Goal: Information Seeking & Learning: Learn about a topic

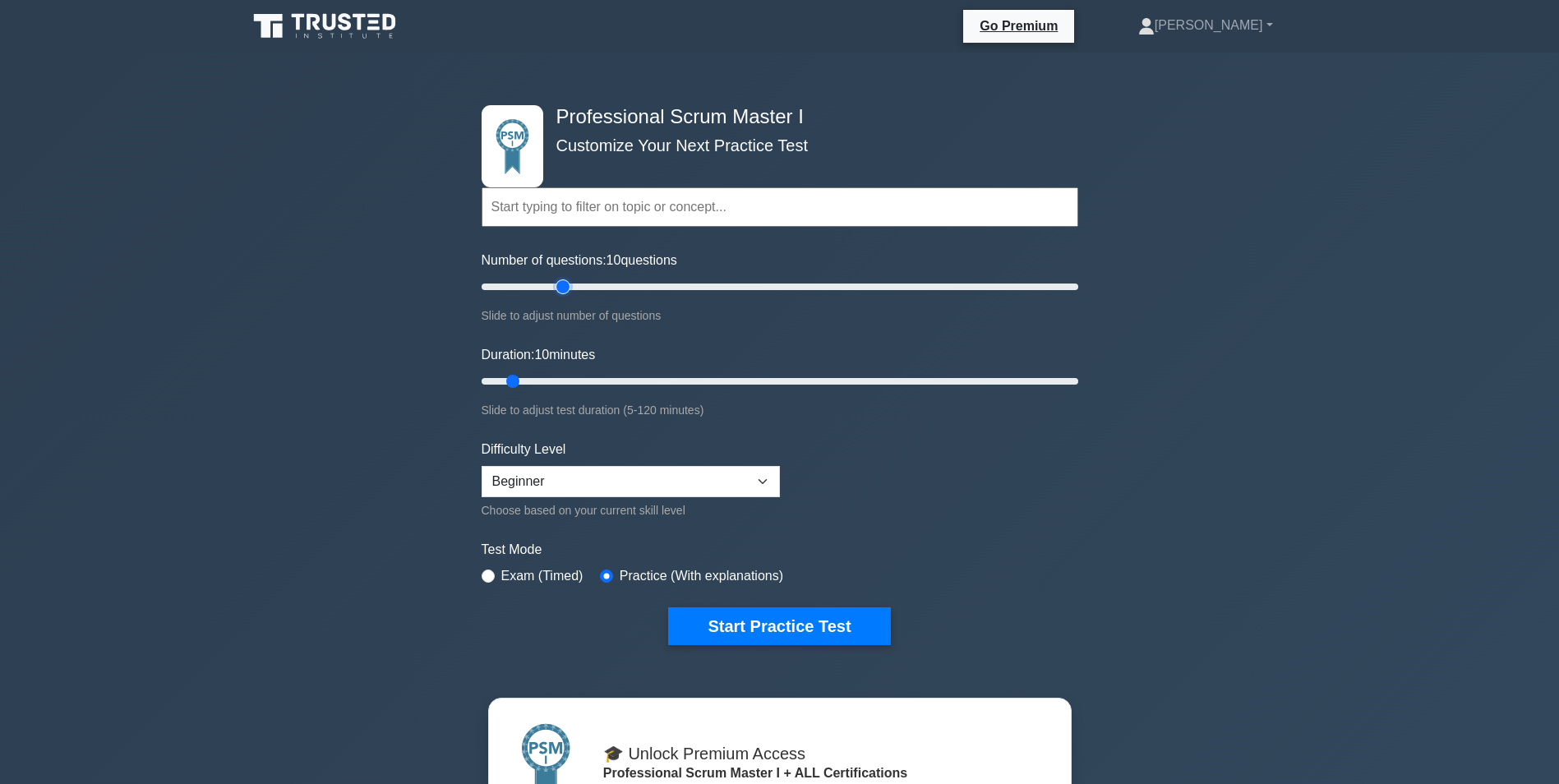
type input "30"
click at [556, 284] on input "Number of questions: 10 questions" at bounding box center [780, 287] width 596 height 20
click at [556, 379] on input "Duration: 20 minutes" at bounding box center [780, 381] width 596 height 20
click at [593, 380] on input "Duration: 20 minutes" at bounding box center [780, 381] width 596 height 20
type input "30"
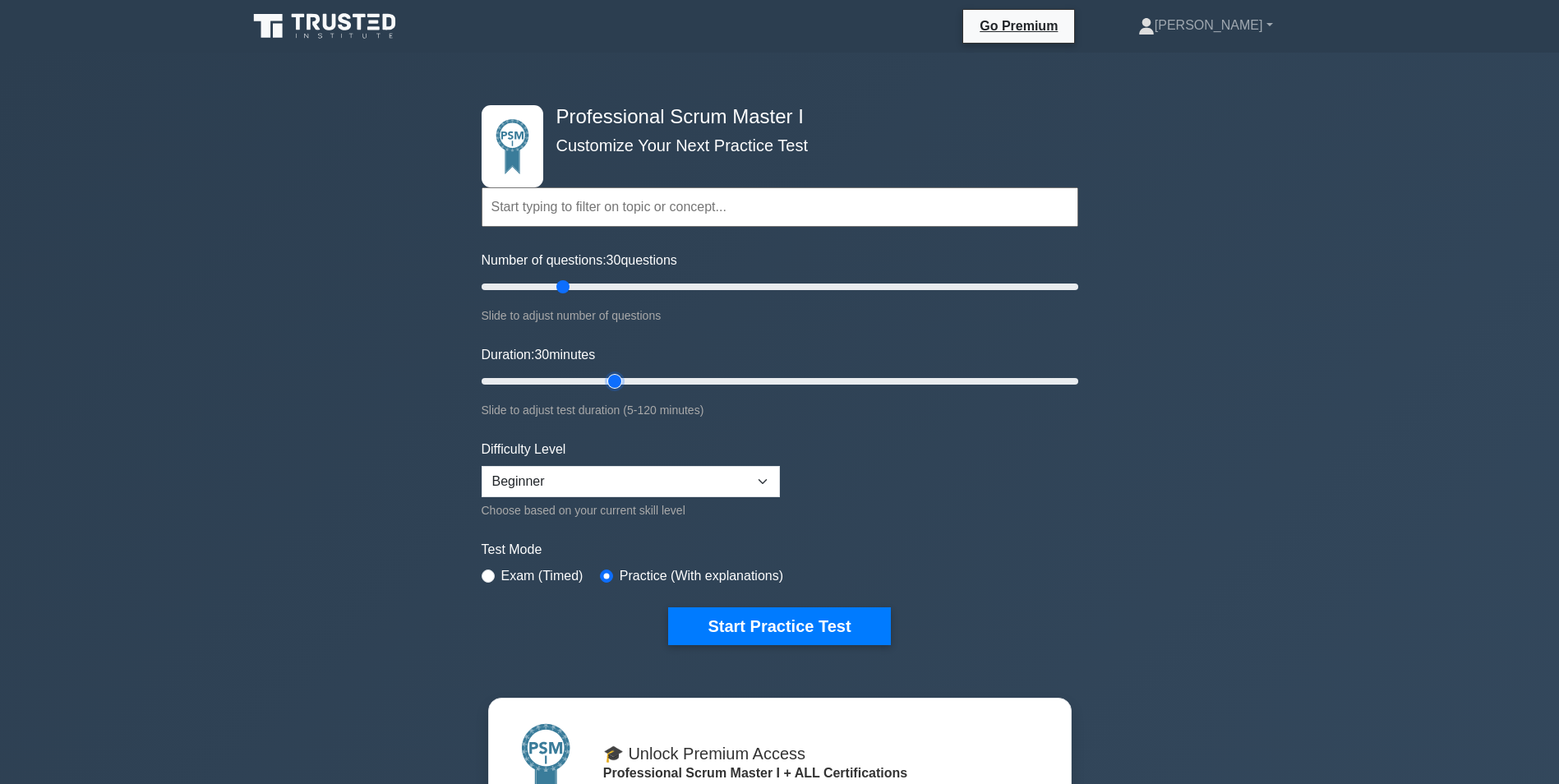
click at [606, 382] on input "Duration: 30 minutes" at bounding box center [780, 381] width 596 height 20
click at [760, 480] on select "Beginner Intermediate Expert" at bounding box center [631, 481] width 298 height 31
click at [482, 466] on select "Beginner Intermediate Expert" at bounding box center [631, 481] width 298 height 31
click at [752, 476] on select "Beginner Intermediate Expert" at bounding box center [631, 481] width 298 height 31
select select "beginner"
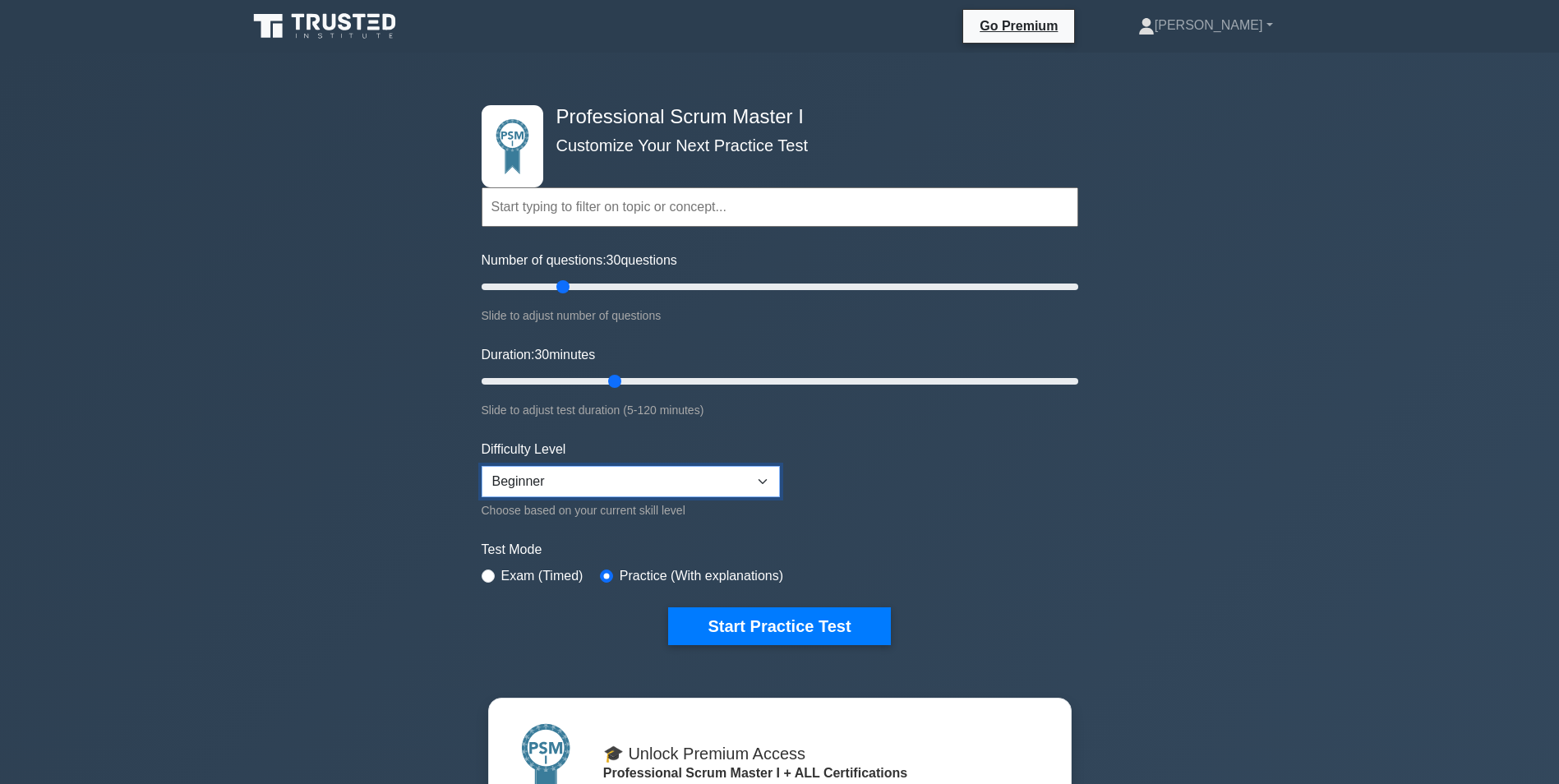
click at [482, 466] on select "Beginner Intermediate Expert" at bounding box center [631, 481] width 298 height 31
click at [769, 620] on button "Start Practice Test" at bounding box center [778, 626] width 222 height 38
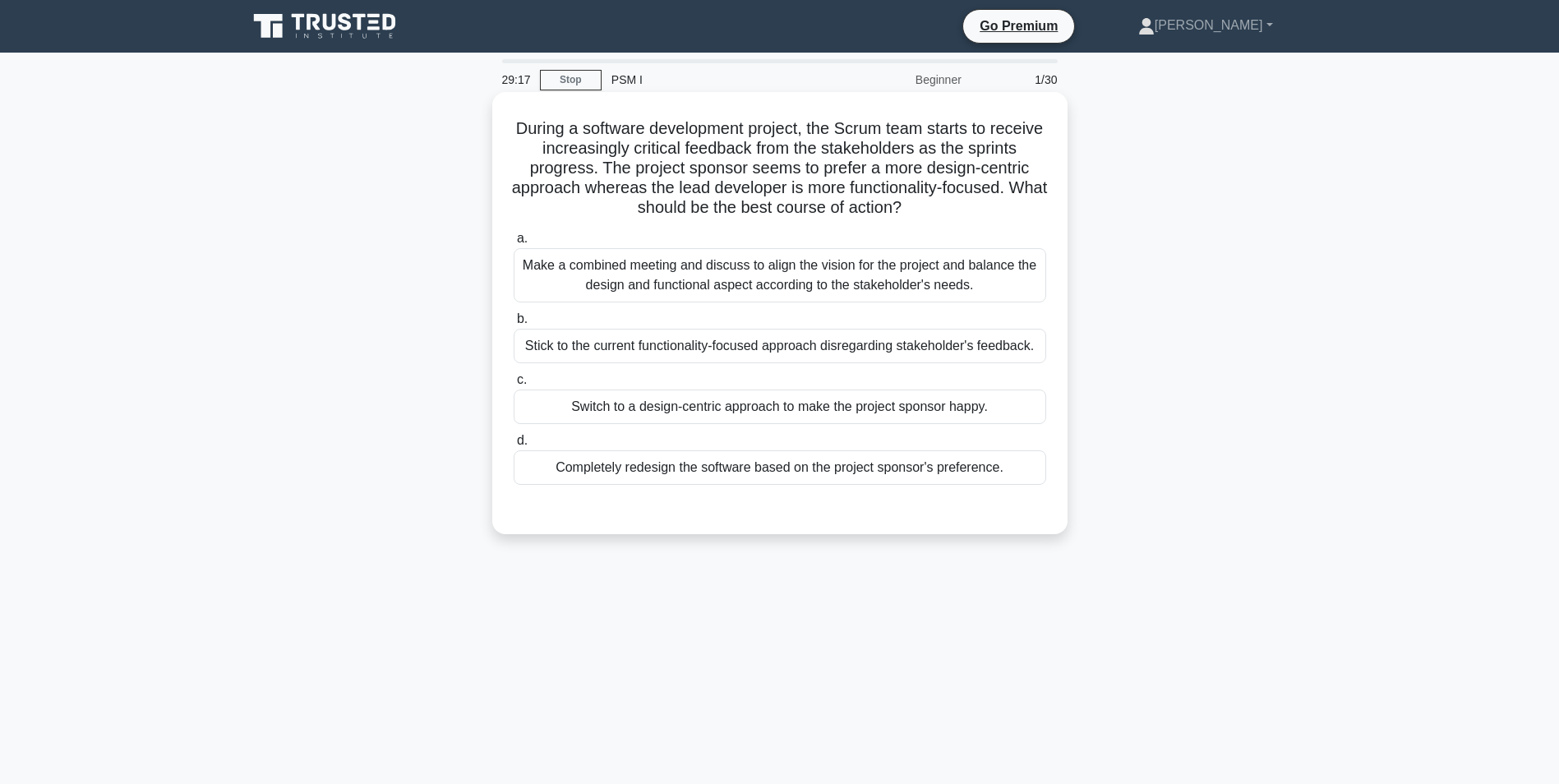
click at [737, 276] on div "Make a combined meeting and discuss to align the vision for the project and bal…" at bounding box center [780, 275] width 533 height 54
click at [514, 244] on input "a. Make a combined meeting and discuss to align the vision for the project and …" at bounding box center [514, 239] width 0 height 11
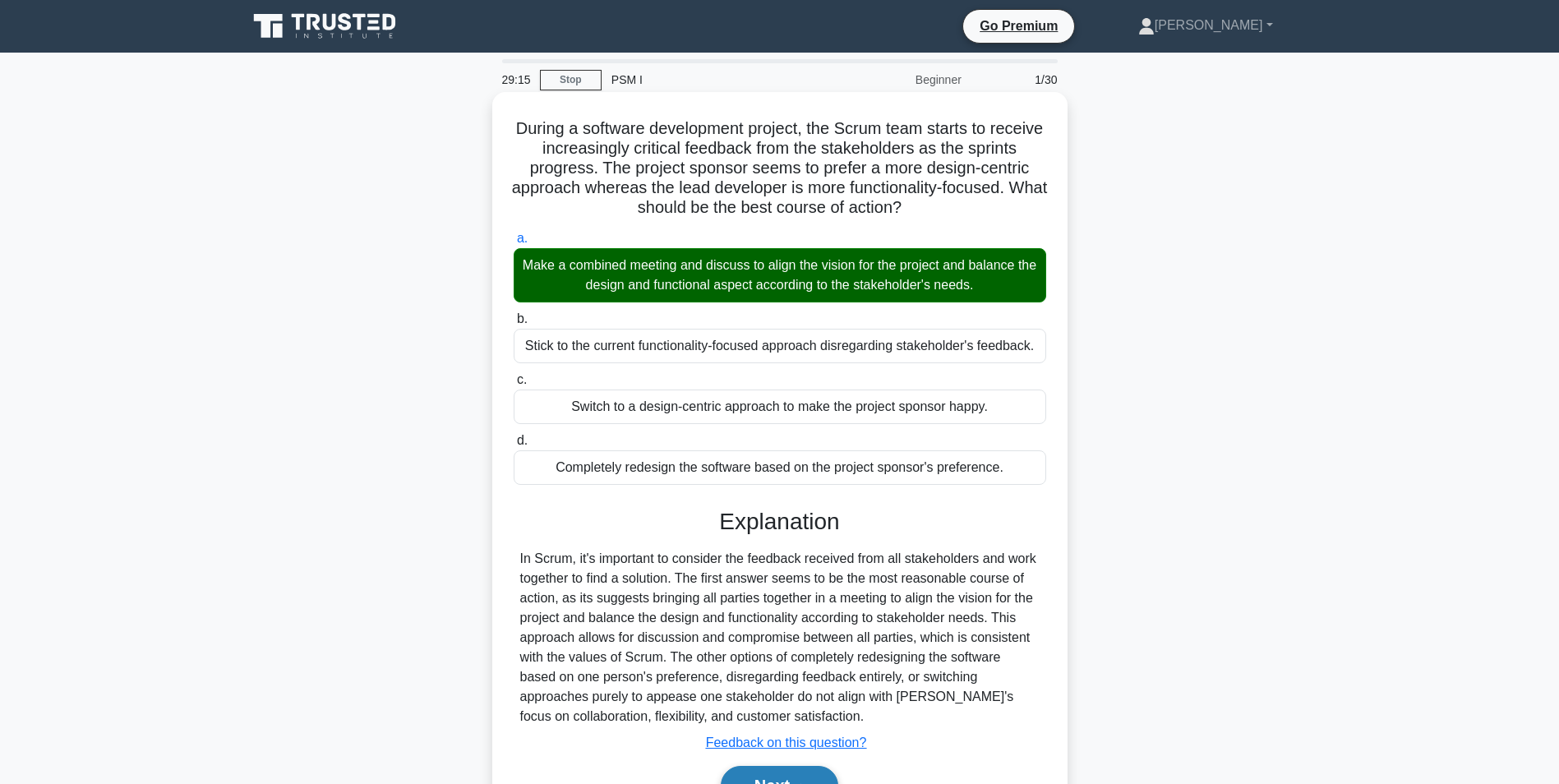
click at [785, 776] on button "Next" at bounding box center [779, 785] width 117 height 39
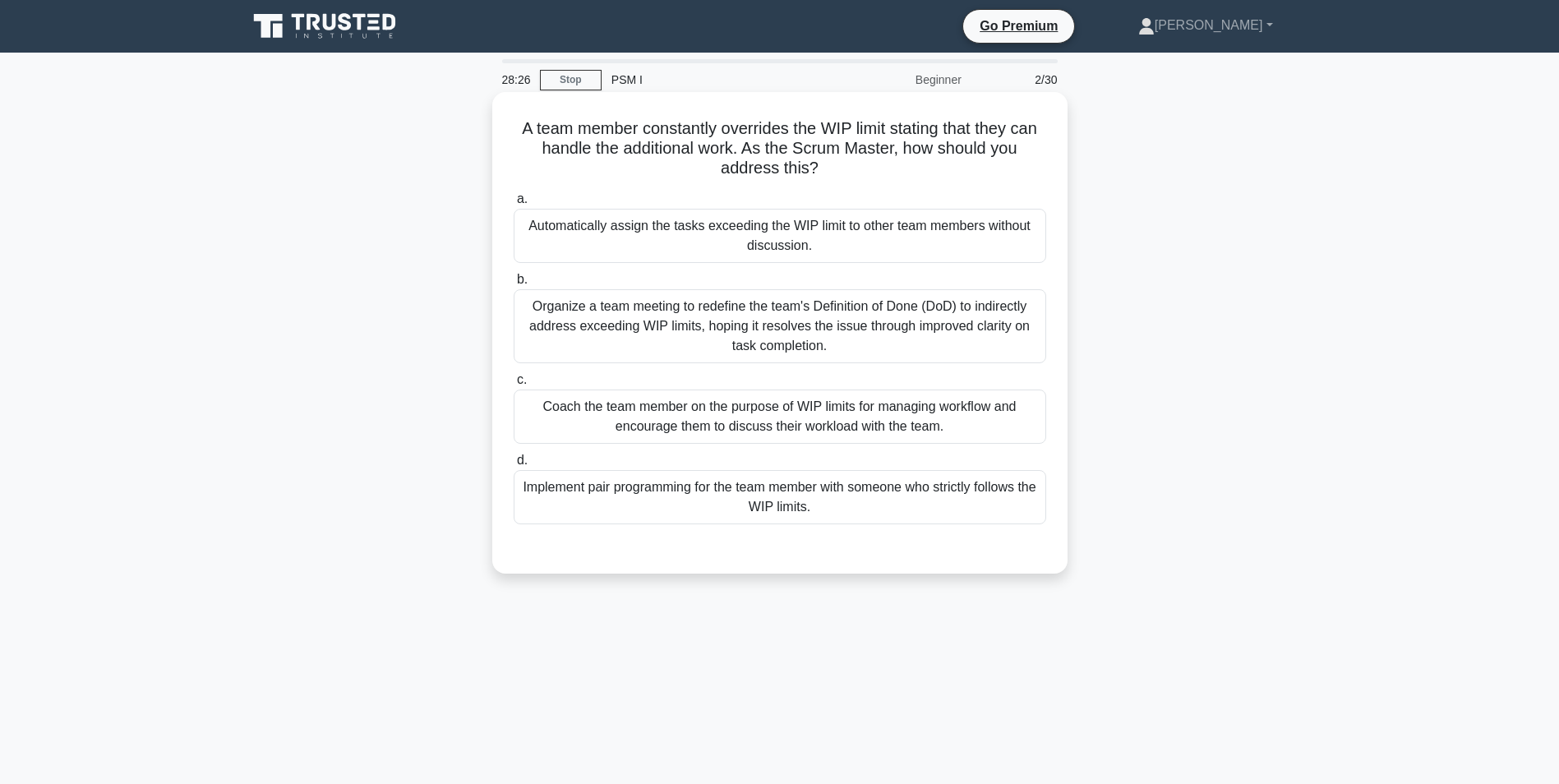
click at [772, 414] on div "Coach the team member on the purpose of WIP limits for managing workflow and en…" at bounding box center [780, 416] width 533 height 54
click at [514, 385] on input "c. Coach the team member on the purpose of WIP limits for managing workflow and…" at bounding box center [514, 379] width 0 height 11
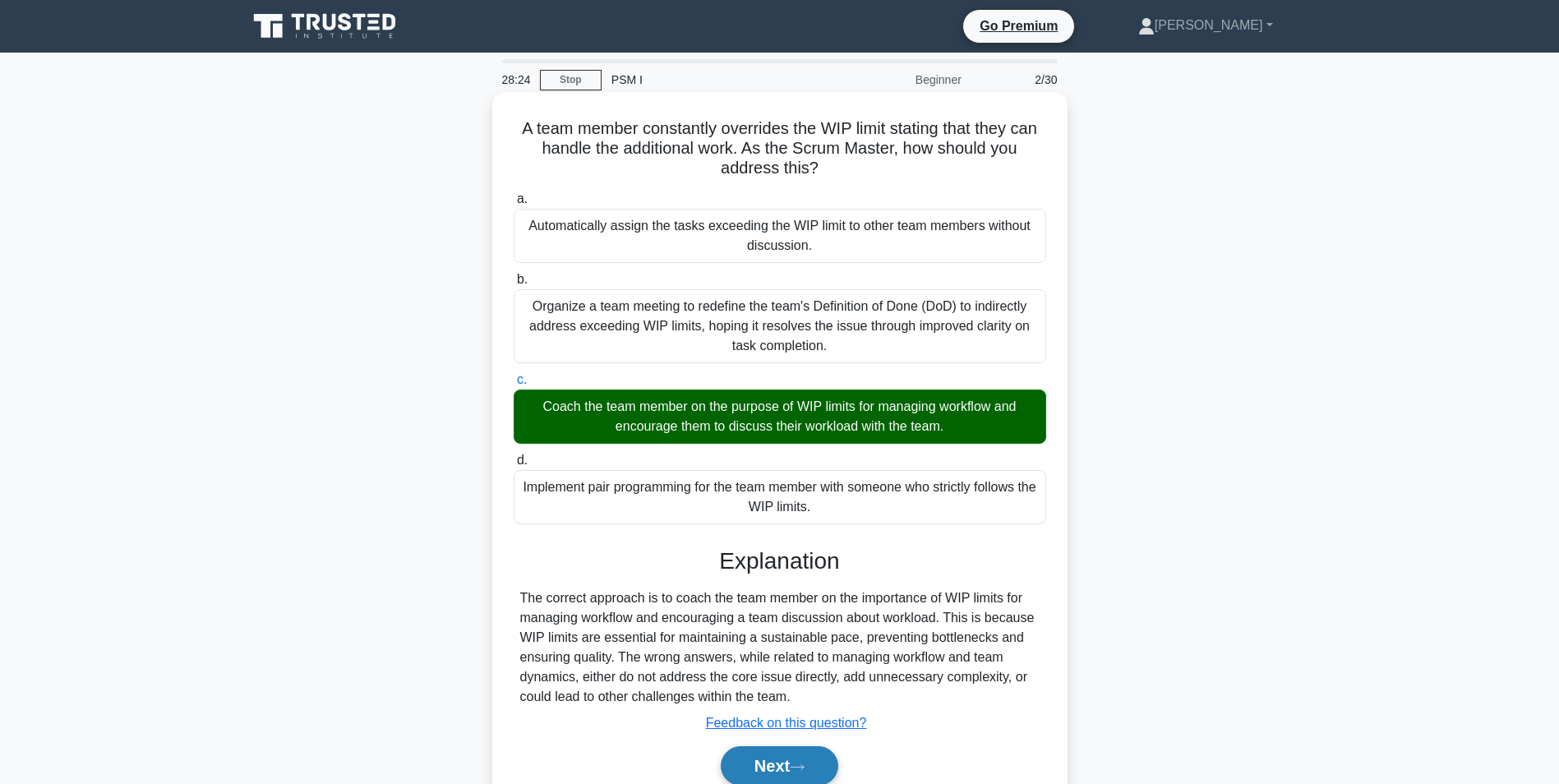
click at [756, 752] on button "Next" at bounding box center [779, 766] width 117 height 39
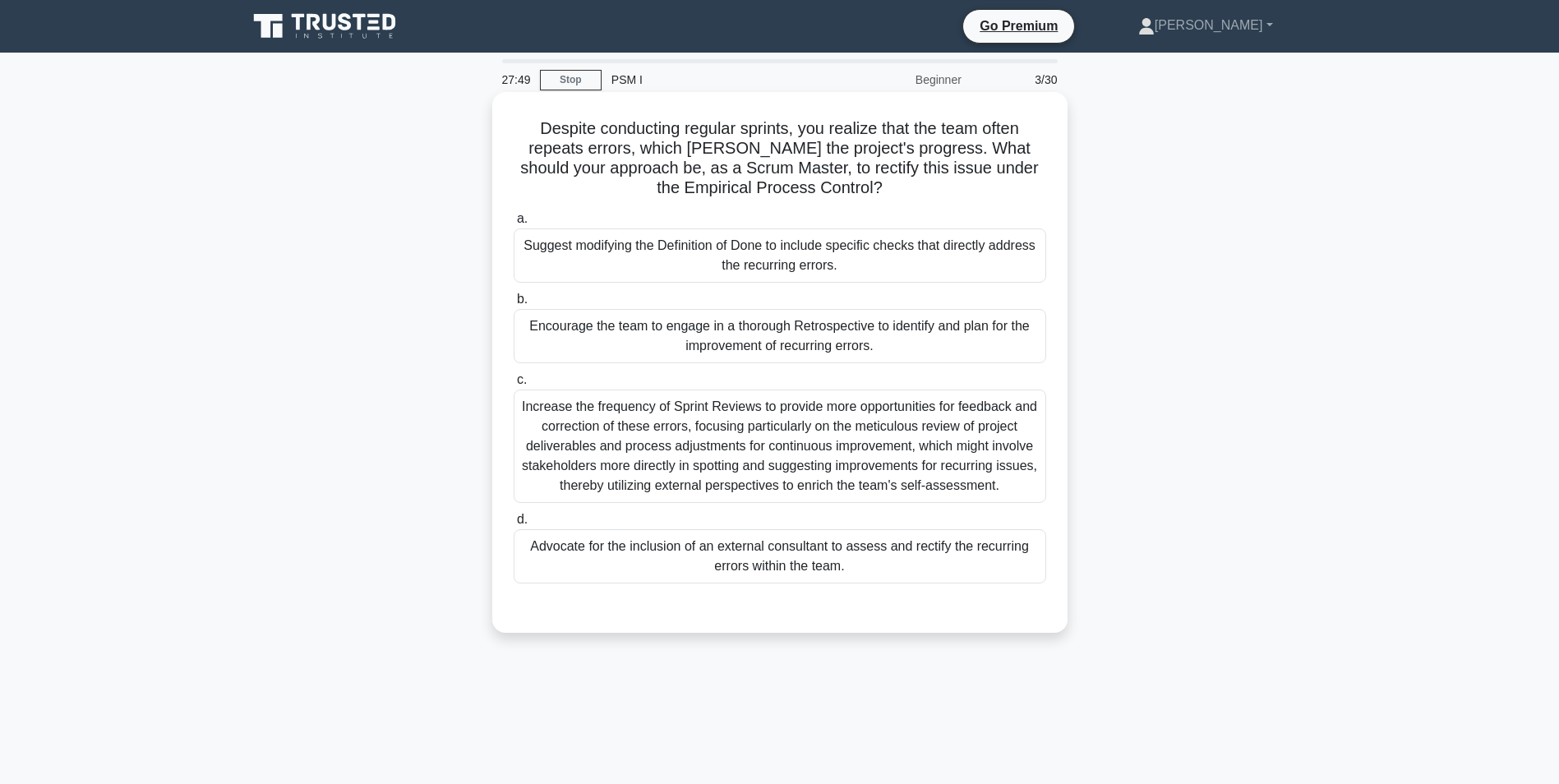
click at [705, 338] on div "Encourage the team to engage in a thorough Retrospective to identify and plan f…" at bounding box center [780, 336] width 533 height 54
click at [514, 305] on input "b. Encourage the team to engage in a thorough Retrospective to identify and pla…" at bounding box center [514, 299] width 0 height 11
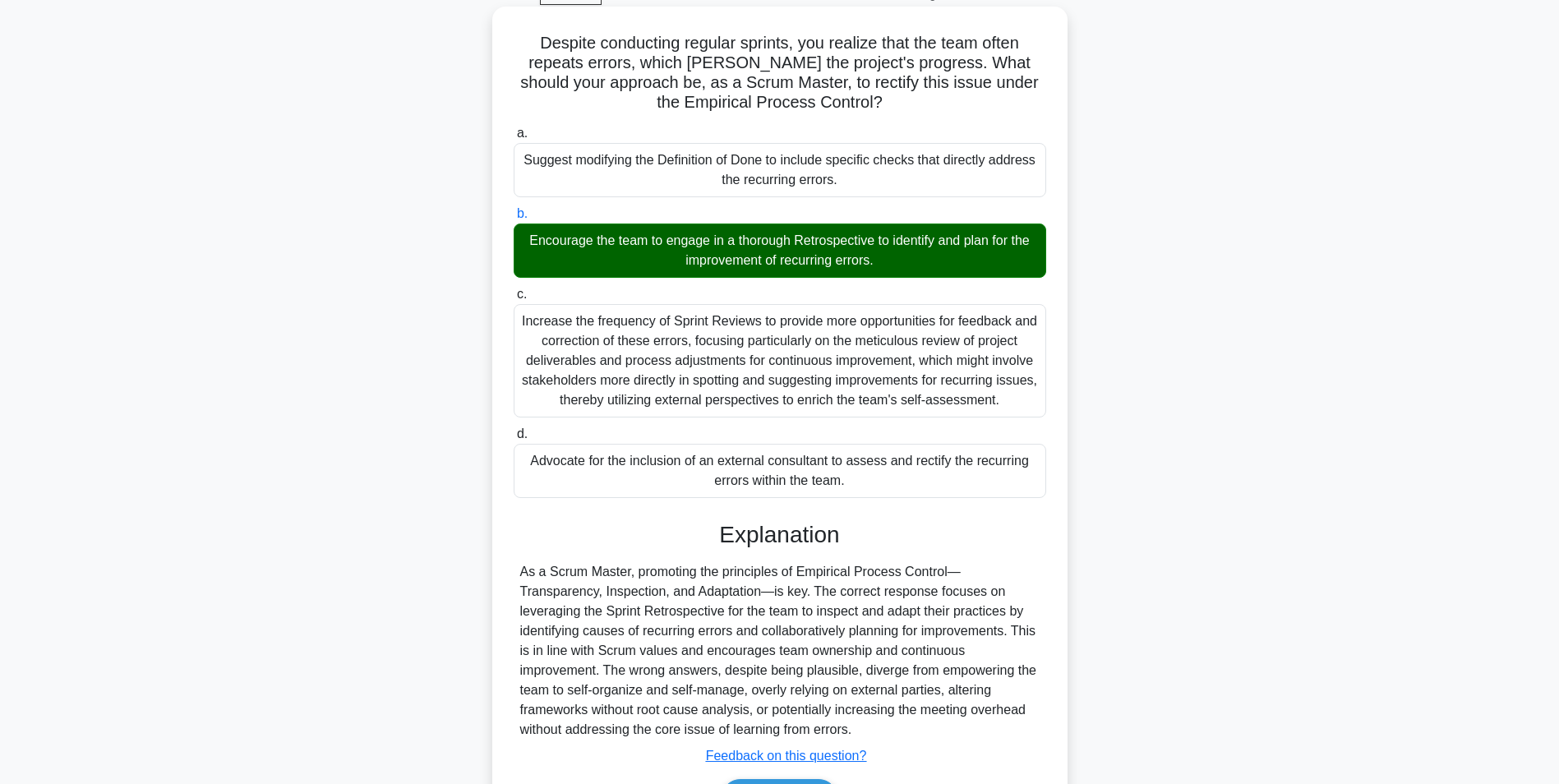
scroll to position [191, 0]
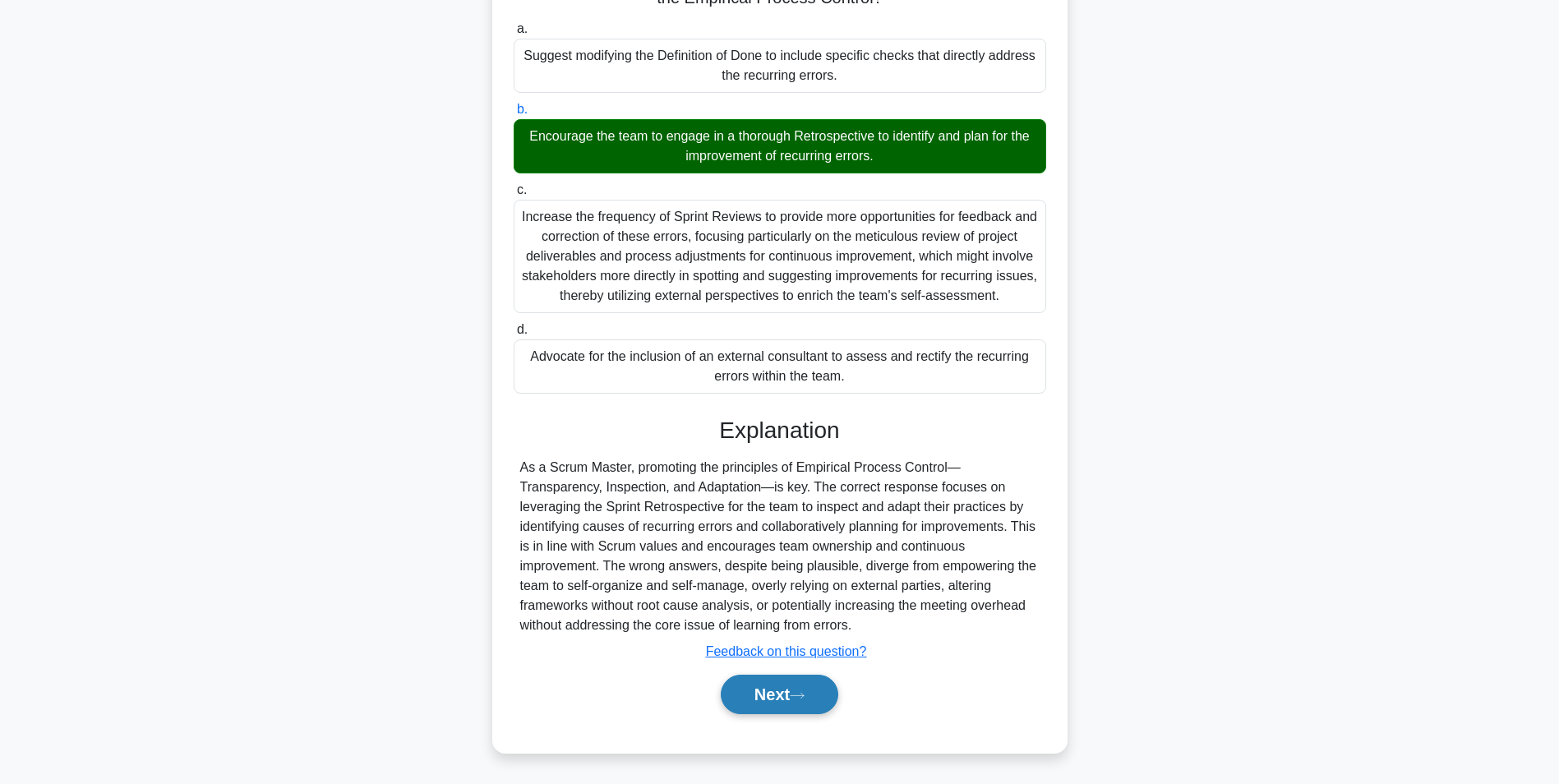
click at [759, 697] on button "Next" at bounding box center [779, 694] width 117 height 39
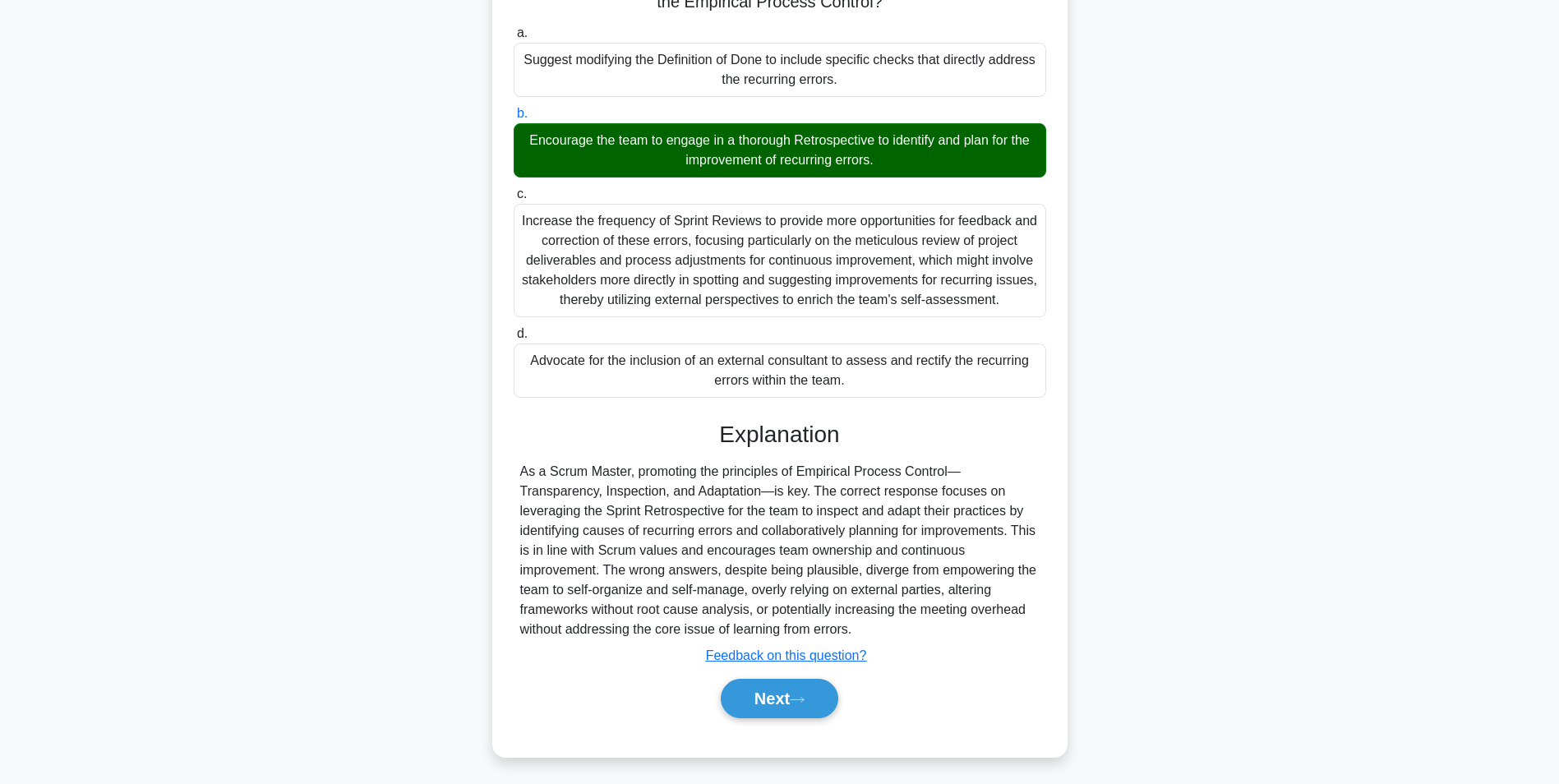
scroll to position [104, 0]
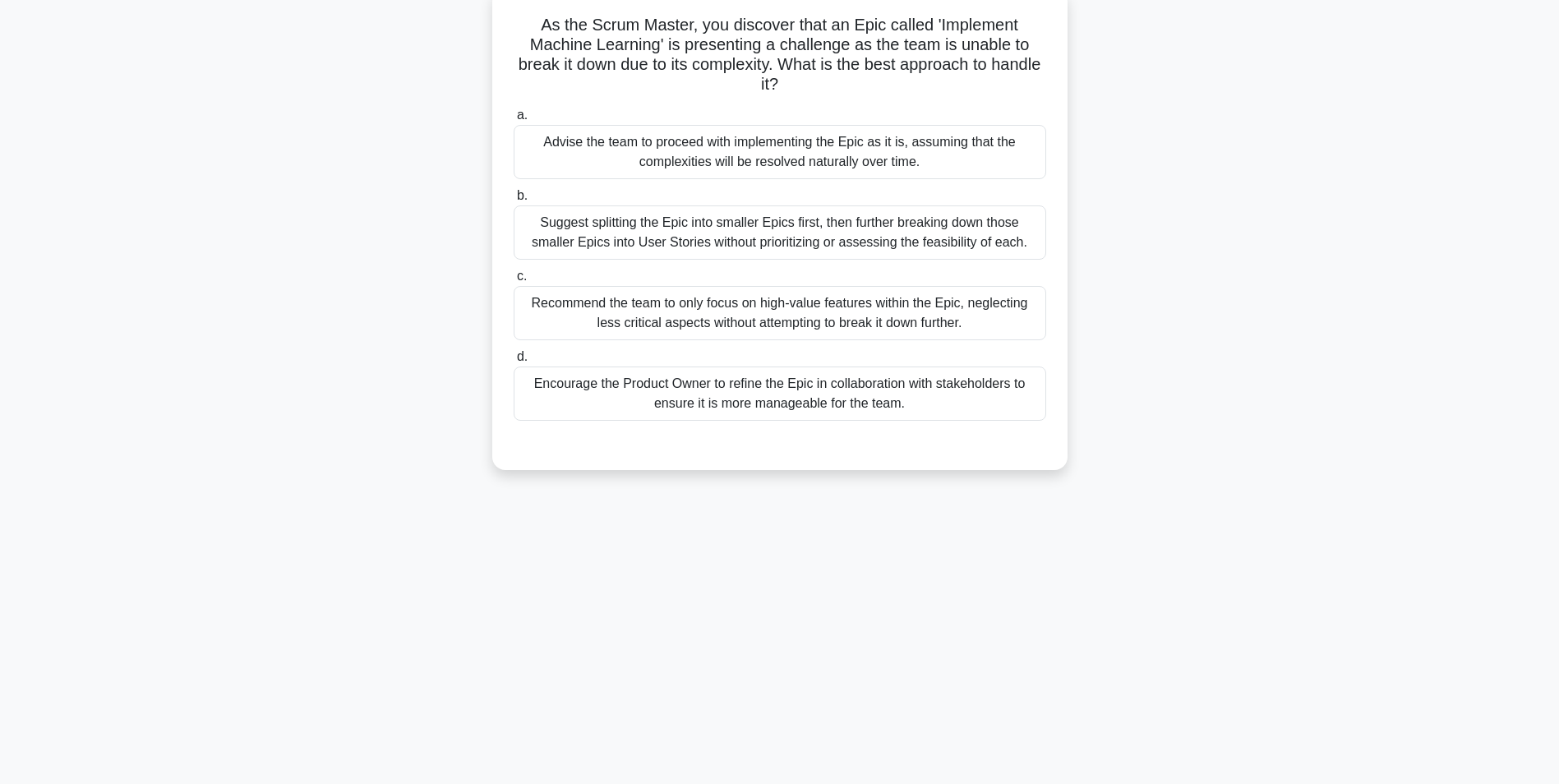
click at [757, 409] on div "Encourage the Product Owner to refine the Epic in collaboration with stakeholde…" at bounding box center [780, 393] width 533 height 54
click at [514, 363] on input "d. Encourage the Product Owner to refine the Epic in collaboration with stakeho…" at bounding box center [514, 357] width 0 height 11
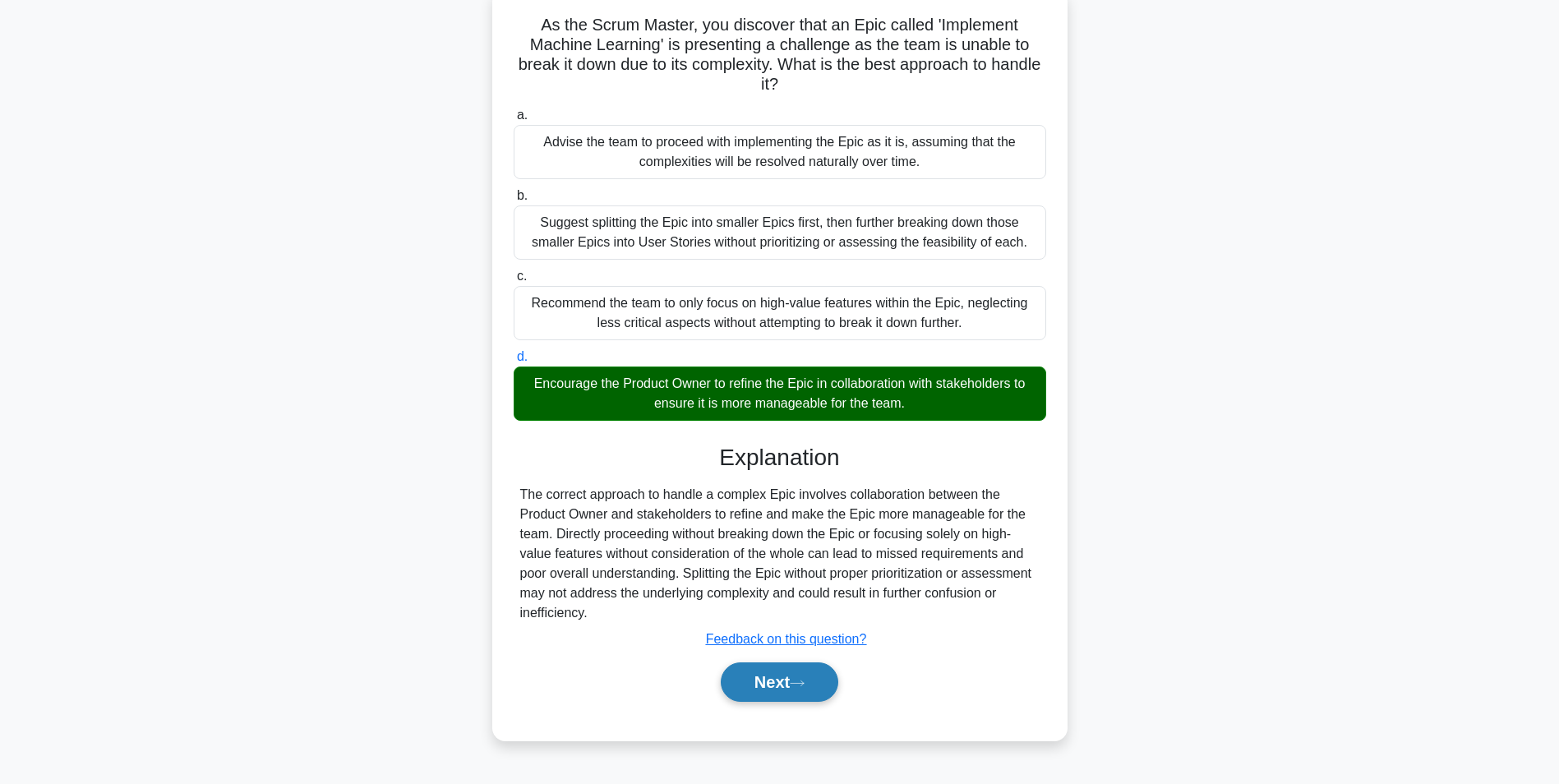
click at [771, 680] on button "Next" at bounding box center [779, 682] width 117 height 39
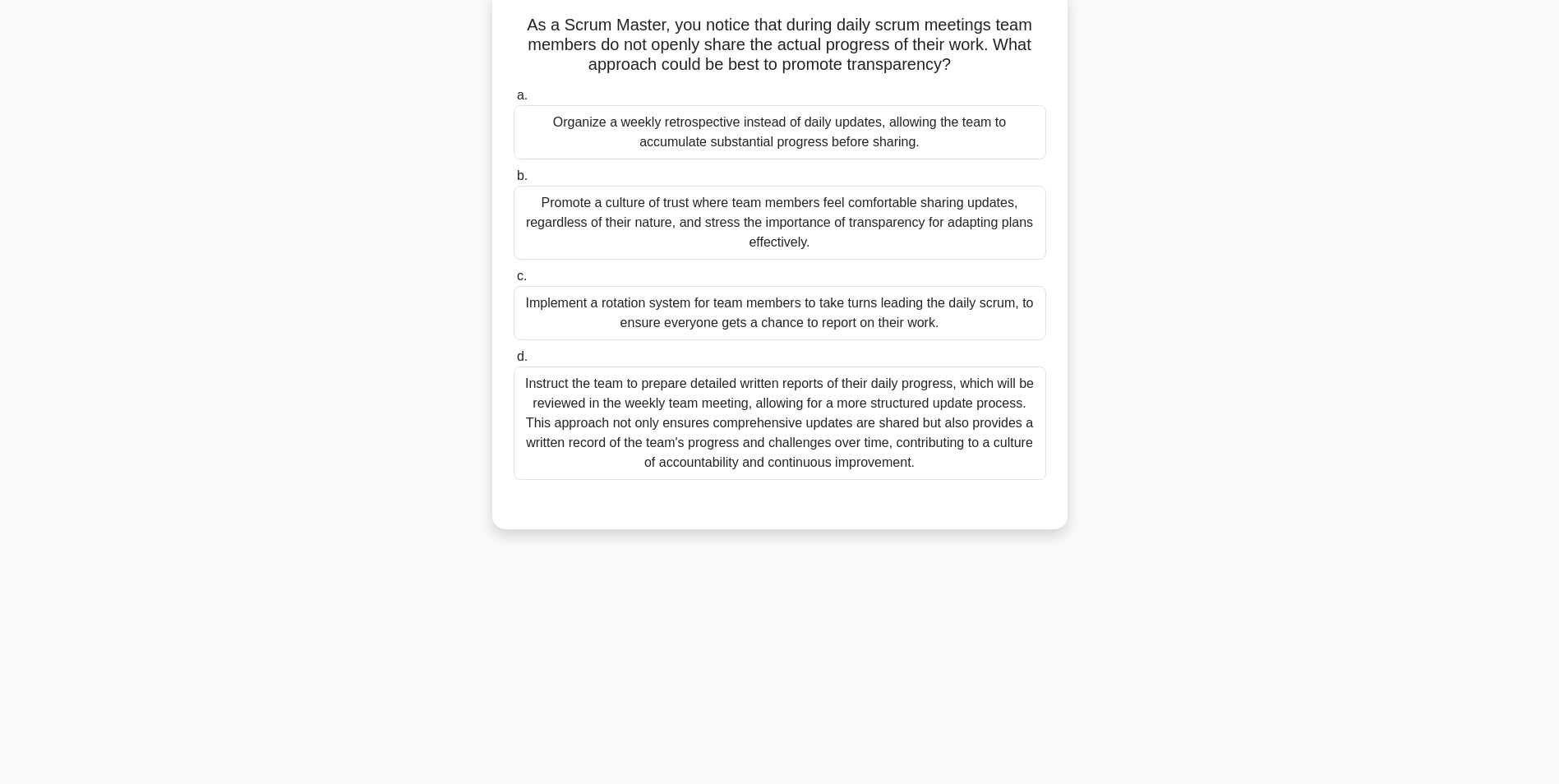
click at [766, 312] on div "Implement a rotation system for team members to take turns leading the daily sc…" at bounding box center [780, 312] width 533 height 54
click at [514, 281] on input "c. Implement a rotation system for team members to take turns leading the daily…" at bounding box center [514, 276] width 0 height 11
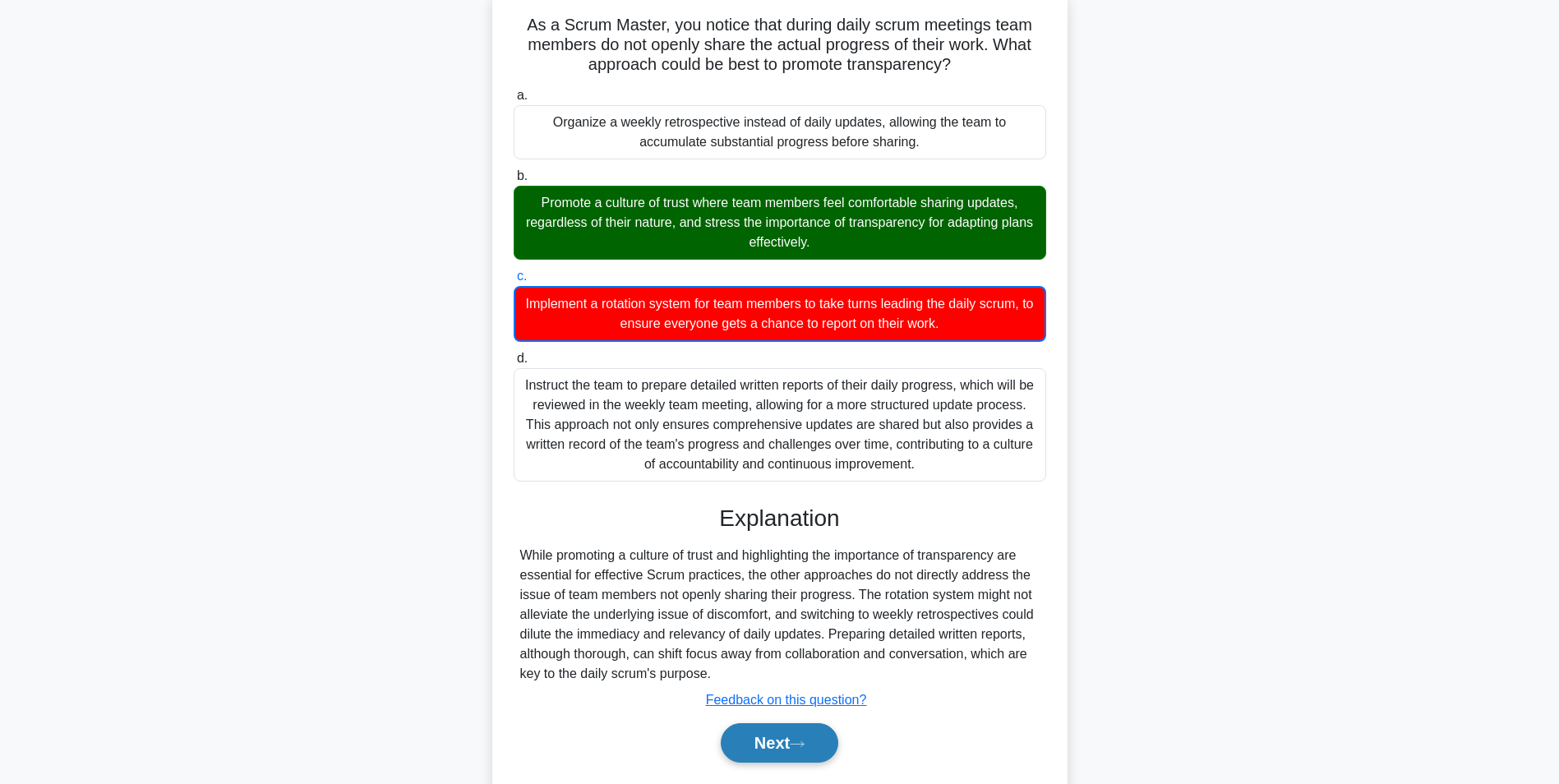
click at [751, 740] on button "Next" at bounding box center [779, 742] width 117 height 39
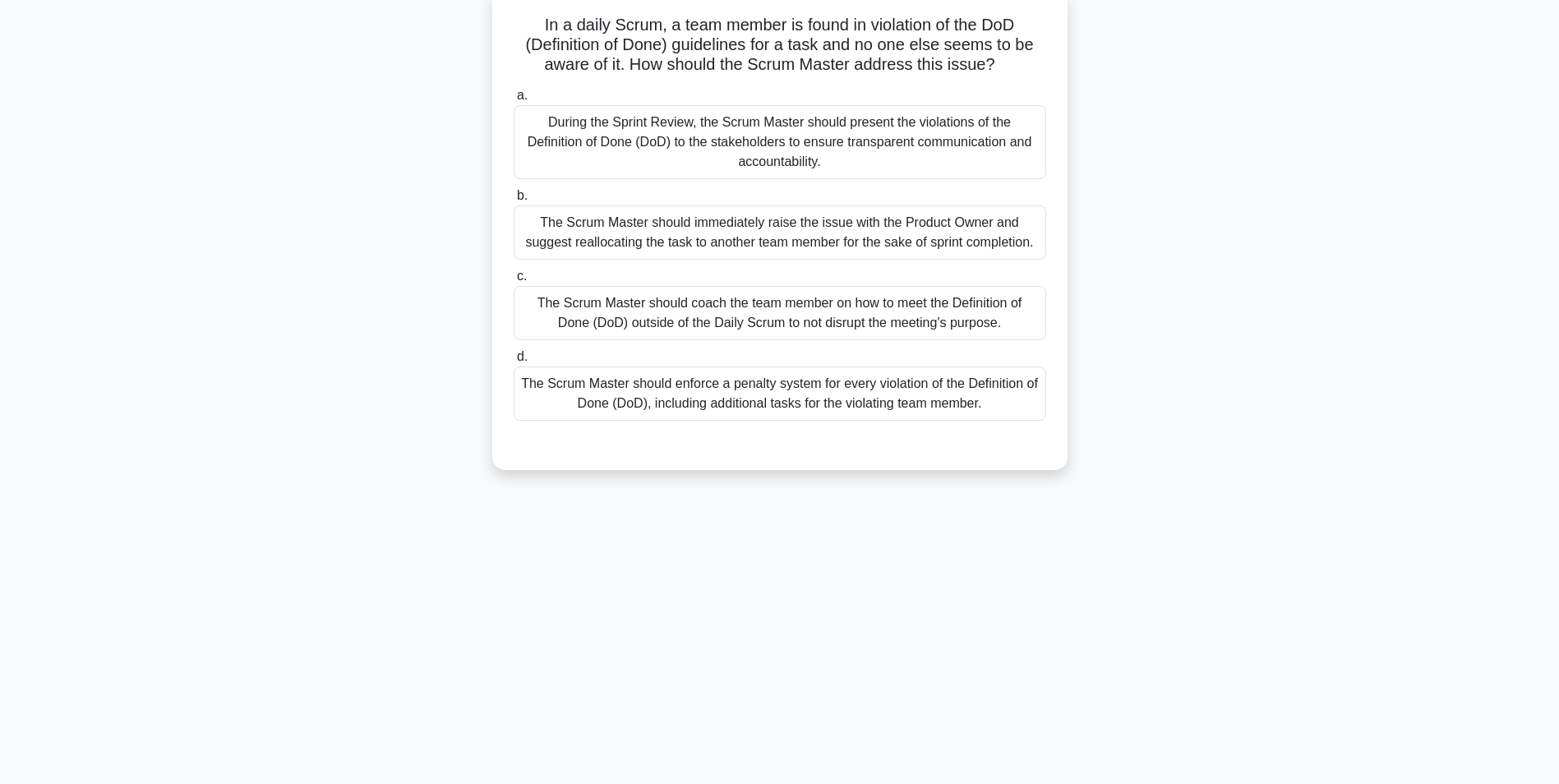
click at [801, 301] on div "The Scrum Master should coach the team member on how to meet the Definition of …" at bounding box center [780, 312] width 533 height 54
click at [514, 281] on input "c. The Scrum Master should coach the team member on how to meet the Definition …" at bounding box center [514, 276] width 0 height 11
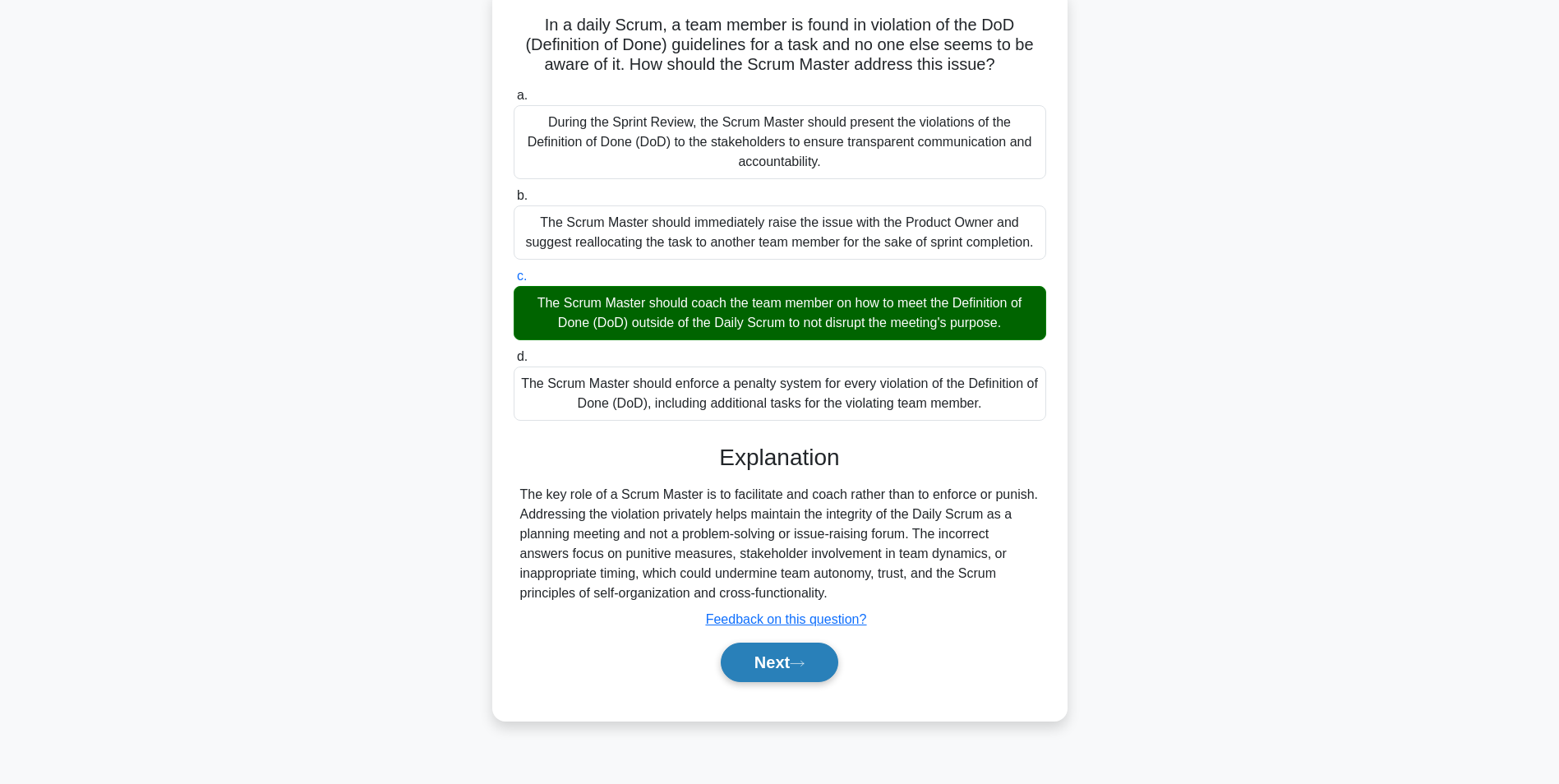
click at [754, 655] on button "Next" at bounding box center [779, 662] width 117 height 39
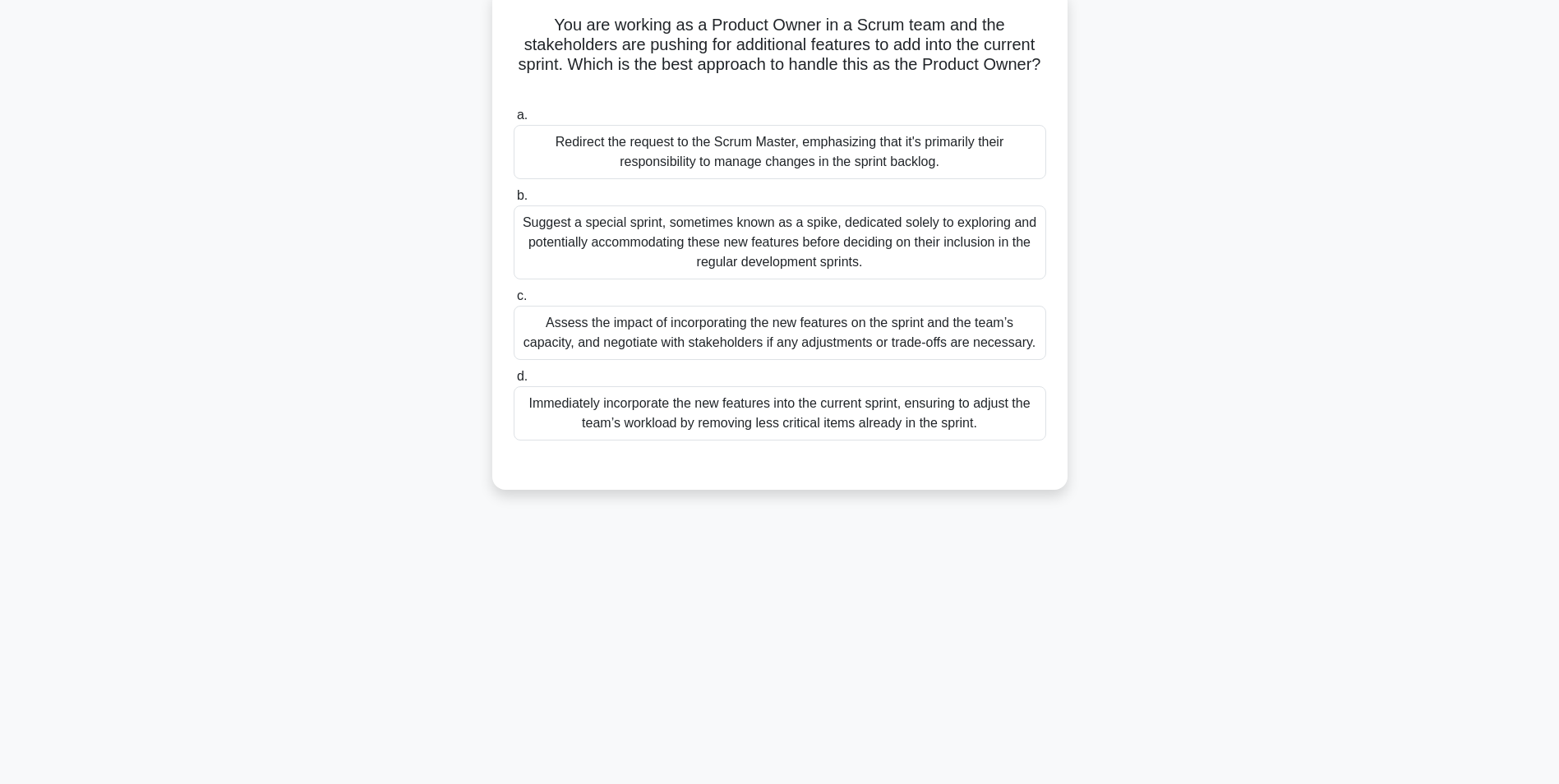
click at [846, 336] on div "Assess the impact of incorporating the new features on the sprint and the team’…" at bounding box center [780, 333] width 533 height 54
click at [514, 302] on input "c. Assess the impact of incorporating the new features on the sprint and the te…" at bounding box center [514, 296] width 0 height 11
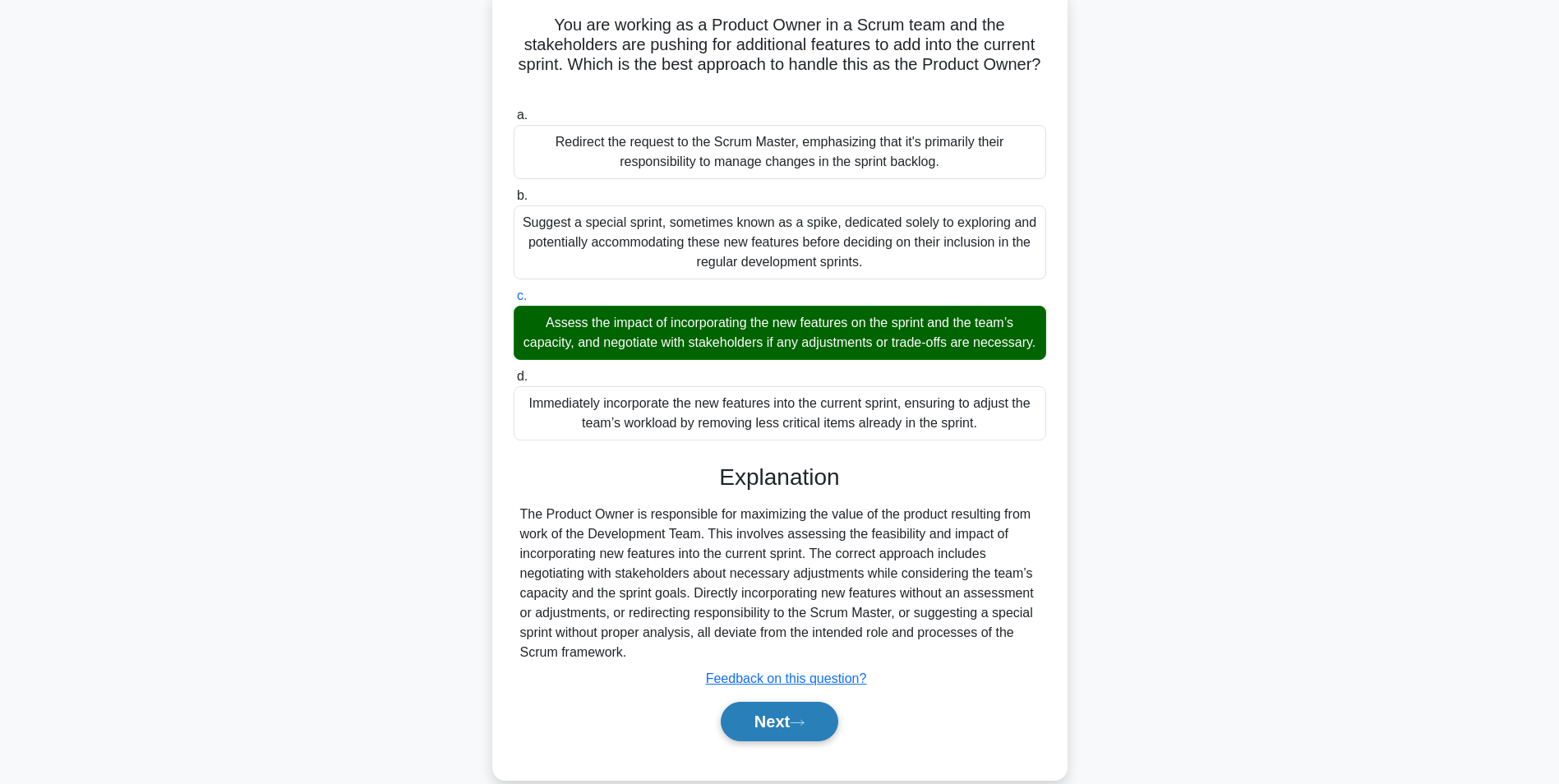
click at [763, 731] on button "Next" at bounding box center [779, 721] width 117 height 39
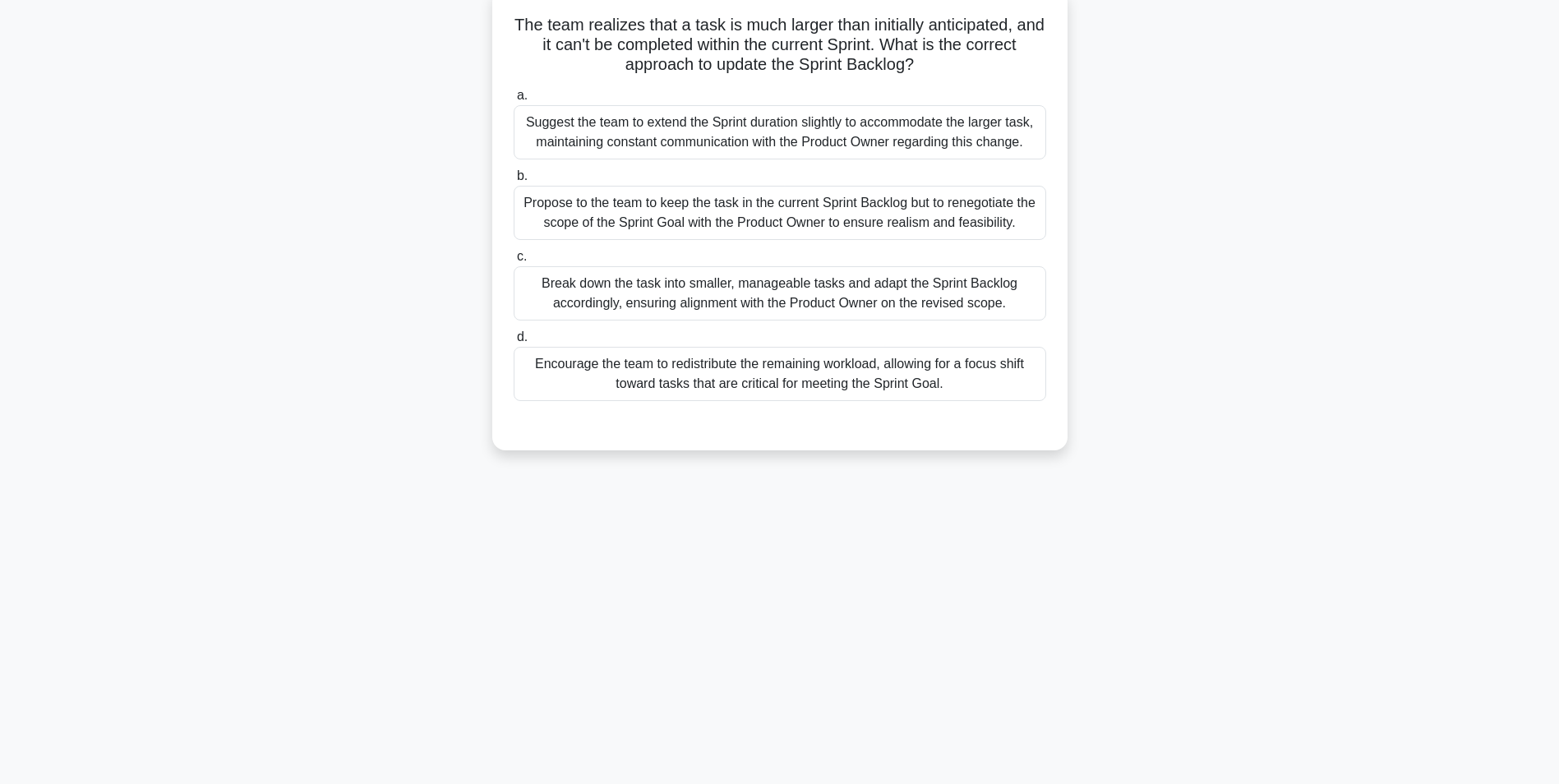
click at [901, 304] on div "Break down the task into smaller, manageable tasks and adapt the Sprint Backlog…" at bounding box center [780, 293] width 533 height 54
click at [514, 262] on input "c. Break down the task into smaller, manageable tasks and adapt the Sprint Back…" at bounding box center [514, 256] width 0 height 11
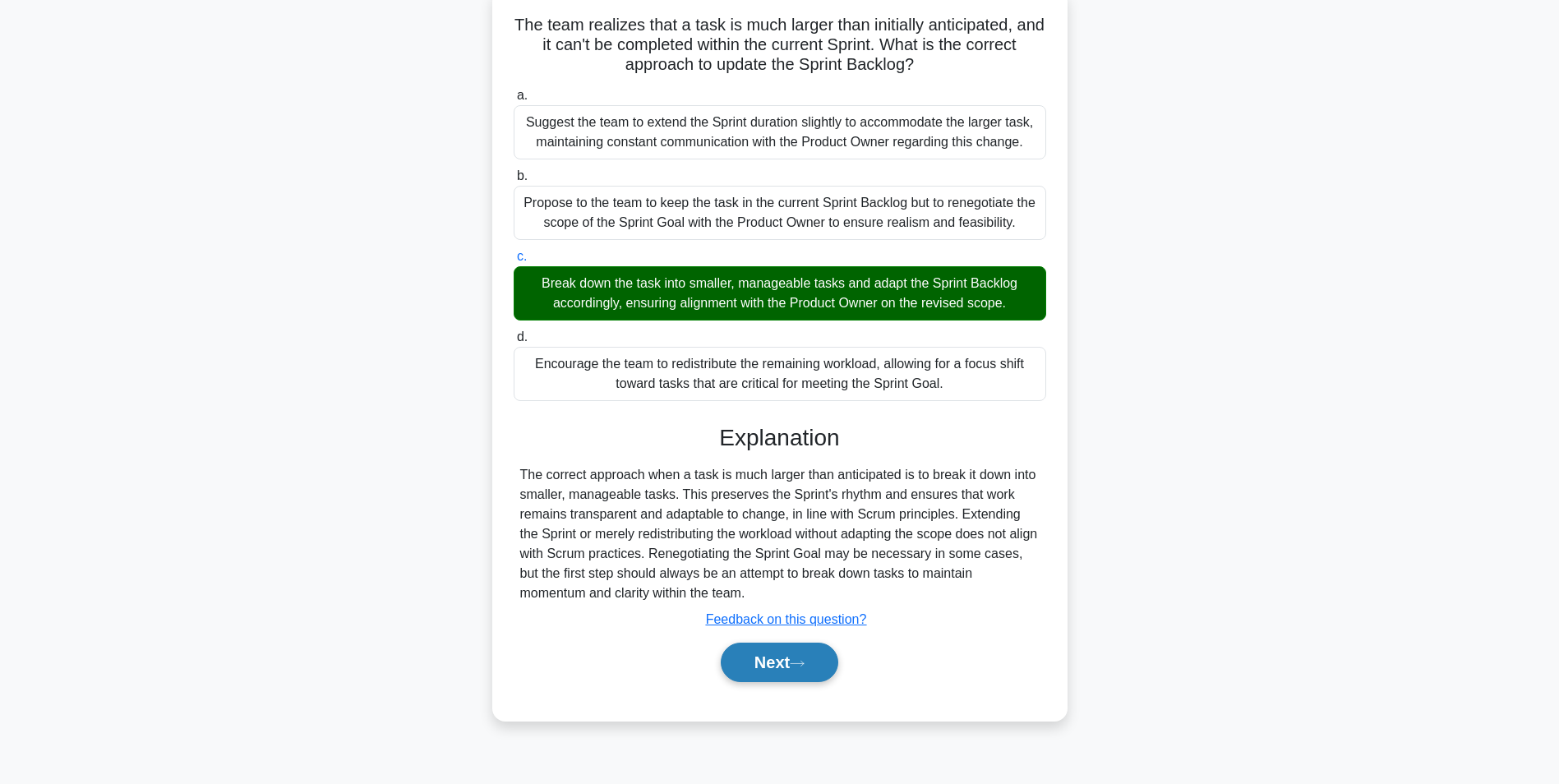
click at [755, 660] on button "Next" at bounding box center [779, 662] width 117 height 39
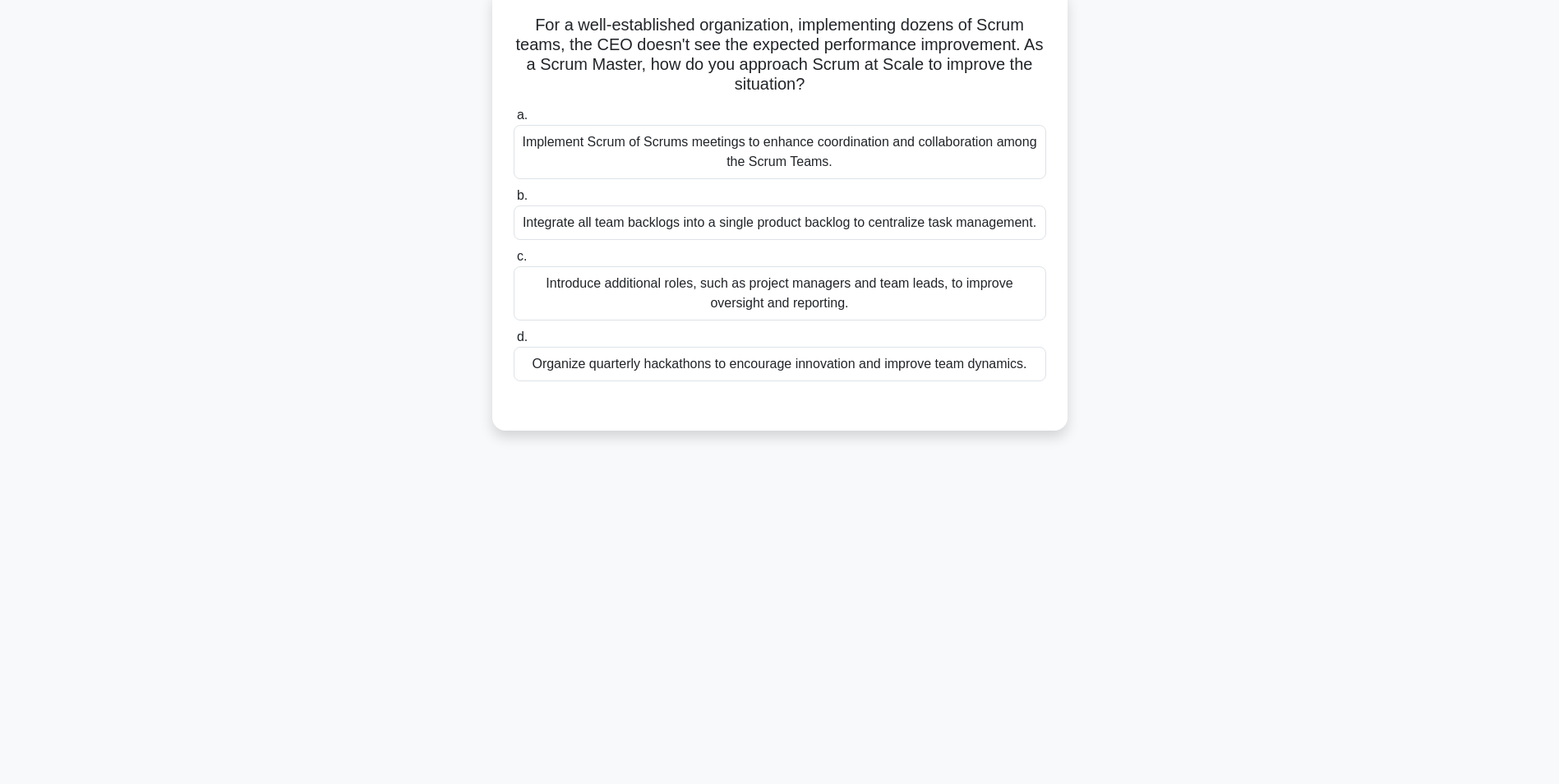
click at [643, 155] on div "Implement Scrum of Scrums meetings to enhance coordination and collaboration am…" at bounding box center [780, 152] width 533 height 54
click at [514, 121] on input "a. Implement Scrum of Scrums meetings to enhance coordination and collaboration…" at bounding box center [514, 115] width 0 height 11
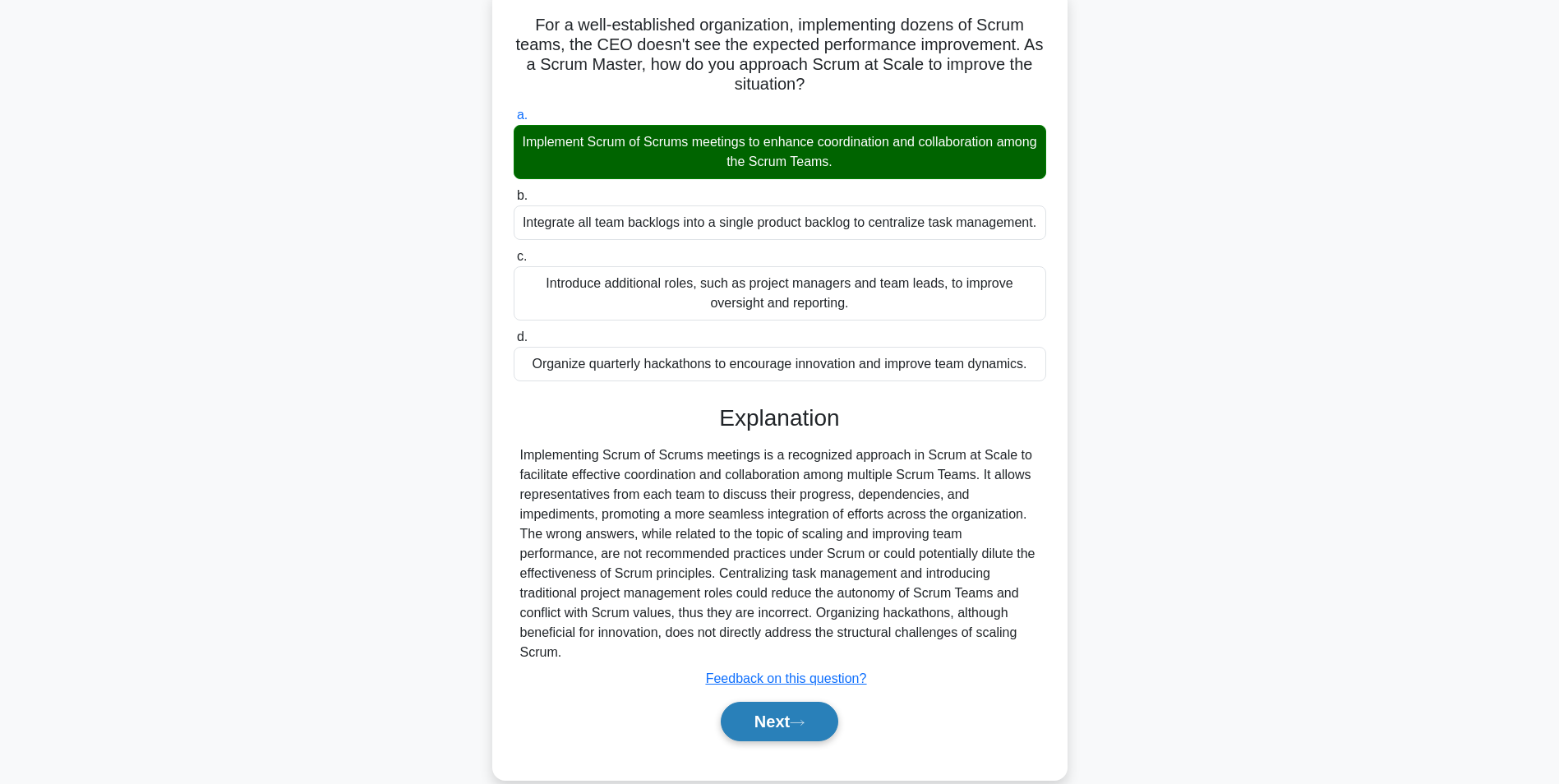
click at [755, 722] on button "Next" at bounding box center [779, 721] width 117 height 39
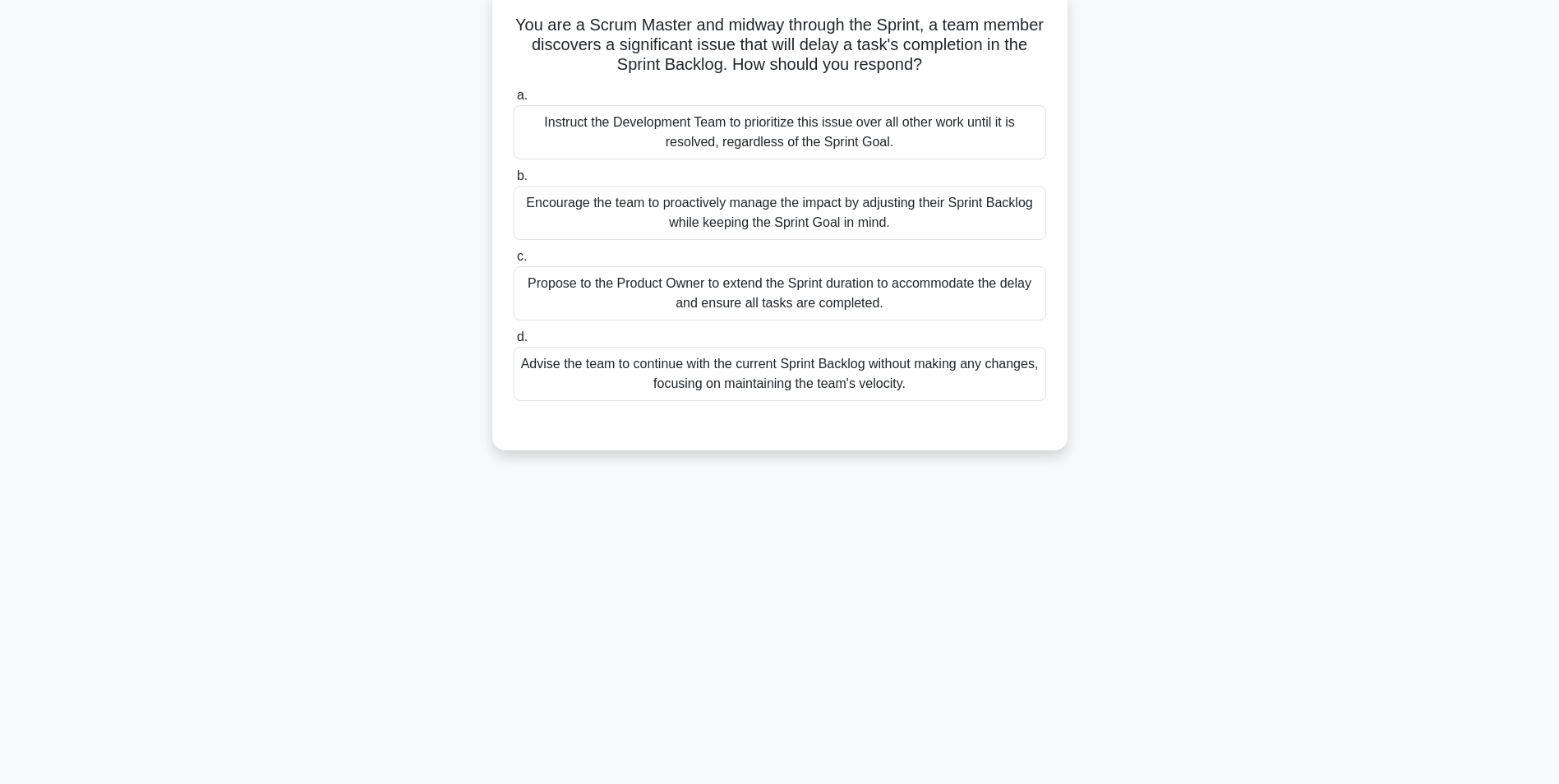
click at [618, 219] on div "Encourage the team to proactively manage the impact by adjusting their Sprint B…" at bounding box center [780, 213] width 533 height 54
click at [514, 182] on input "b. Encourage the team to proactively manage the impact by adjusting their Sprin…" at bounding box center [514, 176] width 0 height 11
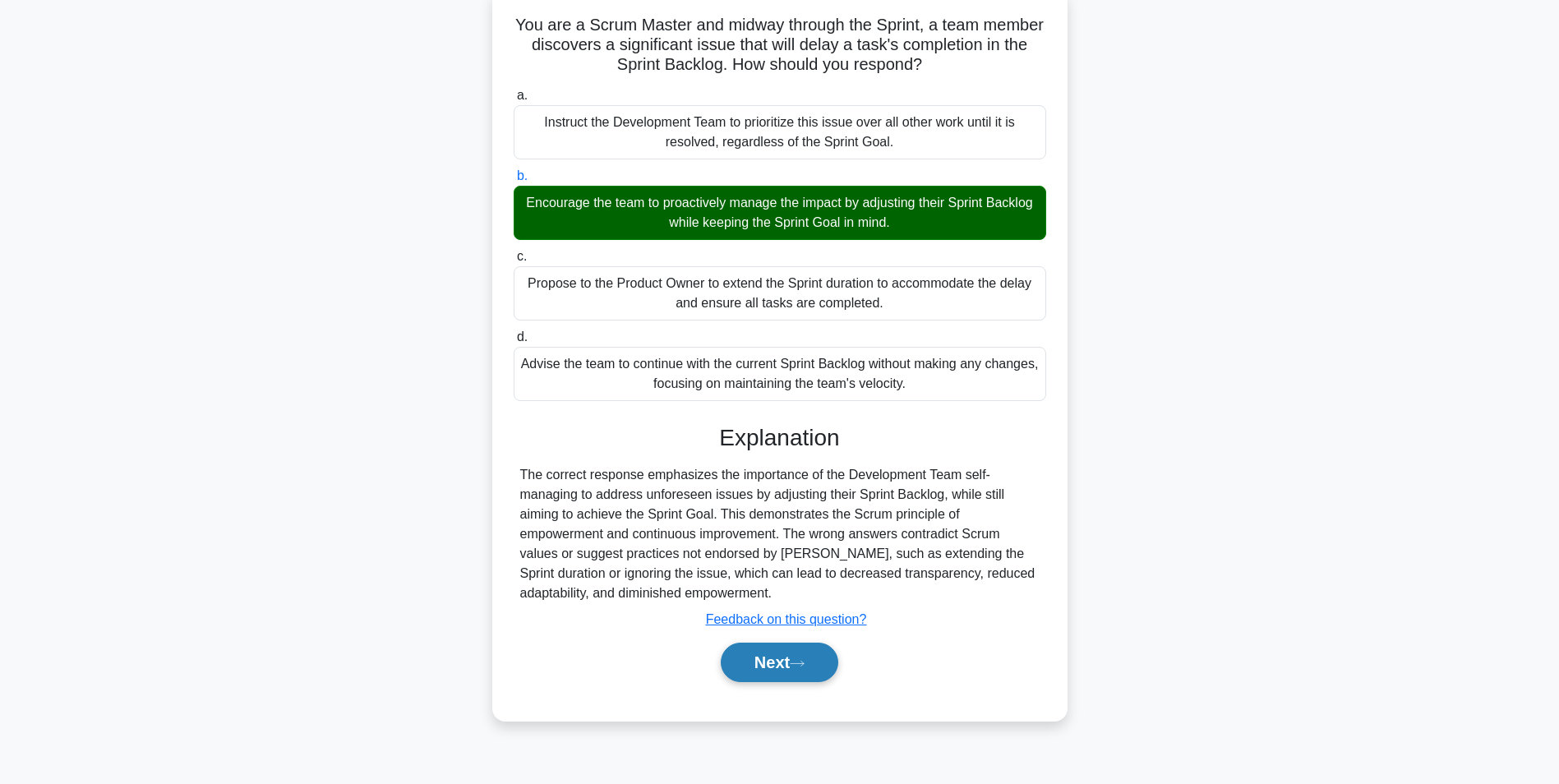
click at [741, 648] on button "Next" at bounding box center [779, 662] width 117 height 39
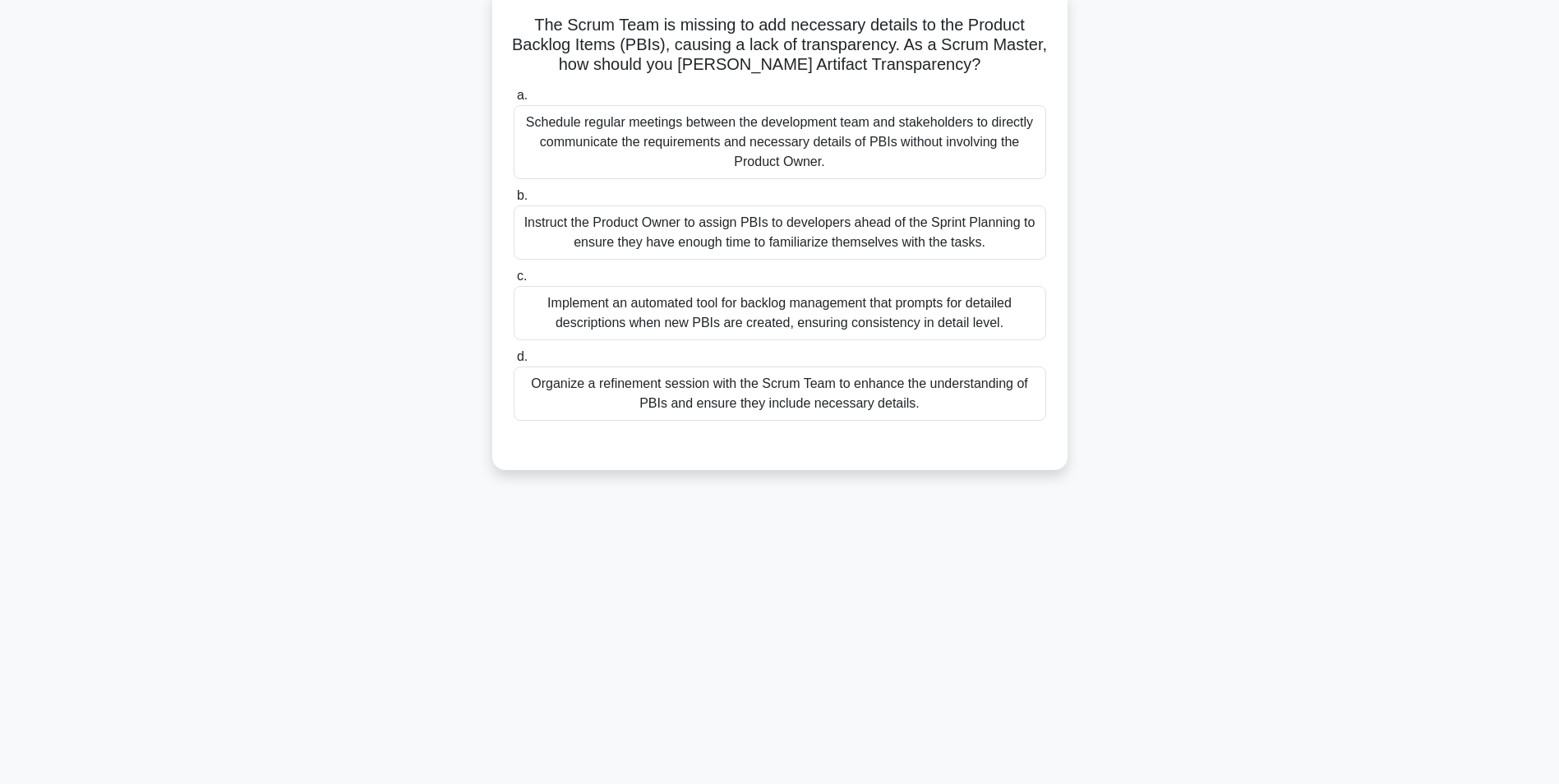
click at [627, 237] on div "Instruct the Product Owner to assign PBIs to developers ahead of the Sprint Pla…" at bounding box center [780, 232] width 533 height 54
click at [514, 201] on input "b. Instruct the Product Owner to assign PBIs to developers ahead of the Sprint …" at bounding box center [514, 196] width 0 height 11
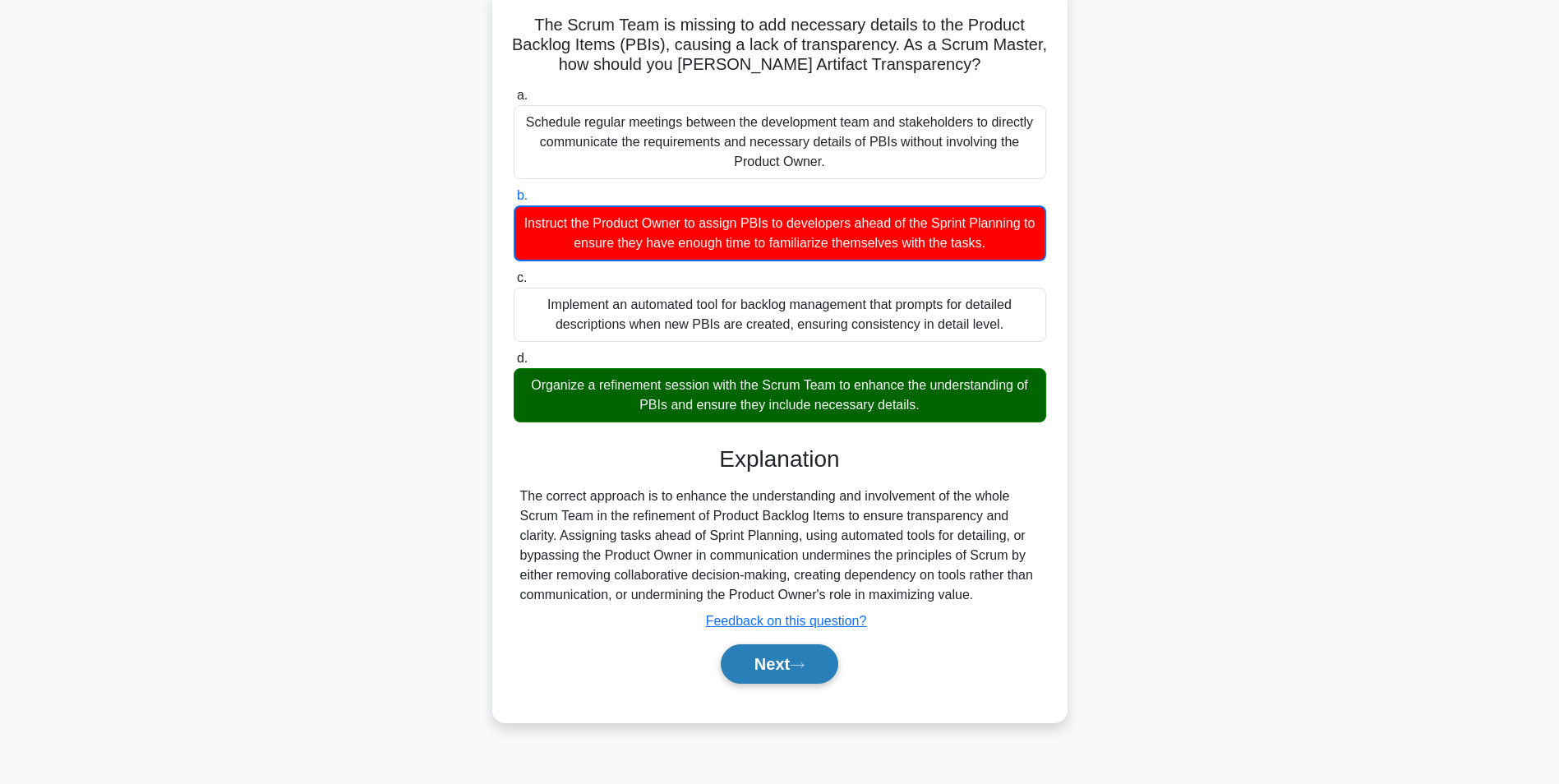
click at [765, 673] on button "Next" at bounding box center [779, 663] width 117 height 39
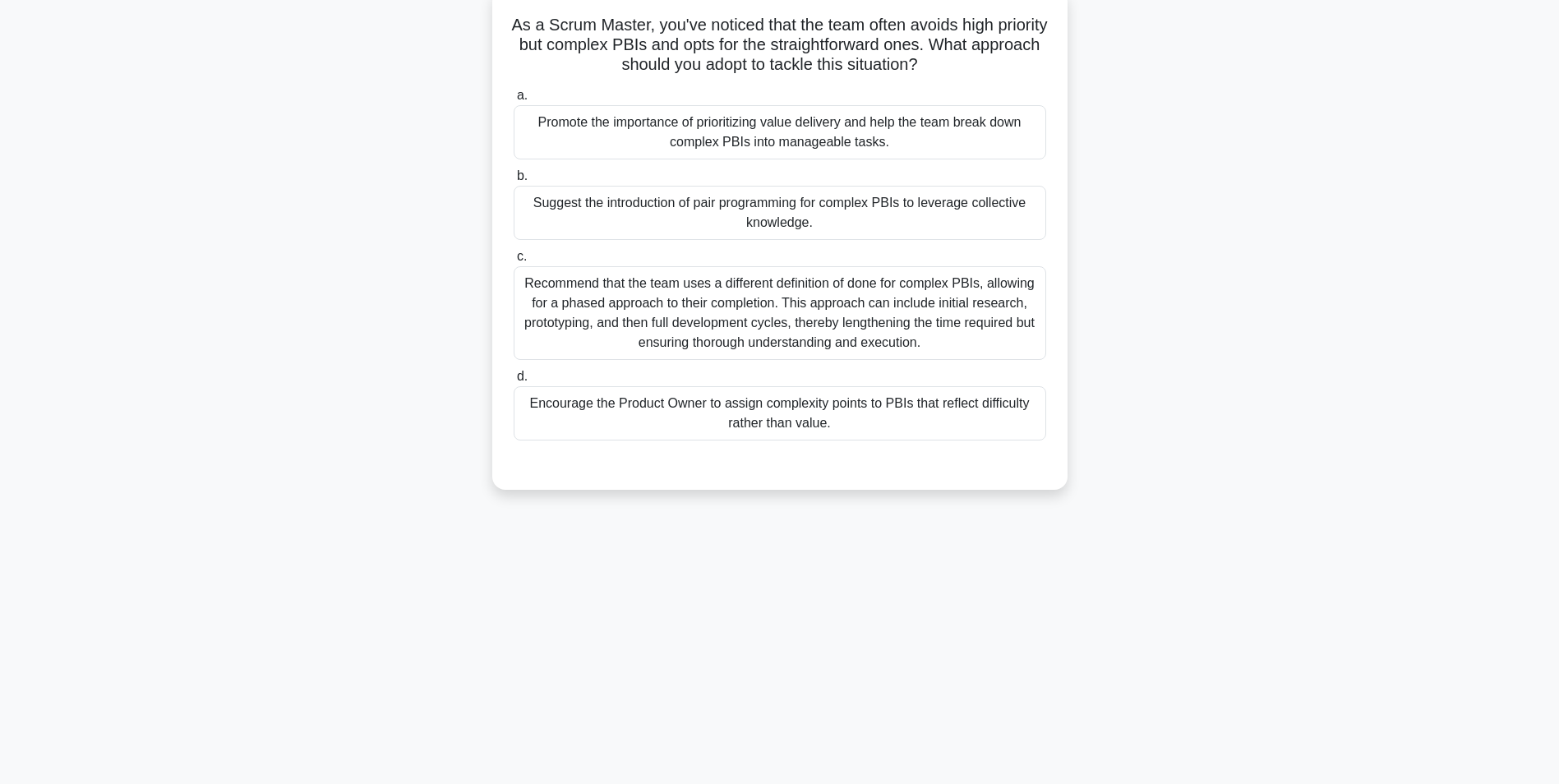
click at [699, 140] on div "Promote the importance of prioritizing value delivery and help the team break d…" at bounding box center [780, 132] width 533 height 54
click at [514, 101] on input "a. Promote the importance of prioritizing value delivery and help the team brea…" at bounding box center [514, 95] width 0 height 11
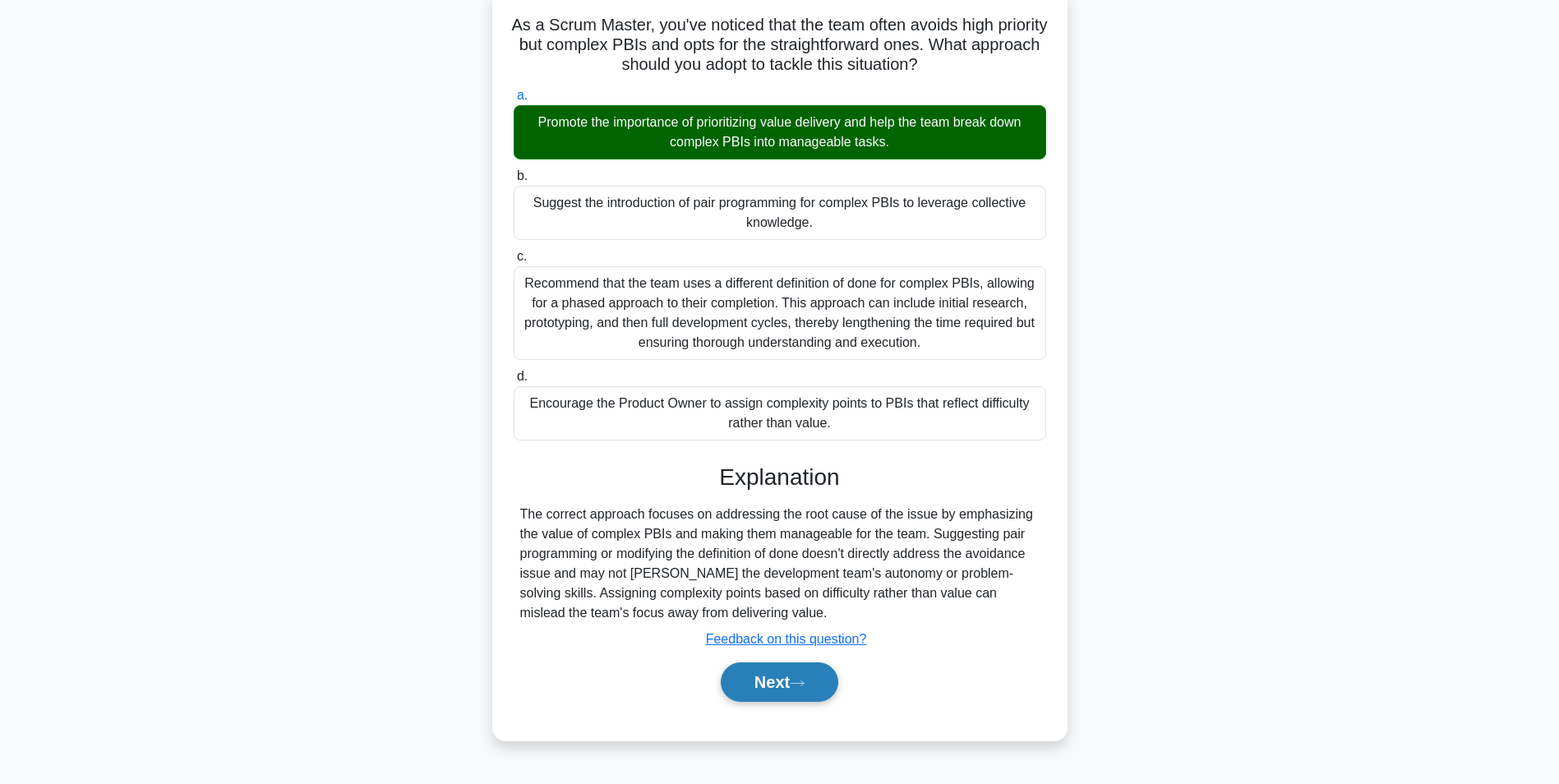
click at [757, 688] on button "Next" at bounding box center [779, 682] width 117 height 39
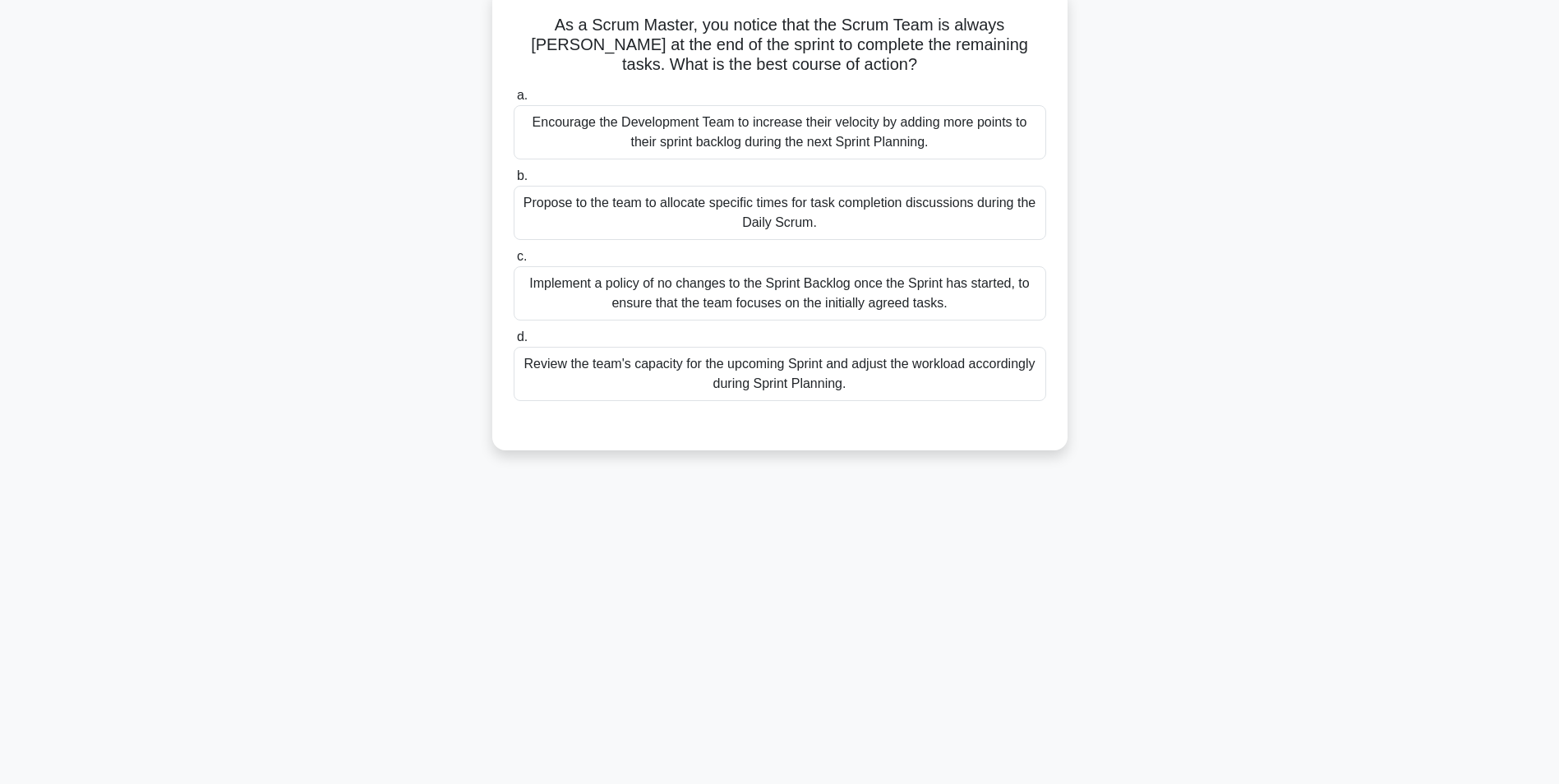
click at [622, 364] on div "Review the team's capacity for the upcoming Sprint and adjust the workload acco…" at bounding box center [780, 374] width 533 height 54
click at [514, 343] on input "d. Review the team's capacity for the upcoming Sprint and adjust the workload a…" at bounding box center [514, 337] width 0 height 11
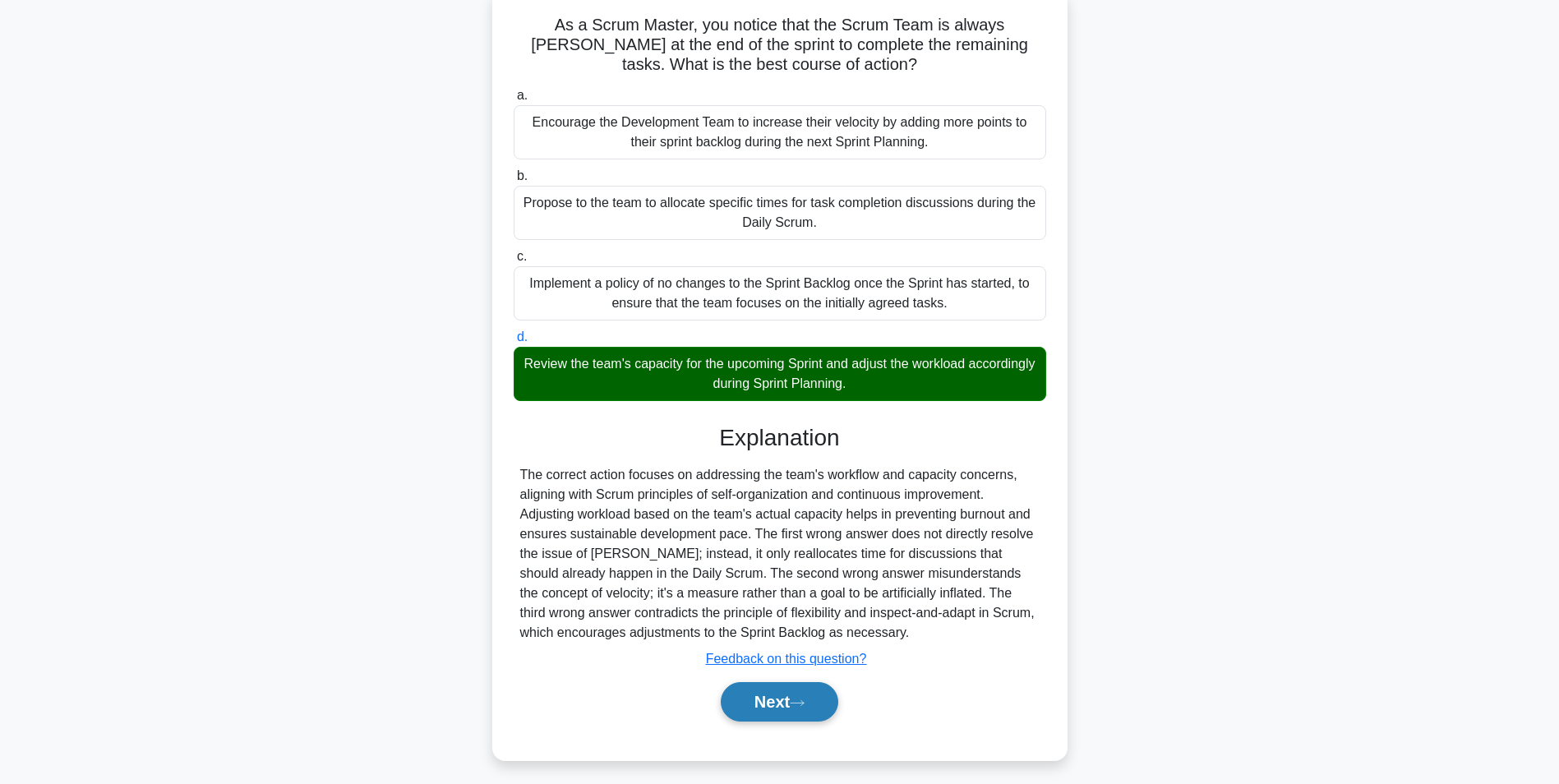
click at [768, 689] on button "Next" at bounding box center [779, 701] width 117 height 39
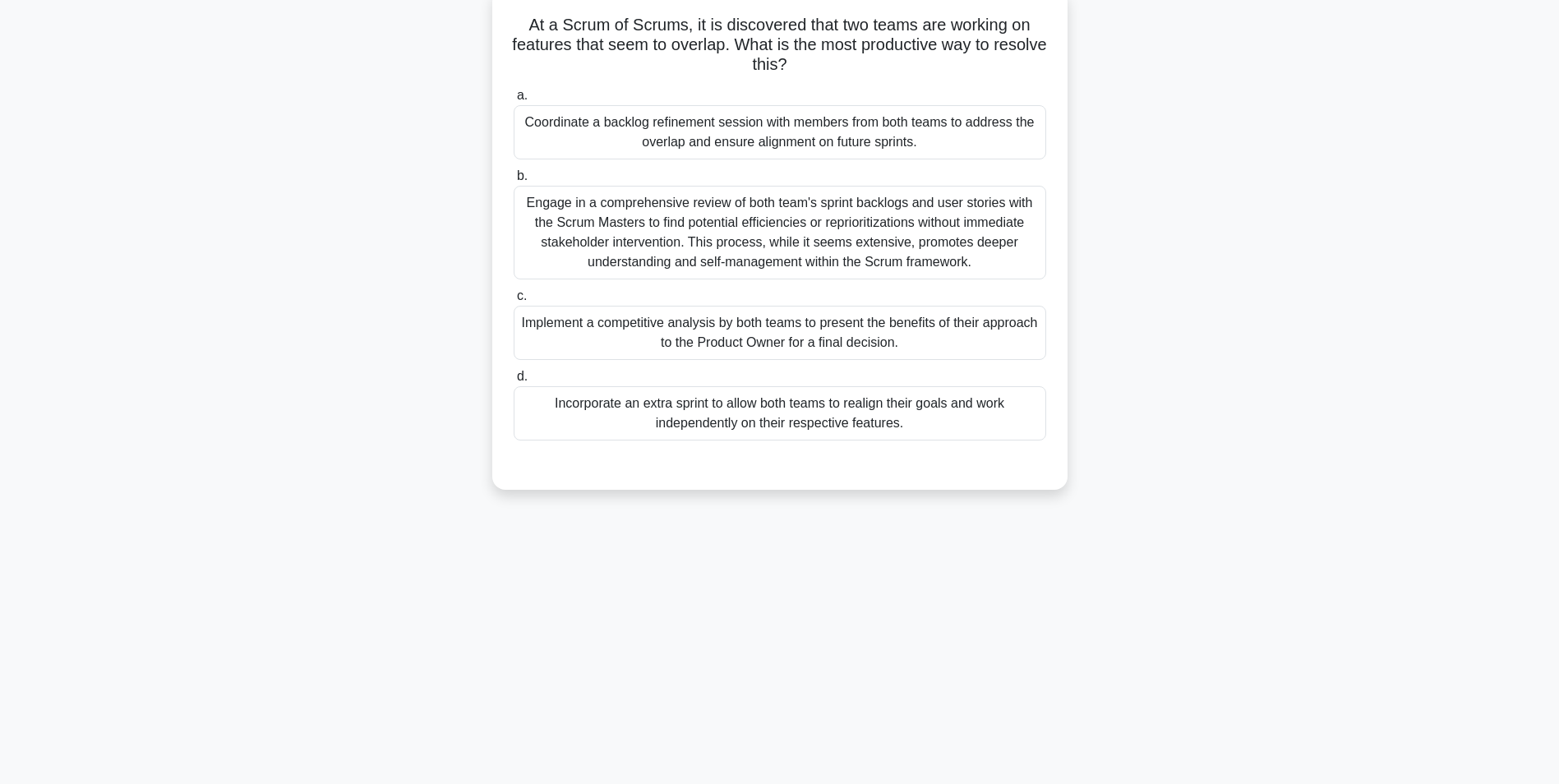
click at [725, 133] on div "Coordinate a backlog refinement session with members from both teams to address…" at bounding box center [780, 132] width 533 height 54
click at [514, 101] on input "a. Coordinate a backlog refinement session with members from both teams to addr…" at bounding box center [514, 95] width 0 height 11
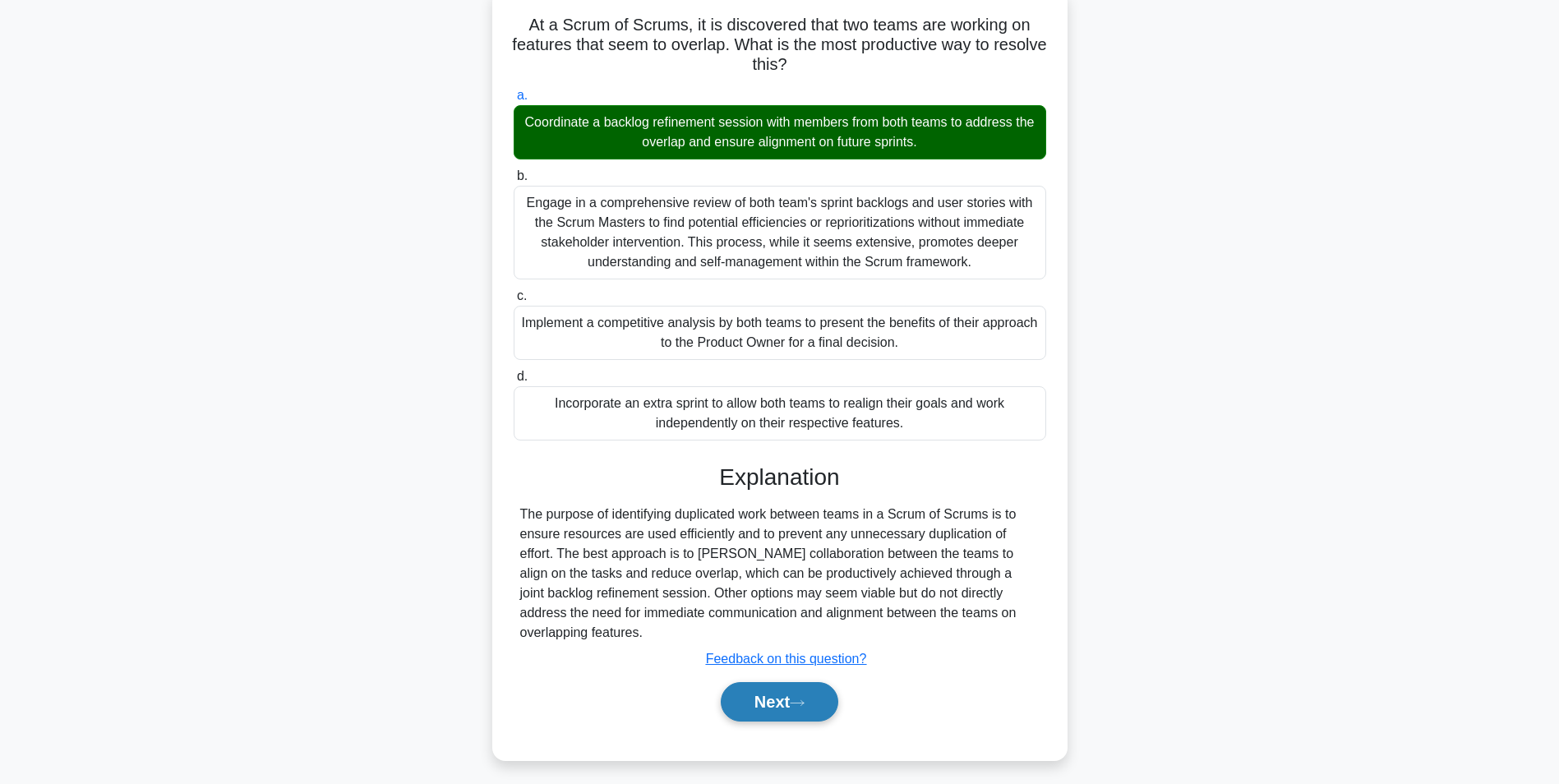
click at [764, 701] on button "Next" at bounding box center [779, 701] width 117 height 39
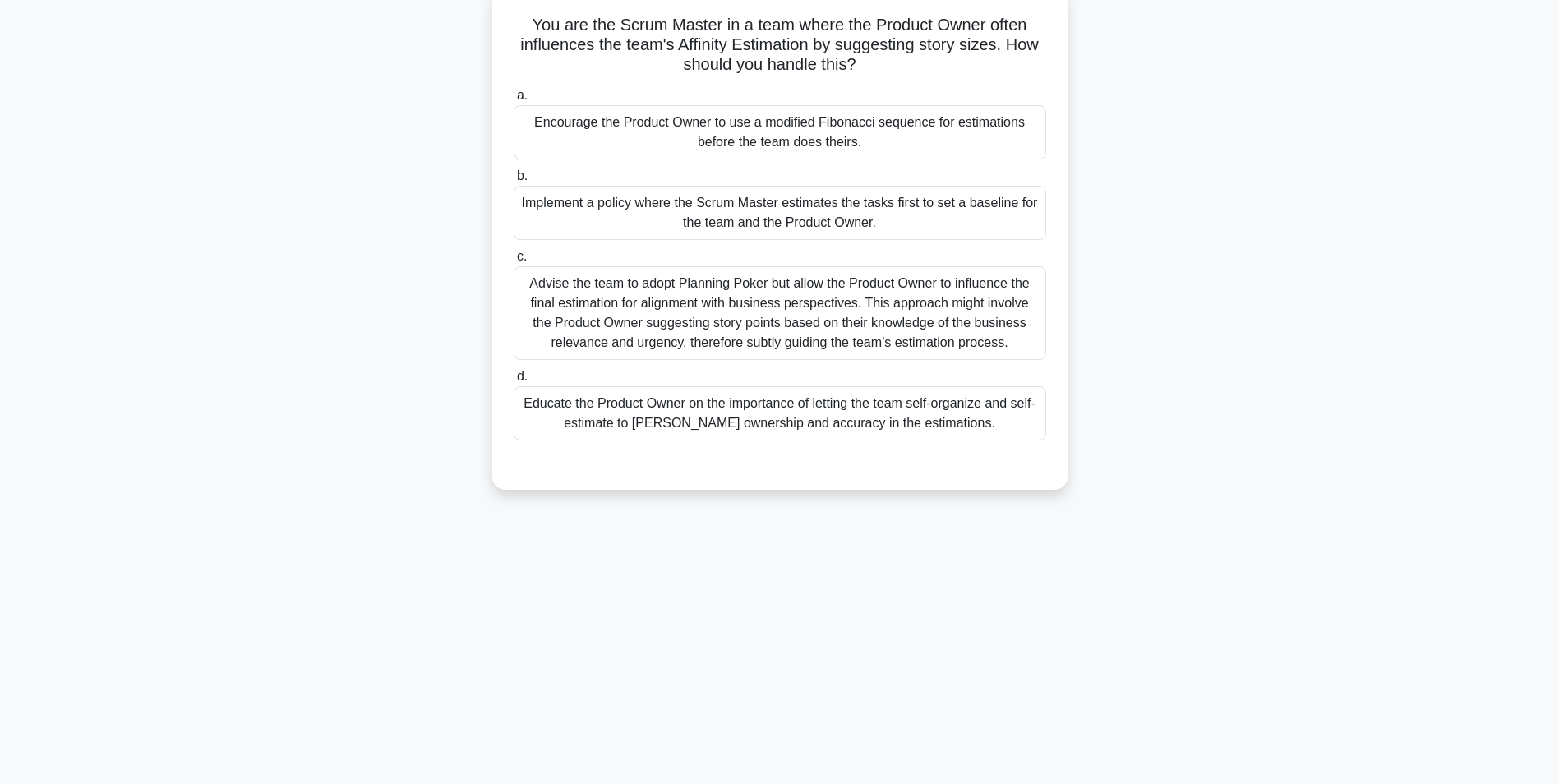
click at [673, 404] on div "Educate the Product Owner on the importance of letting the team self-organize a…" at bounding box center [780, 413] width 533 height 54
click at [514, 382] on input "d. Educate the Product Owner on the importance of letting the team self-organiz…" at bounding box center [514, 376] width 0 height 11
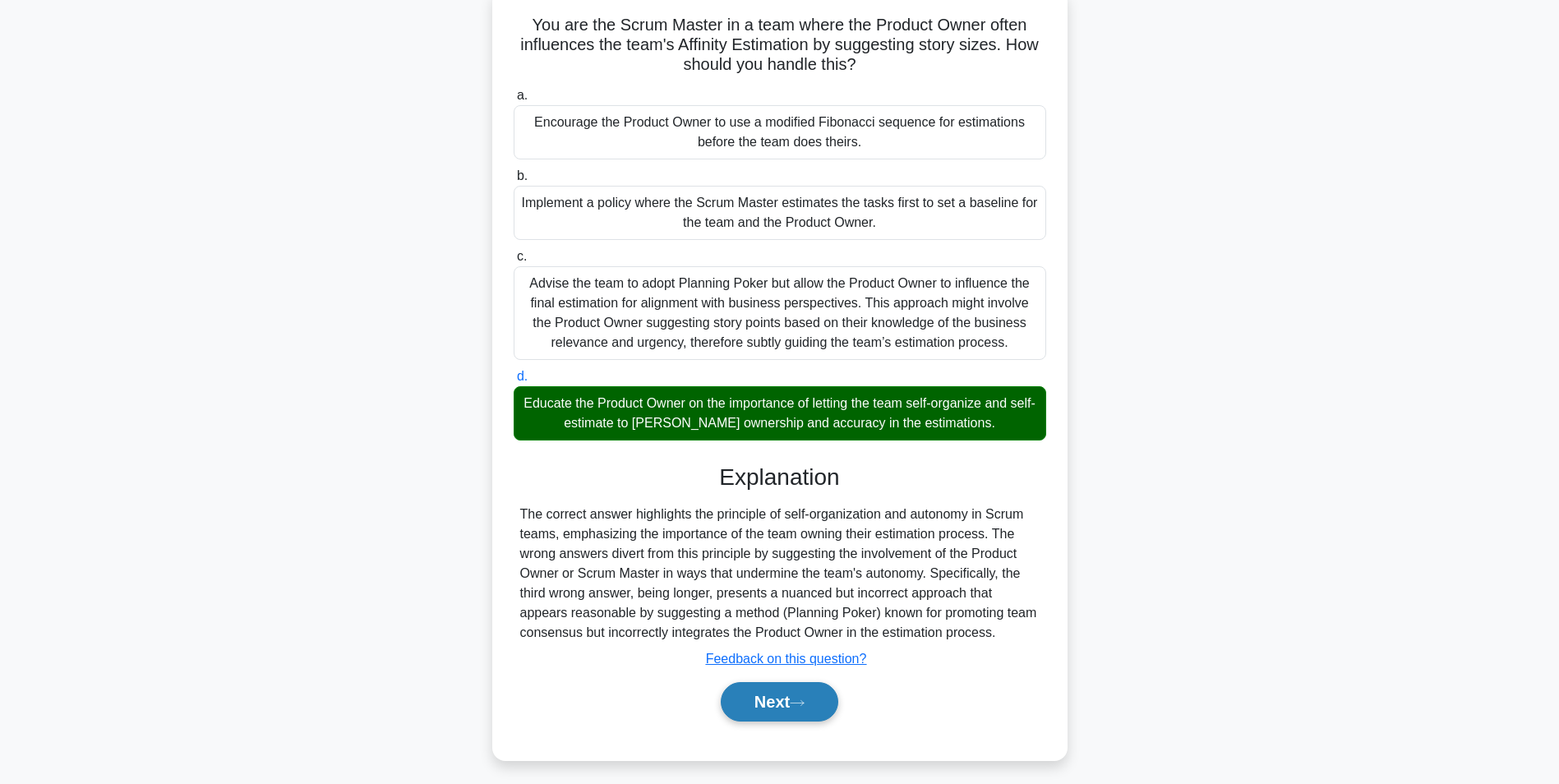
click at [749, 704] on button "Next" at bounding box center [779, 701] width 117 height 39
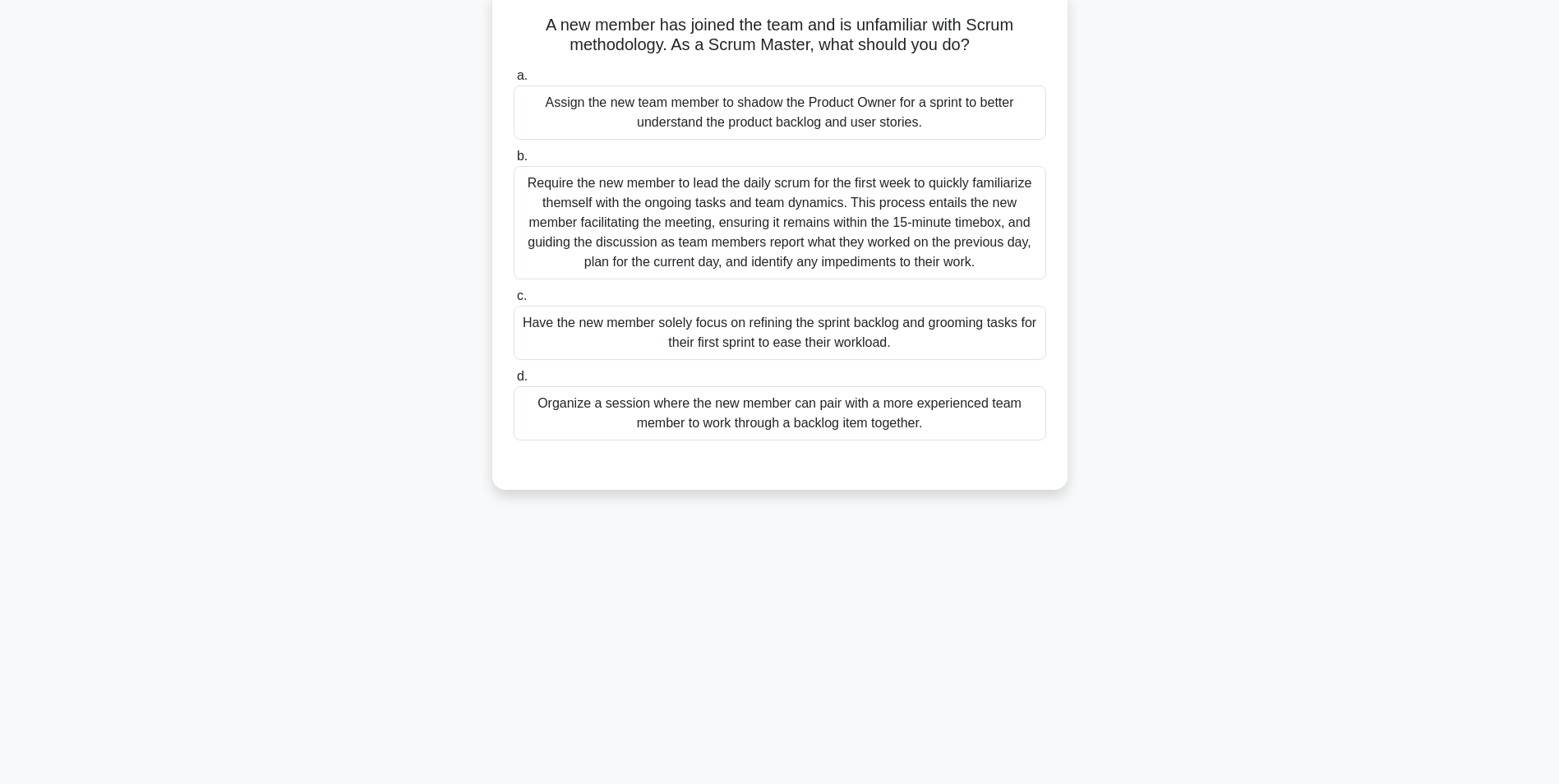
click at [709, 418] on div "Organize a session where the new member can pair with a more experienced team m…" at bounding box center [780, 413] width 533 height 54
click at [514, 382] on input "d. Organize a session where the new member can pair with a more experienced tea…" at bounding box center [514, 376] width 0 height 11
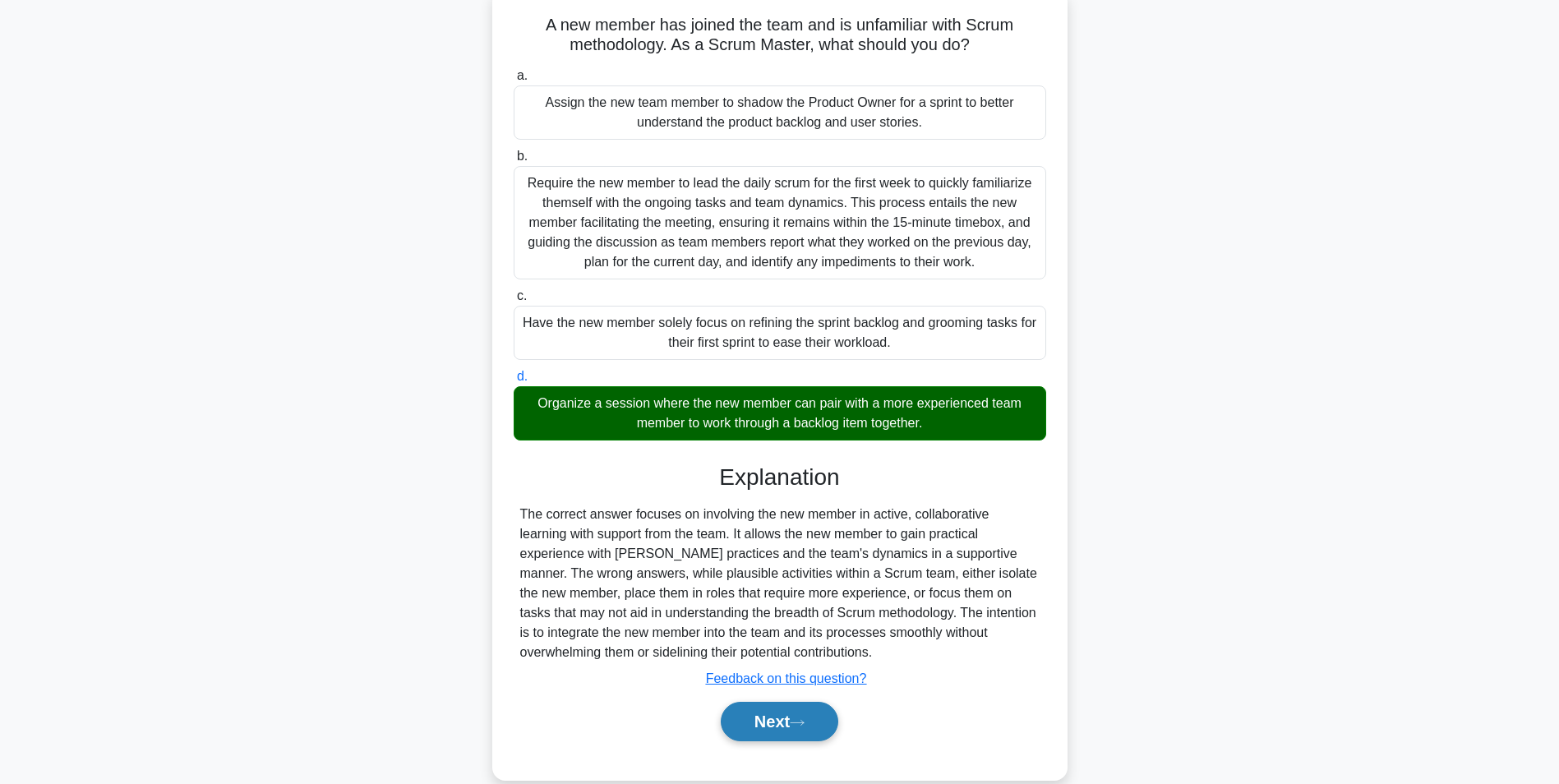
click at [764, 731] on button "Next" at bounding box center [779, 721] width 117 height 39
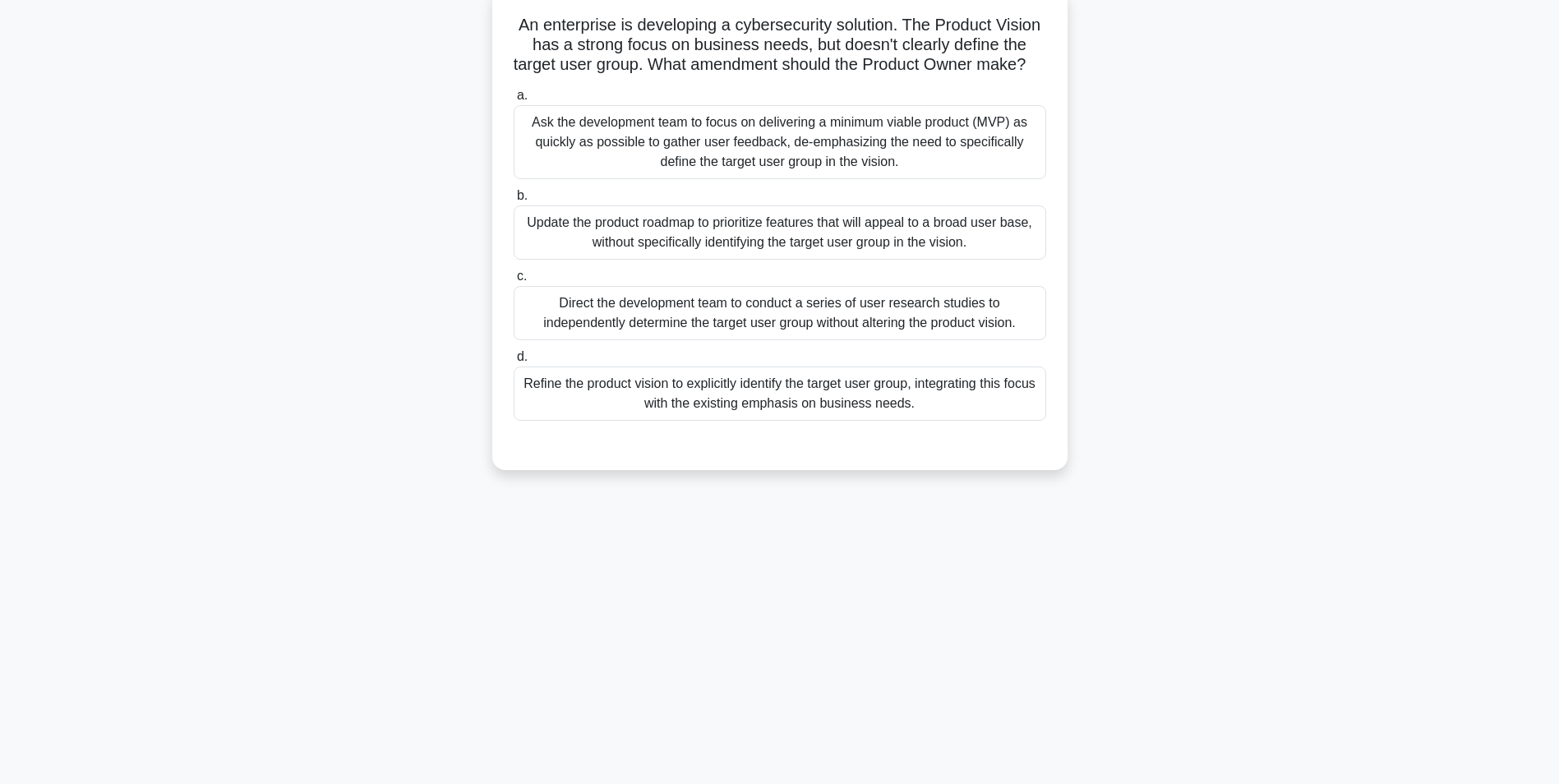
click at [629, 413] on div "Refine the product vision to explicitly identify the target user group, integra…" at bounding box center [780, 393] width 533 height 54
click at [514, 363] on input "d. Refine the product vision to explicitly identify the target user group, inte…" at bounding box center [514, 357] width 0 height 11
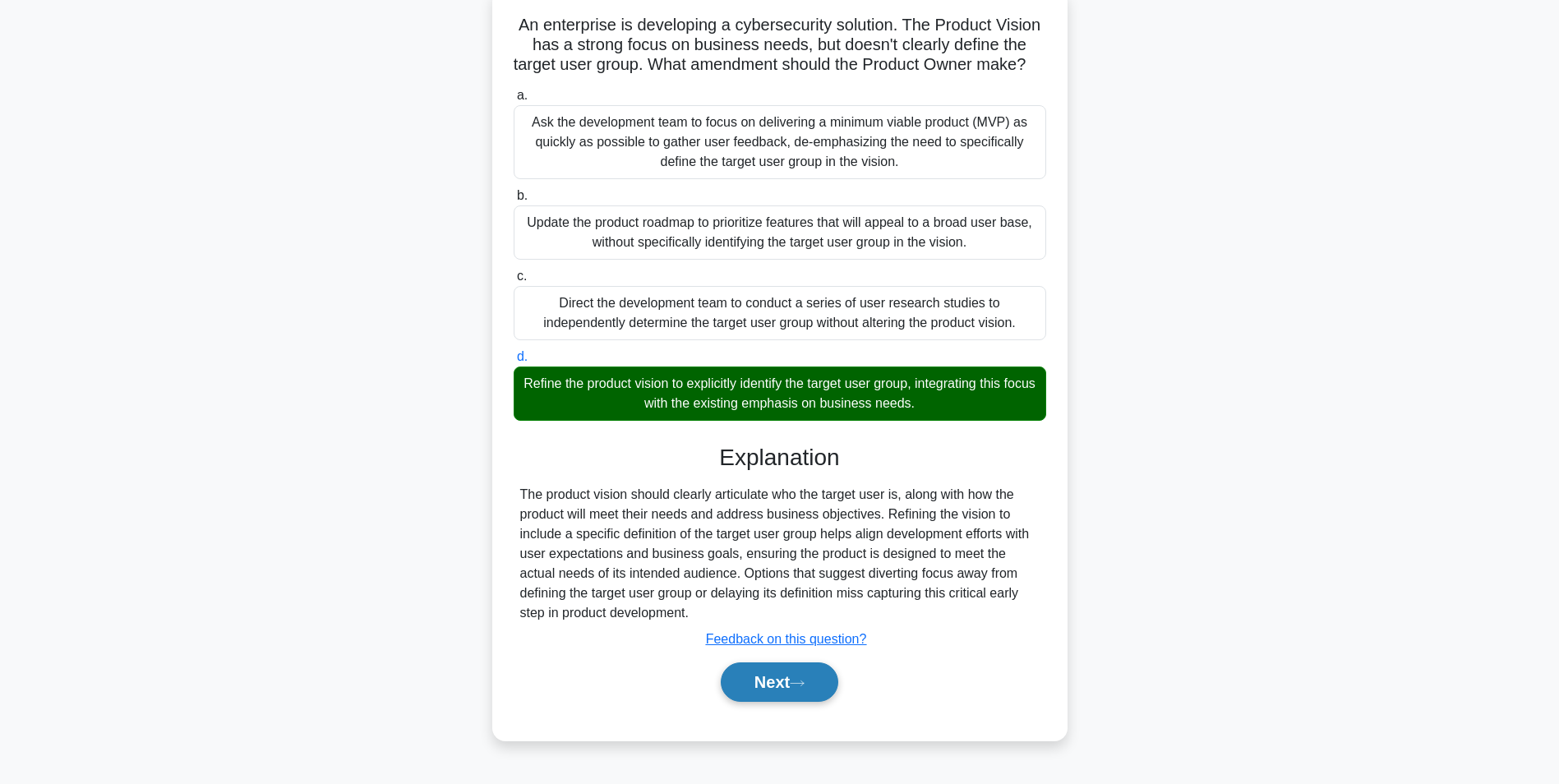
click at [768, 702] on button "Next" at bounding box center [779, 682] width 117 height 39
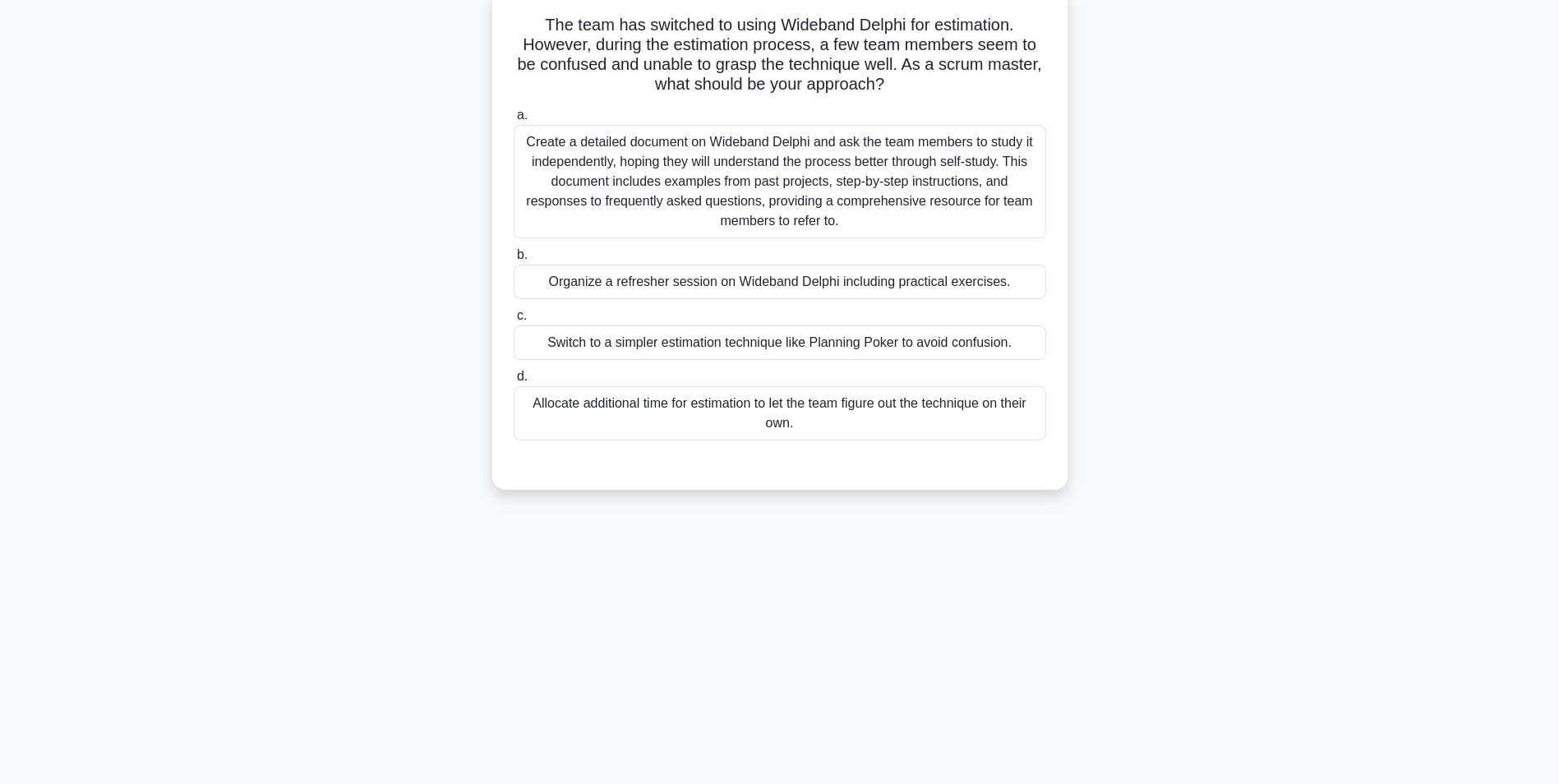
click at [632, 285] on div "Organize a refresher session on Wideband Delphi including practical exercises." at bounding box center [780, 281] width 533 height 34
click at [514, 260] on input "b. Organize a refresher session on Wideband Delphi including practical exercise…" at bounding box center [514, 255] width 0 height 11
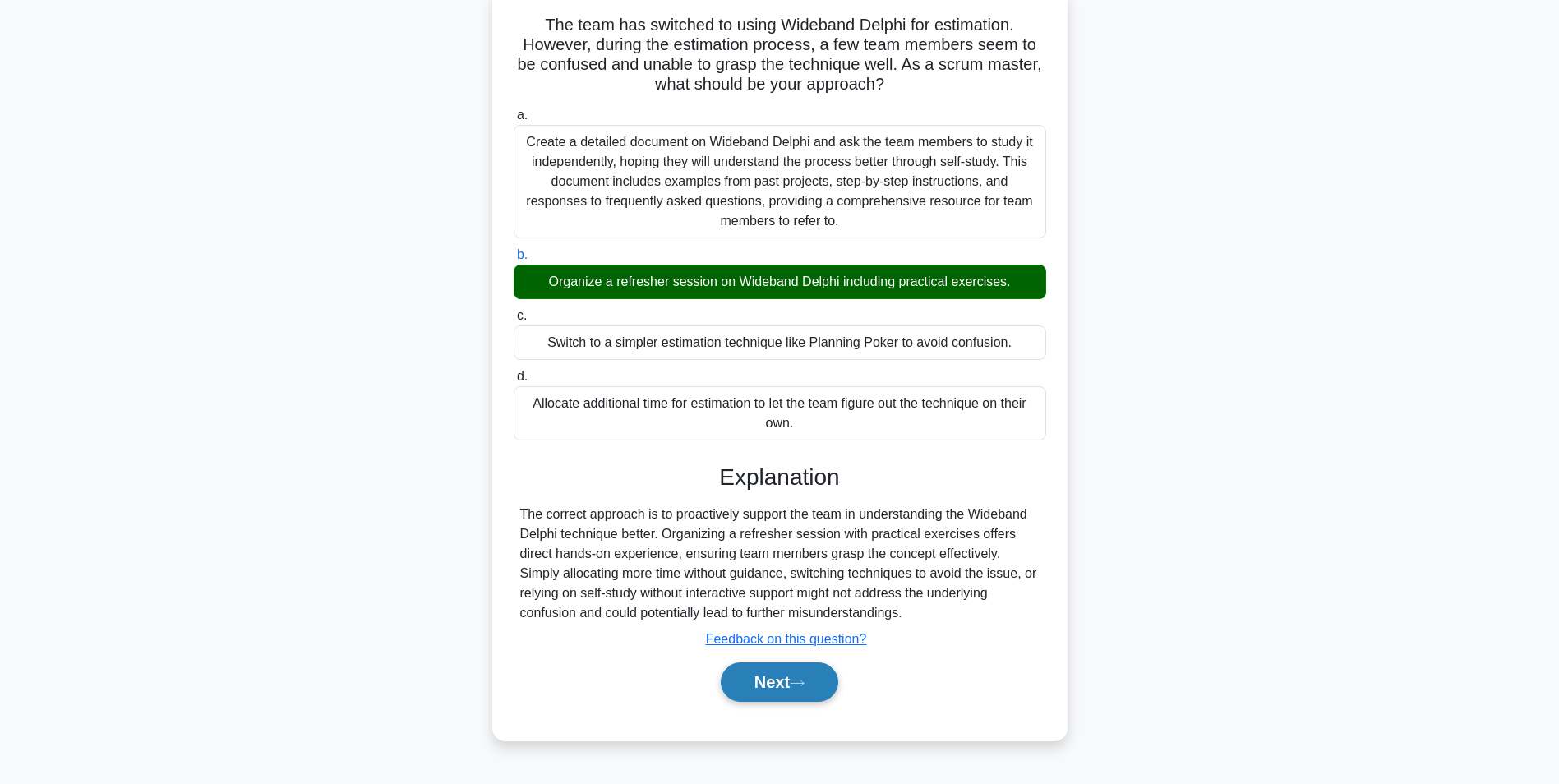
click at [761, 679] on button "Next" at bounding box center [779, 682] width 117 height 39
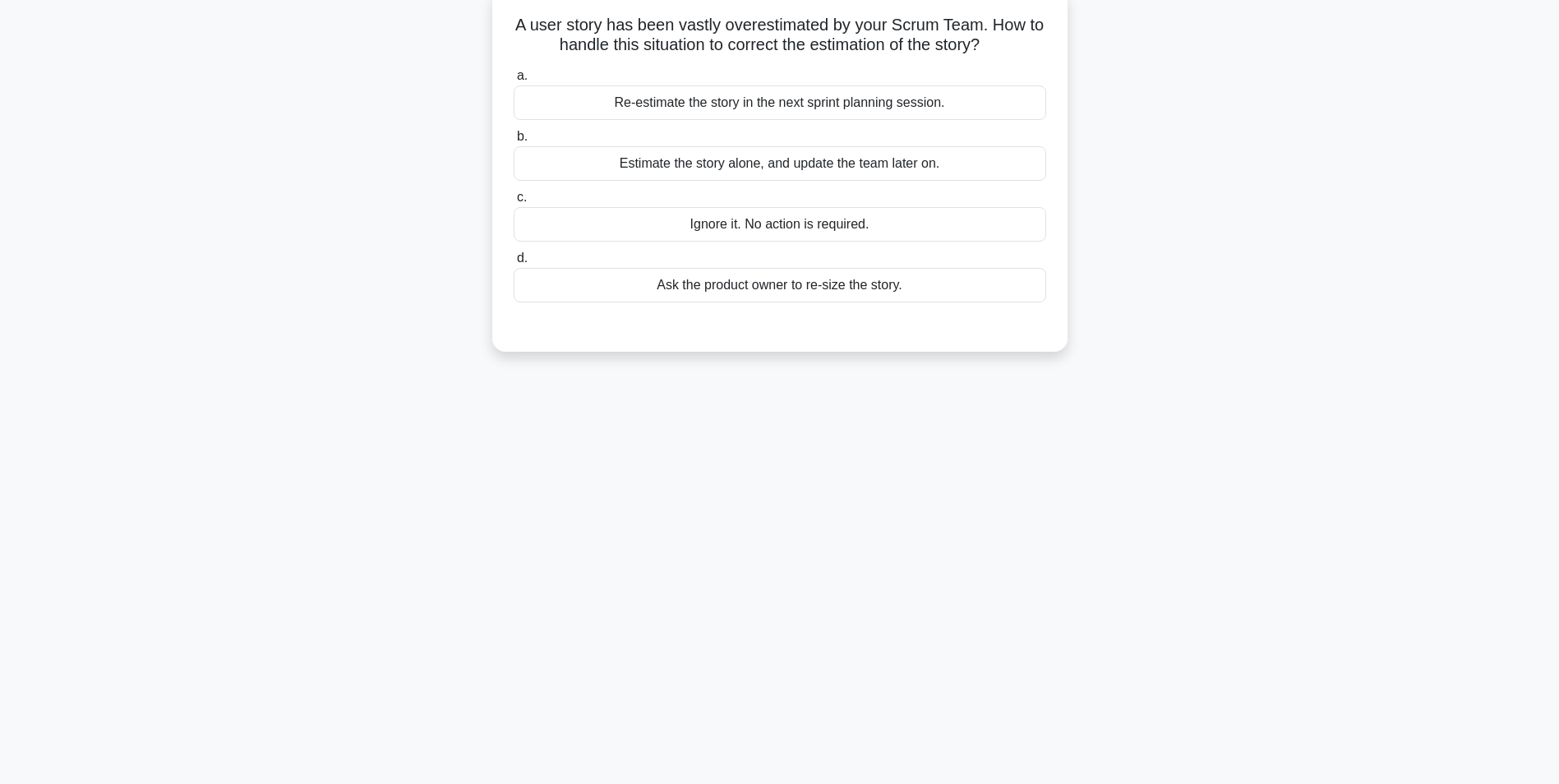
click at [689, 97] on div "Re-estimate the story in the next sprint planning session." at bounding box center [780, 102] width 533 height 34
click at [514, 81] on input "a. Re-estimate the story in the next sprint planning session." at bounding box center [514, 75] width 0 height 11
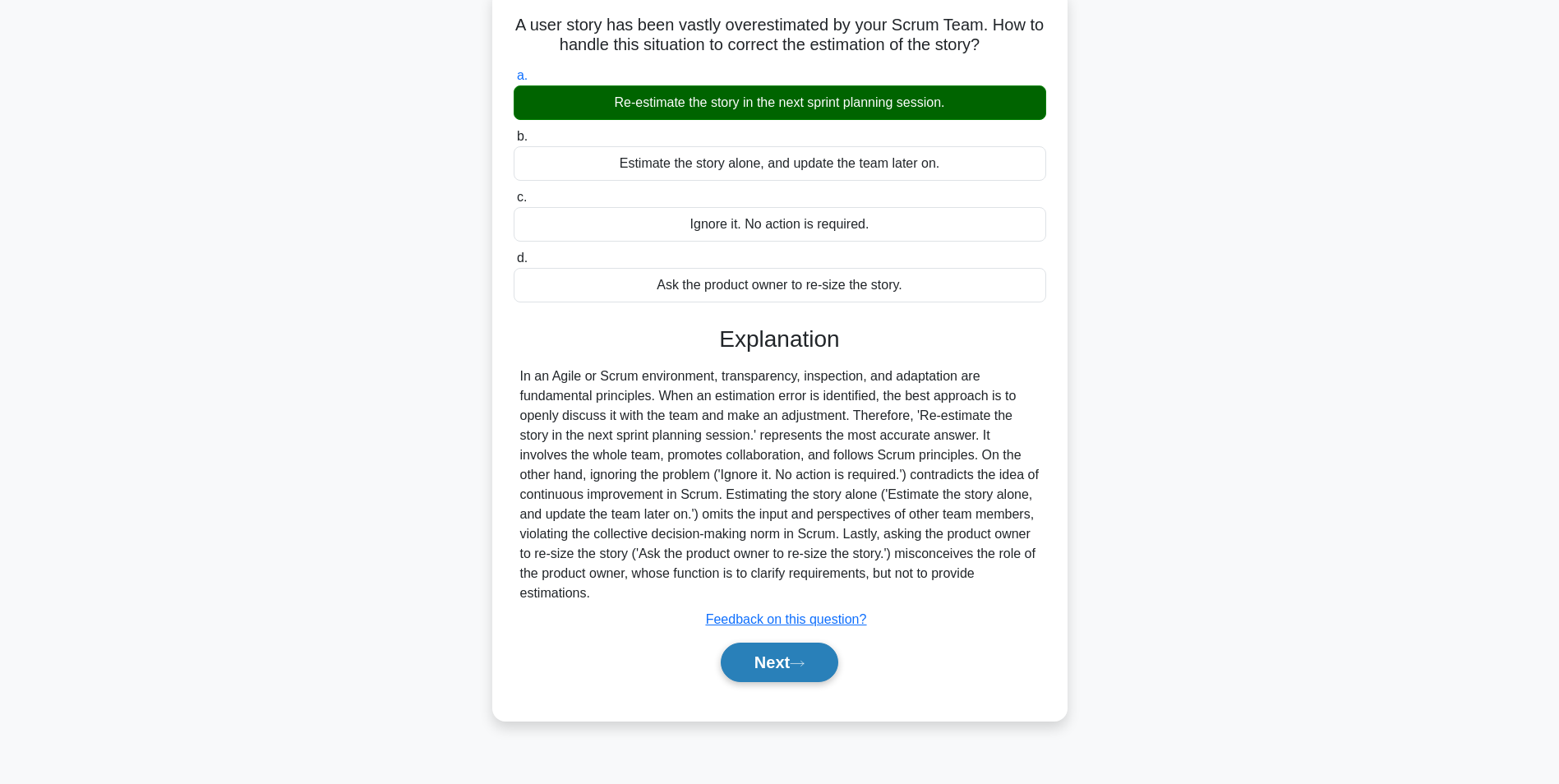
click at [789, 650] on button "Next" at bounding box center [779, 662] width 117 height 39
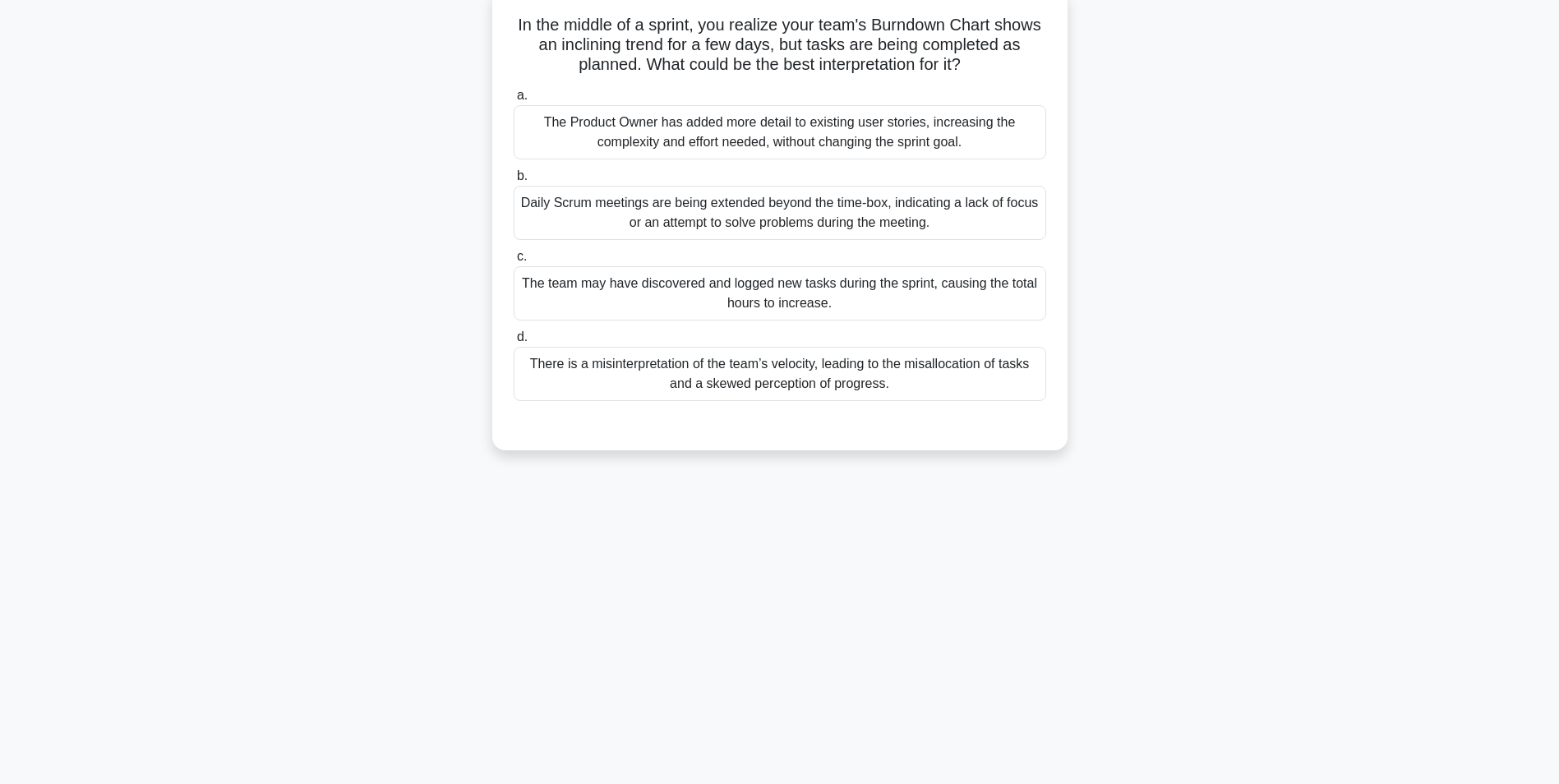
click at [692, 295] on div "The team may have discovered and logged new tasks during the sprint, causing th…" at bounding box center [780, 293] width 533 height 54
click at [514, 262] on input "c. The team may have discovered and logged new tasks during the sprint, causing…" at bounding box center [514, 256] width 0 height 11
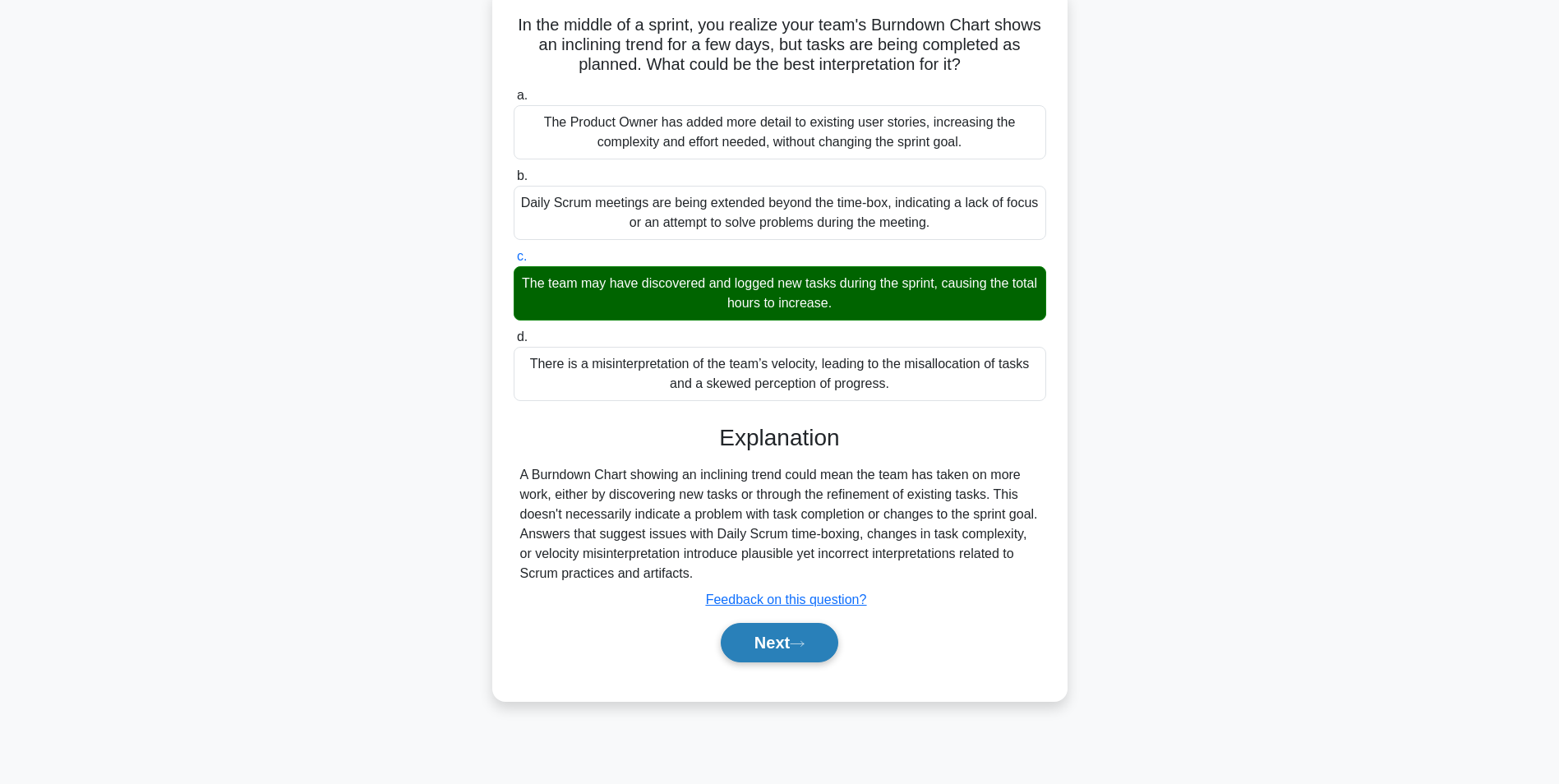
click at [759, 646] on button "Next" at bounding box center [779, 642] width 117 height 39
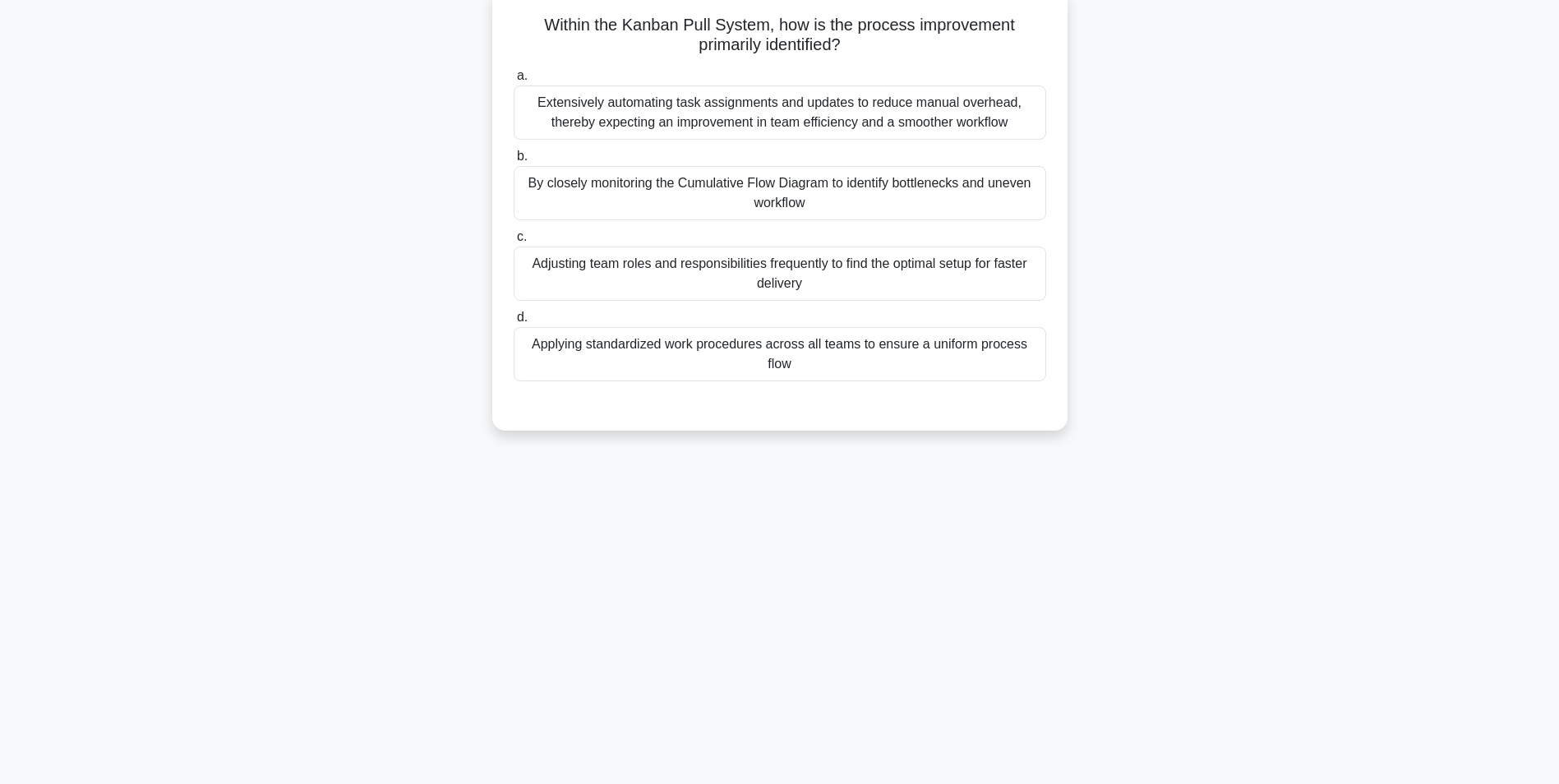
click at [643, 275] on div "Adjusting team roles and responsibilities frequently to find the optimal setup …" at bounding box center [780, 273] width 533 height 54
click at [514, 242] on input "c. Adjusting team roles and responsibilities frequently to find the optimal set…" at bounding box center [514, 237] width 0 height 11
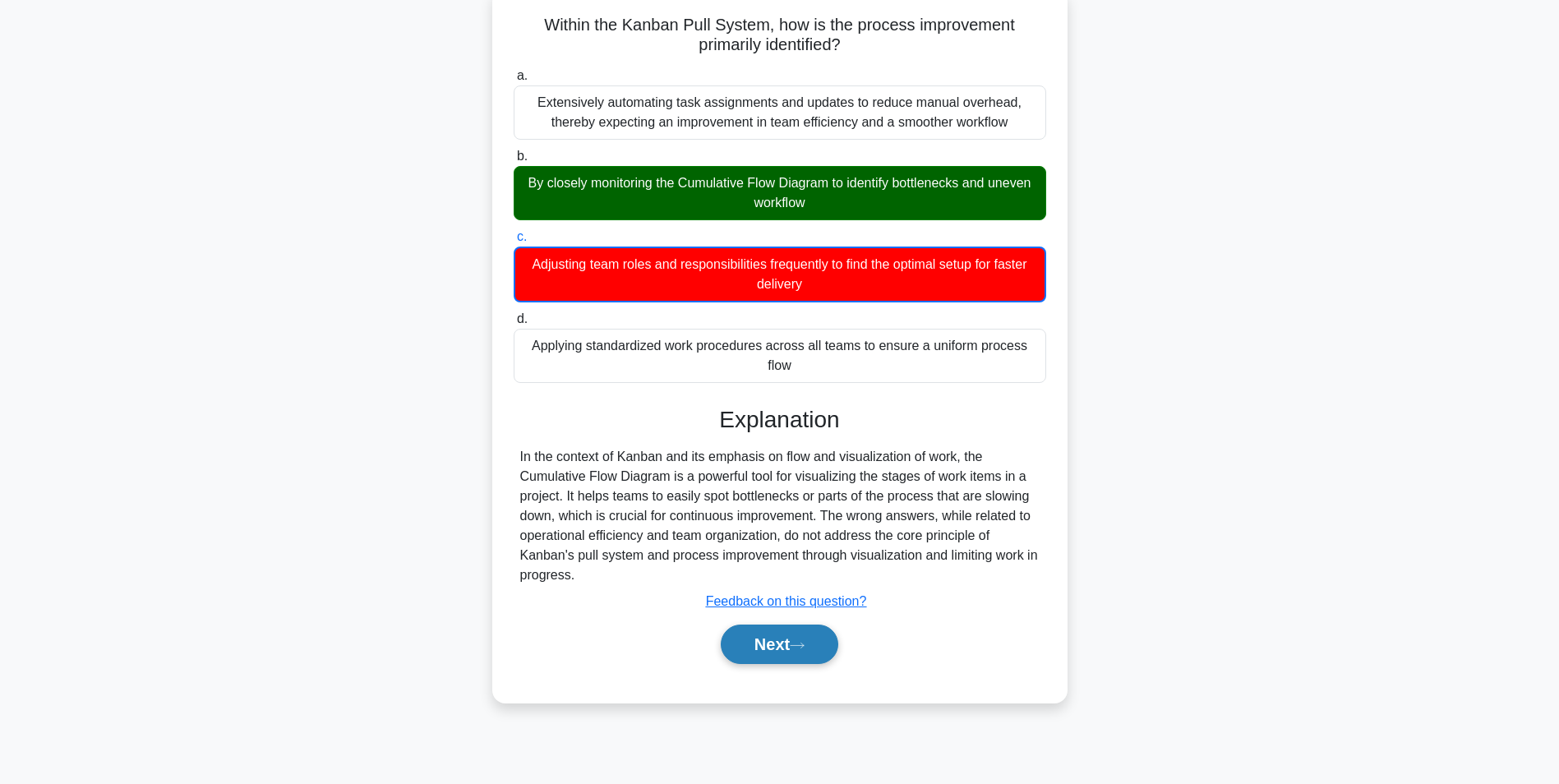
click at [753, 644] on button "Next" at bounding box center [779, 644] width 117 height 39
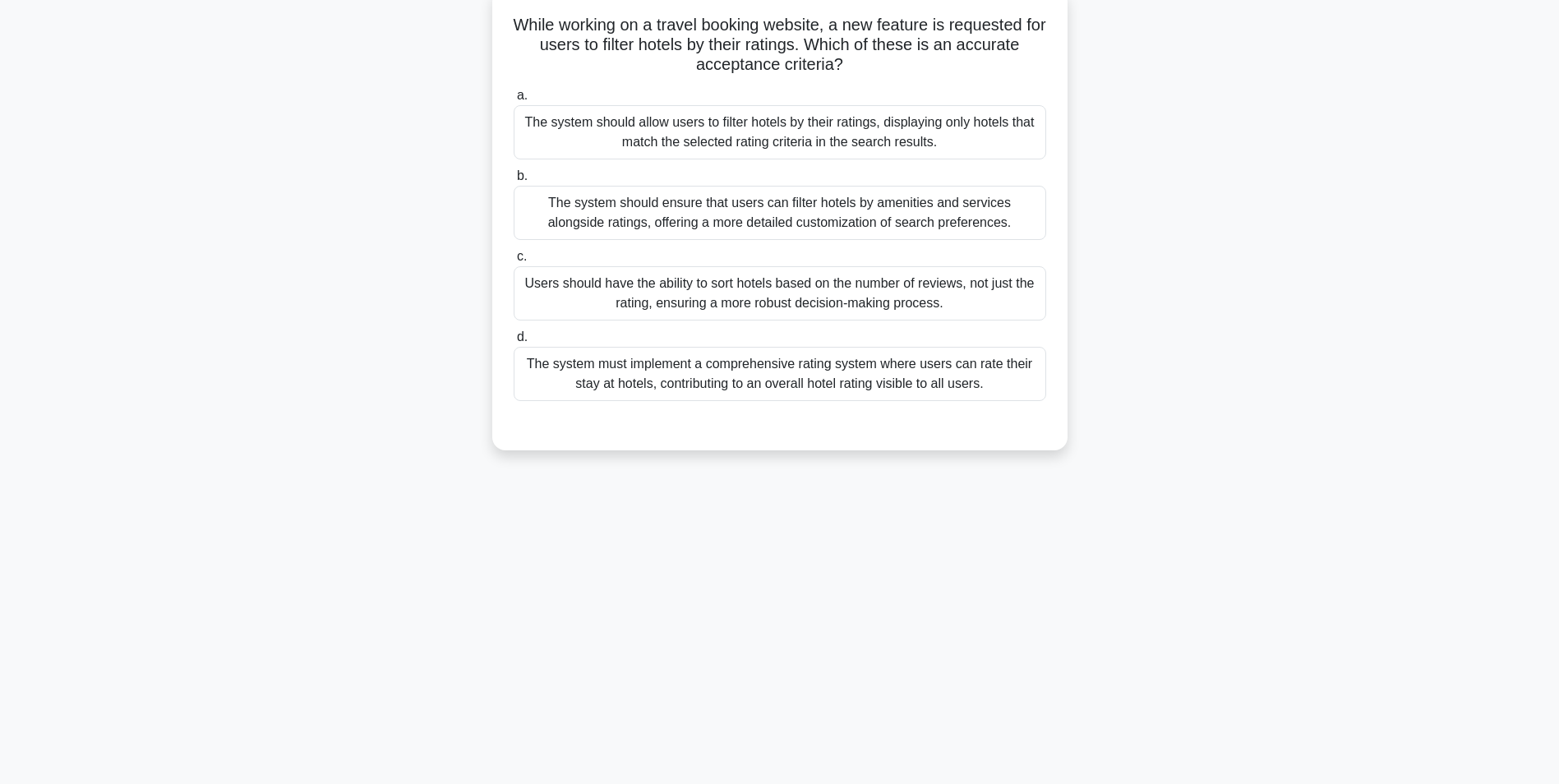
click at [596, 140] on div "The system should allow users to filter hotels by their ratings, displaying onl…" at bounding box center [780, 132] width 533 height 54
click at [514, 101] on input "a. The system should allow users to filter hotels by their ratings, displaying …" at bounding box center [514, 95] width 0 height 11
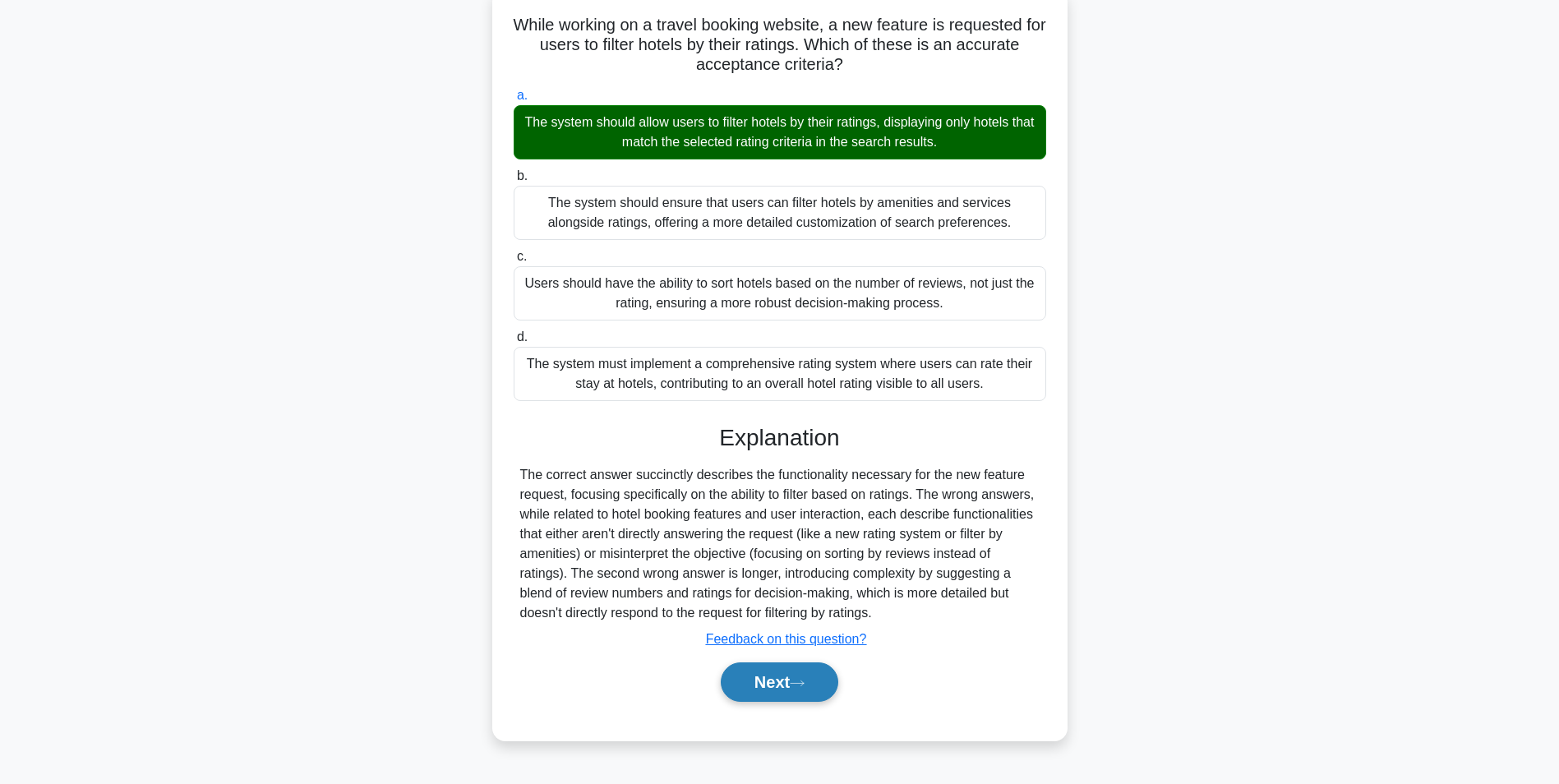
click at [769, 669] on button "Next" at bounding box center [779, 682] width 117 height 39
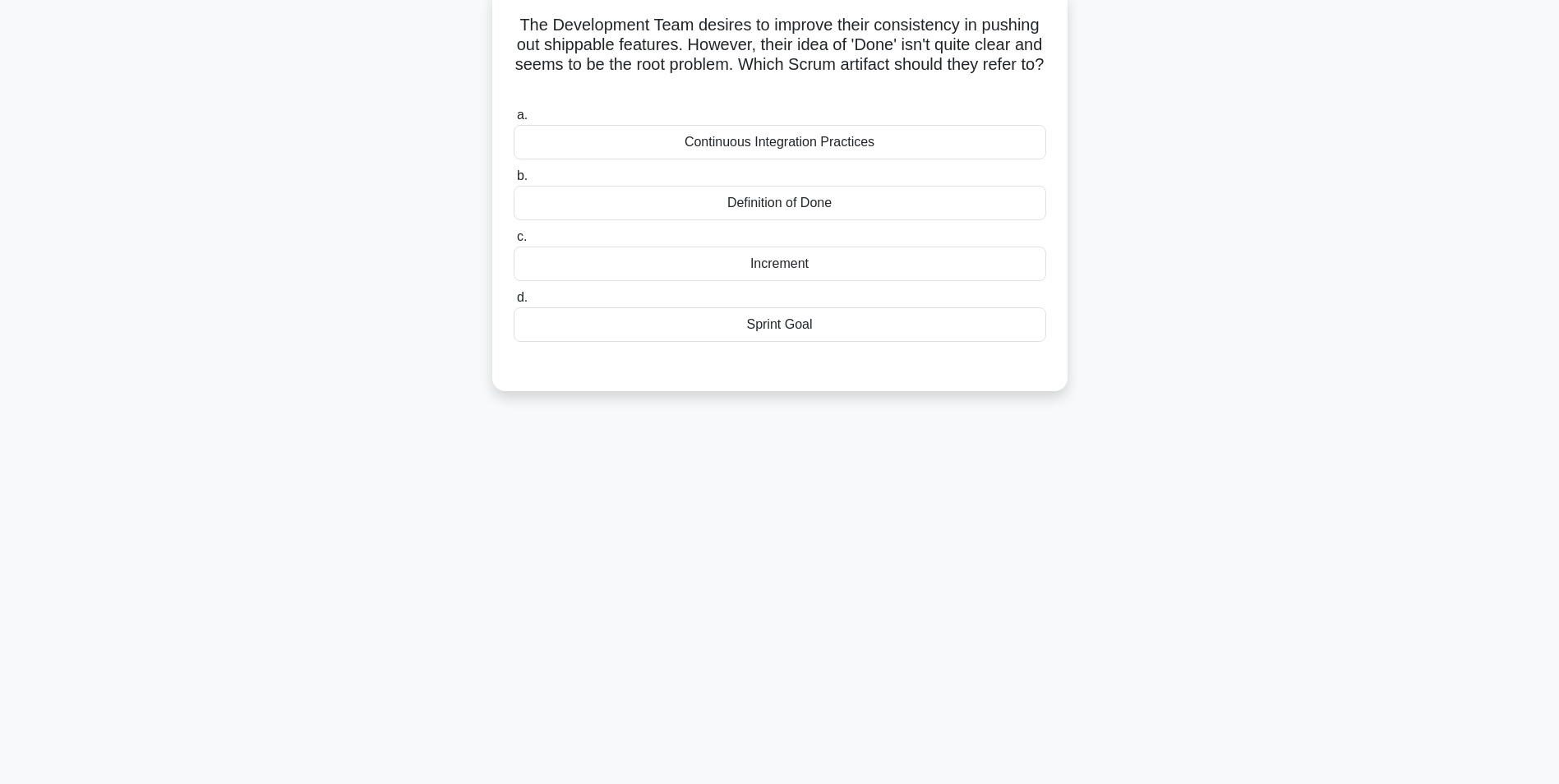
click at [738, 200] on div "Definition of Done" at bounding box center [780, 203] width 533 height 34
click at [514, 182] on input "b. Definition of Done" at bounding box center [514, 176] width 0 height 11
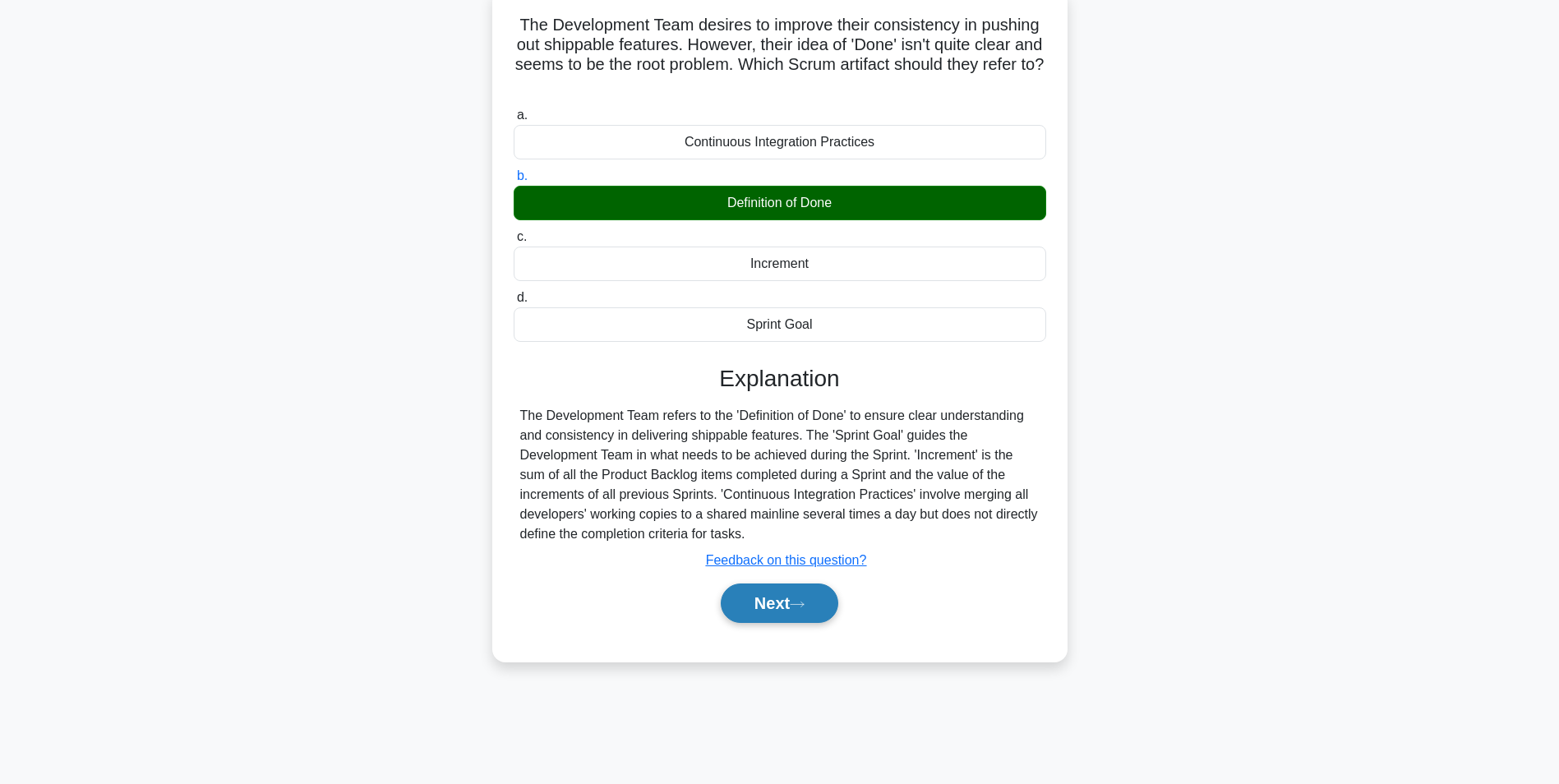
click at [761, 601] on button "Next" at bounding box center [779, 602] width 117 height 39
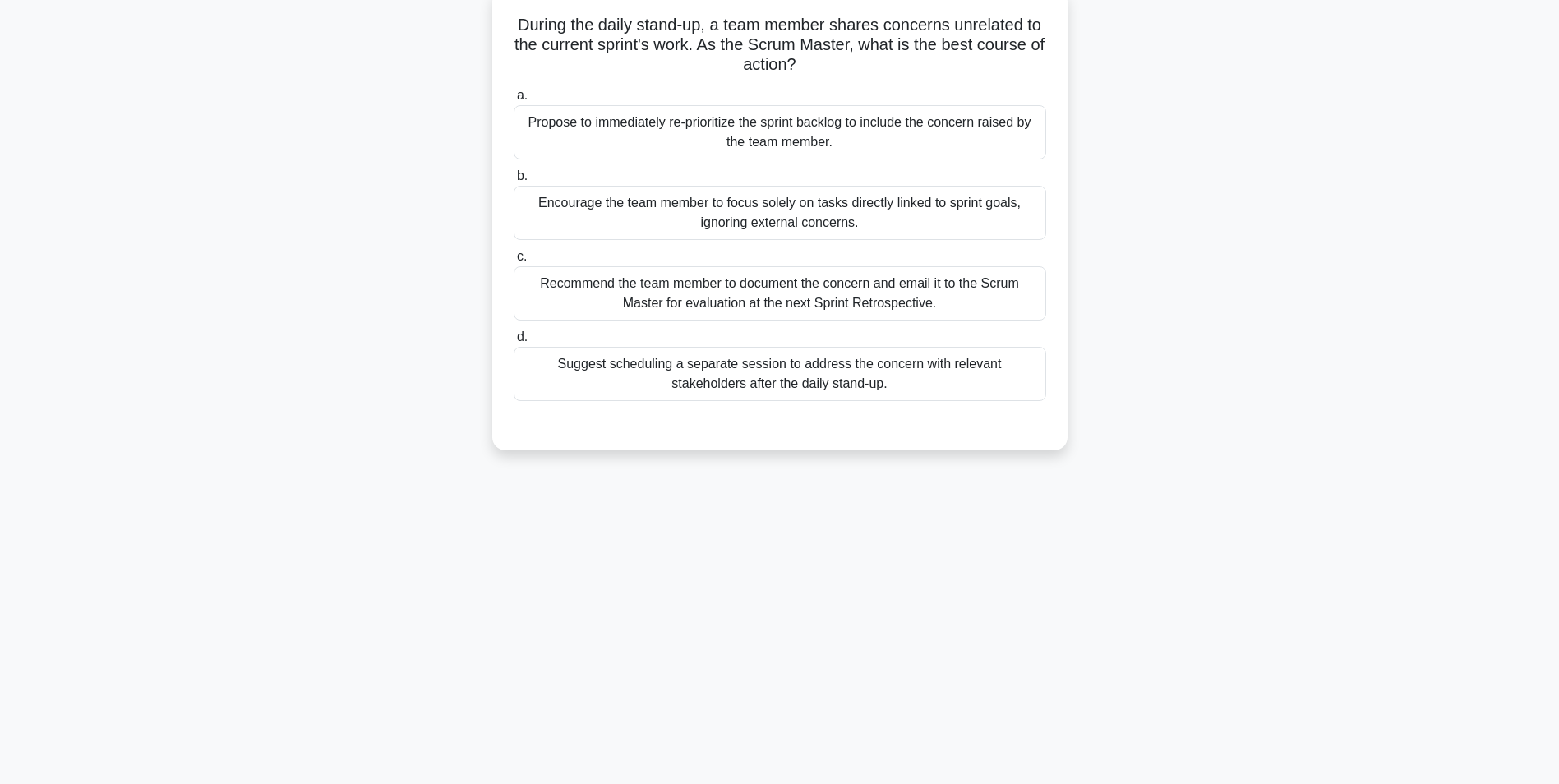
click at [737, 224] on div "Encourage the team member to focus solely on tasks directly linked to sprint go…" at bounding box center [780, 213] width 533 height 54
click at [514, 182] on input "b. Encourage the team member to focus solely on tasks directly linked to sprint…" at bounding box center [514, 176] width 0 height 11
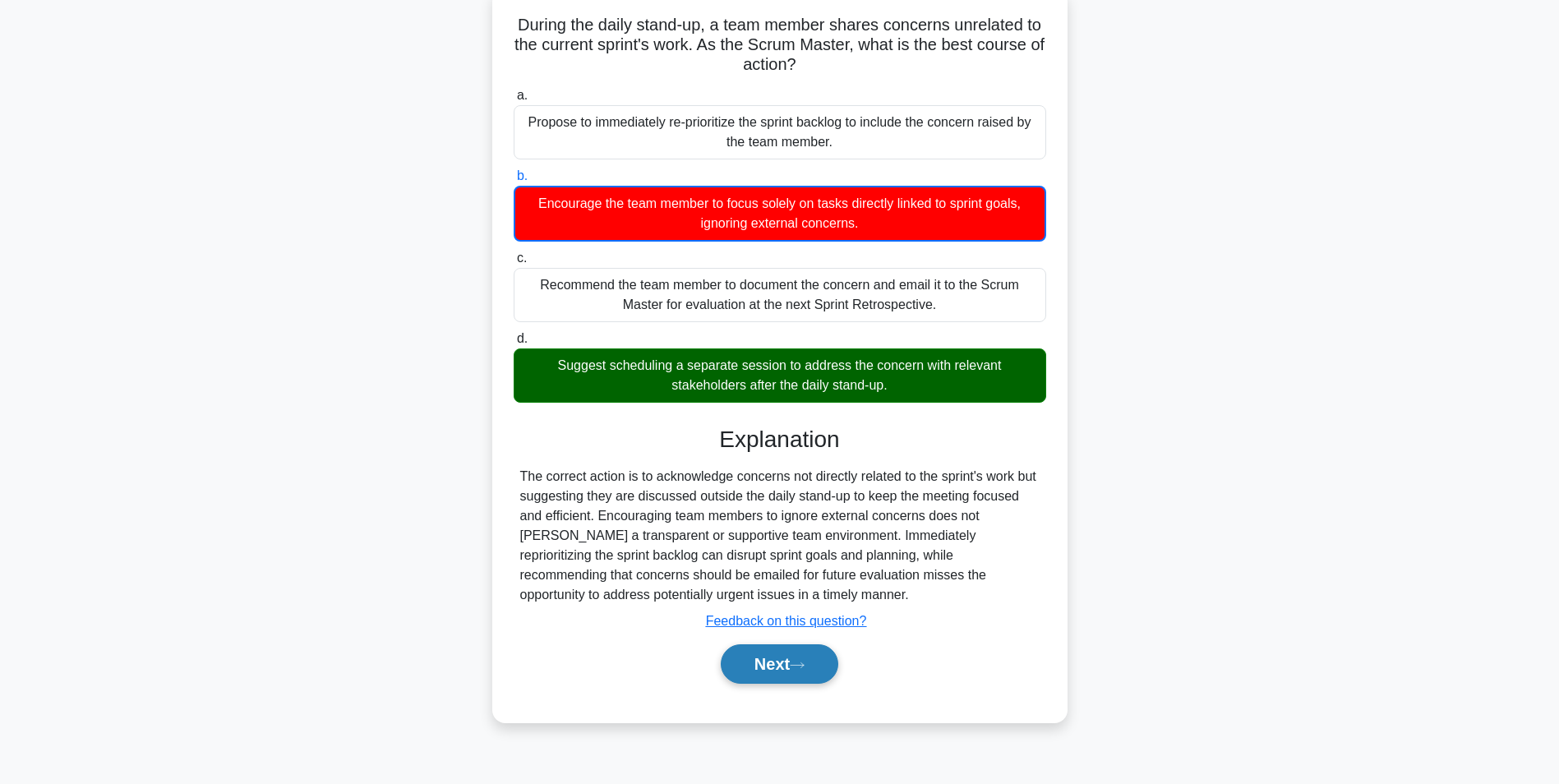
click at [774, 648] on button "Next" at bounding box center [779, 663] width 117 height 39
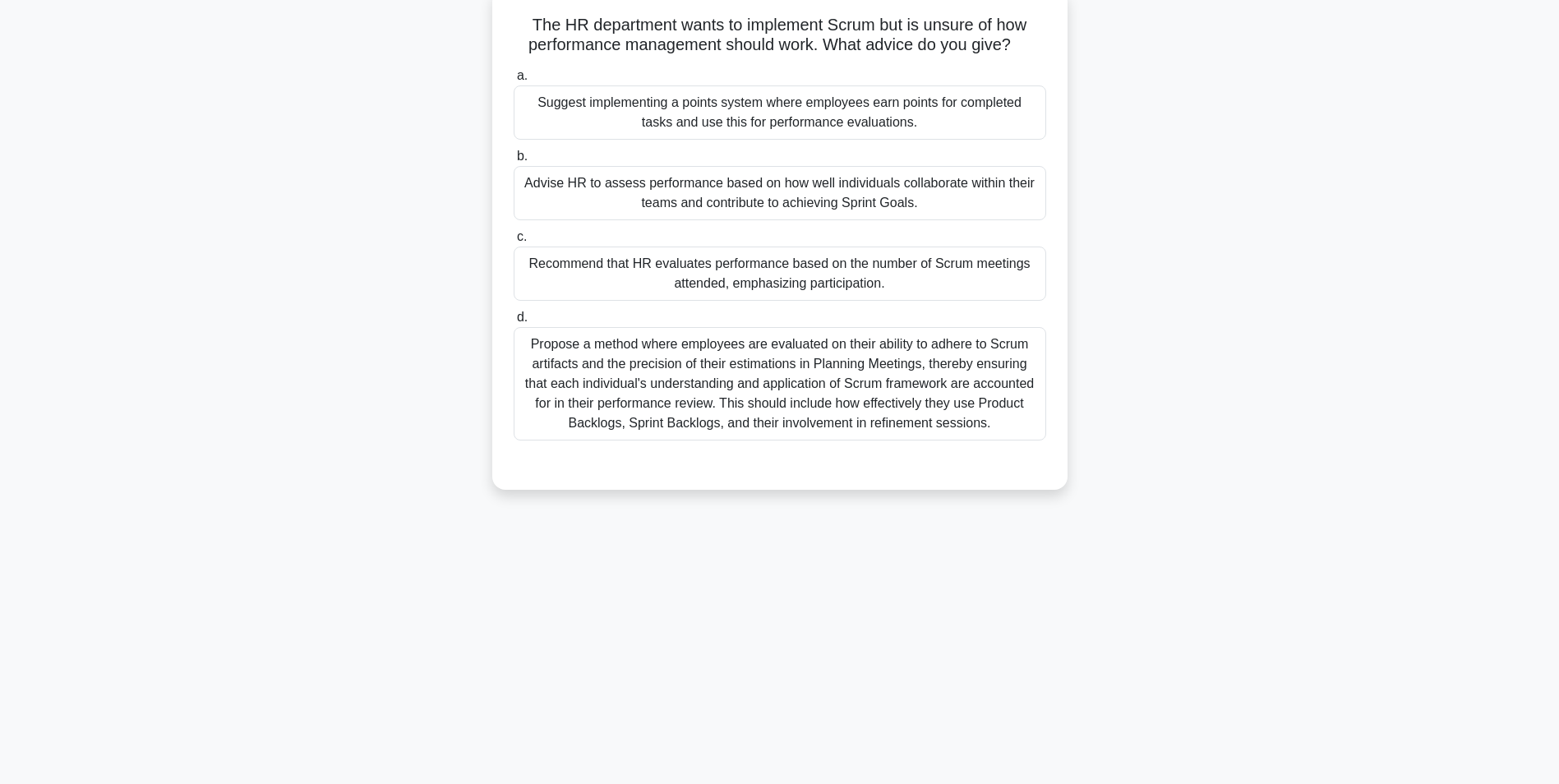
click at [704, 108] on div "Suggest implementing a points system where employees earn points for completed …" at bounding box center [780, 112] width 533 height 54
click at [514, 81] on input "a. Suggest implementing a points system where employees earn points for complet…" at bounding box center [514, 75] width 0 height 11
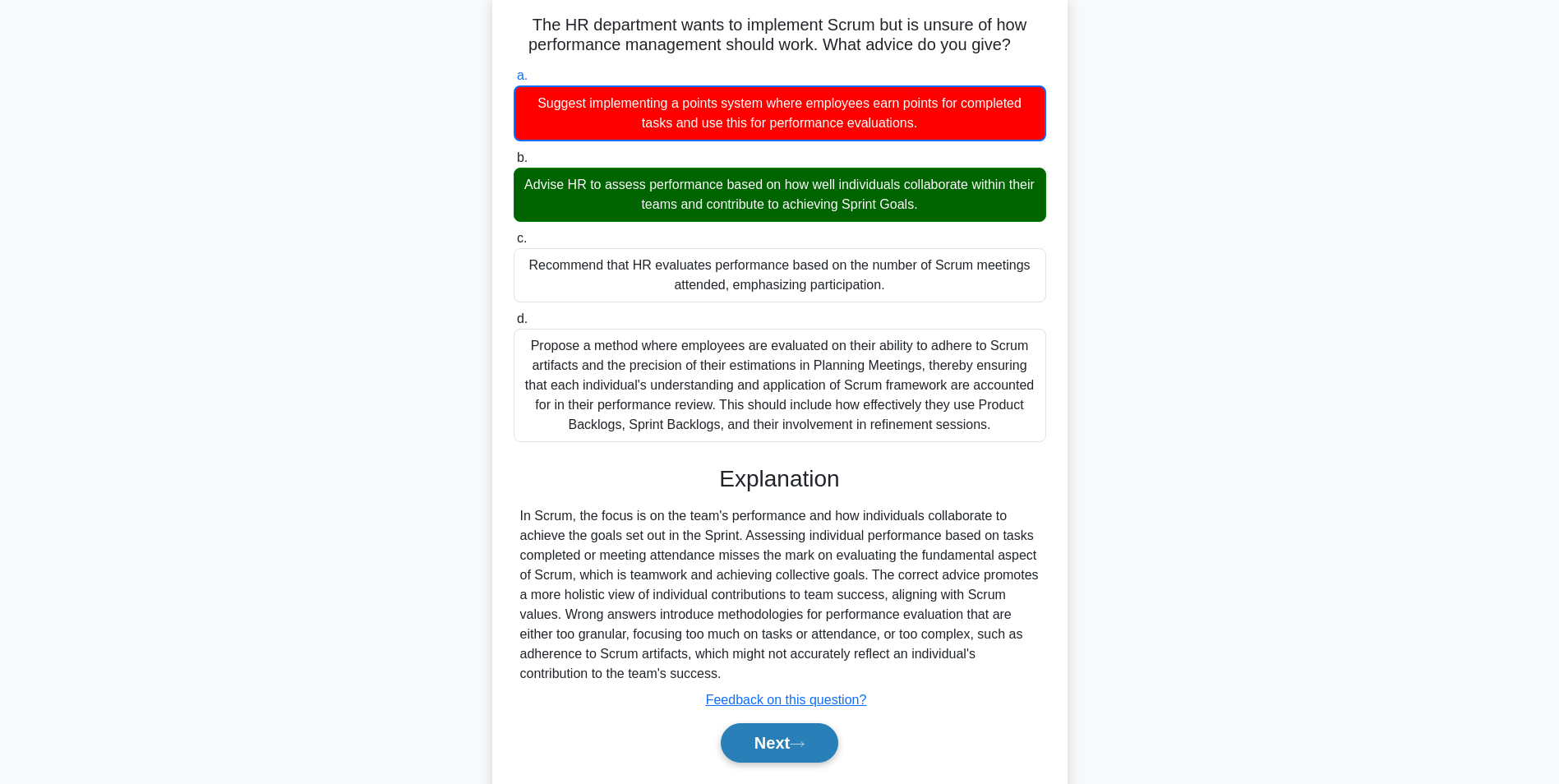
click at [761, 735] on button "Next" at bounding box center [779, 742] width 117 height 39
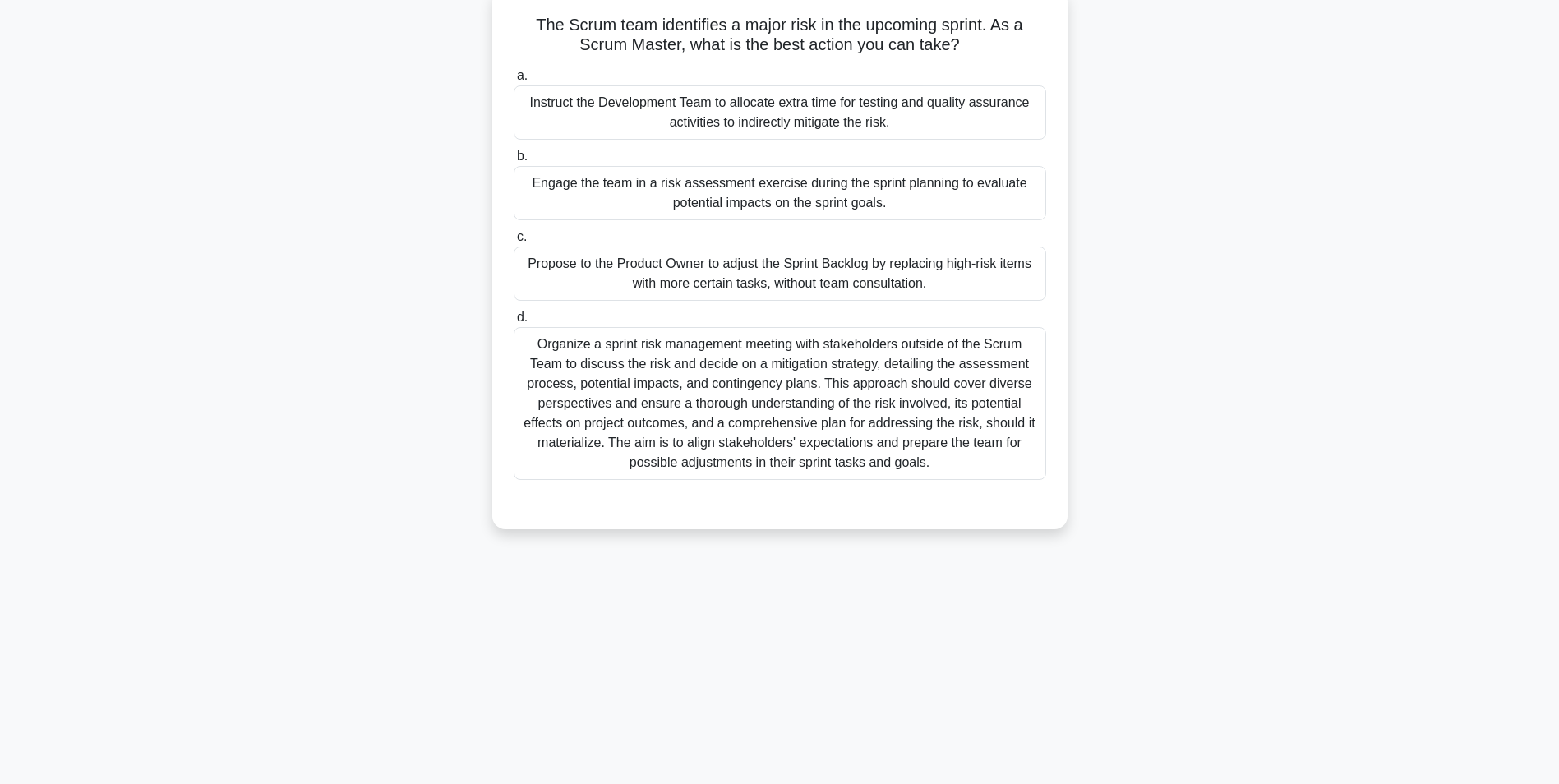
click at [617, 196] on div "Engage the team in a risk assessment exercise during the sprint planning to eva…" at bounding box center [780, 193] width 533 height 54
click at [514, 162] on input "b. Engage the team in a risk assessment exercise during the sprint planning to …" at bounding box center [514, 156] width 0 height 11
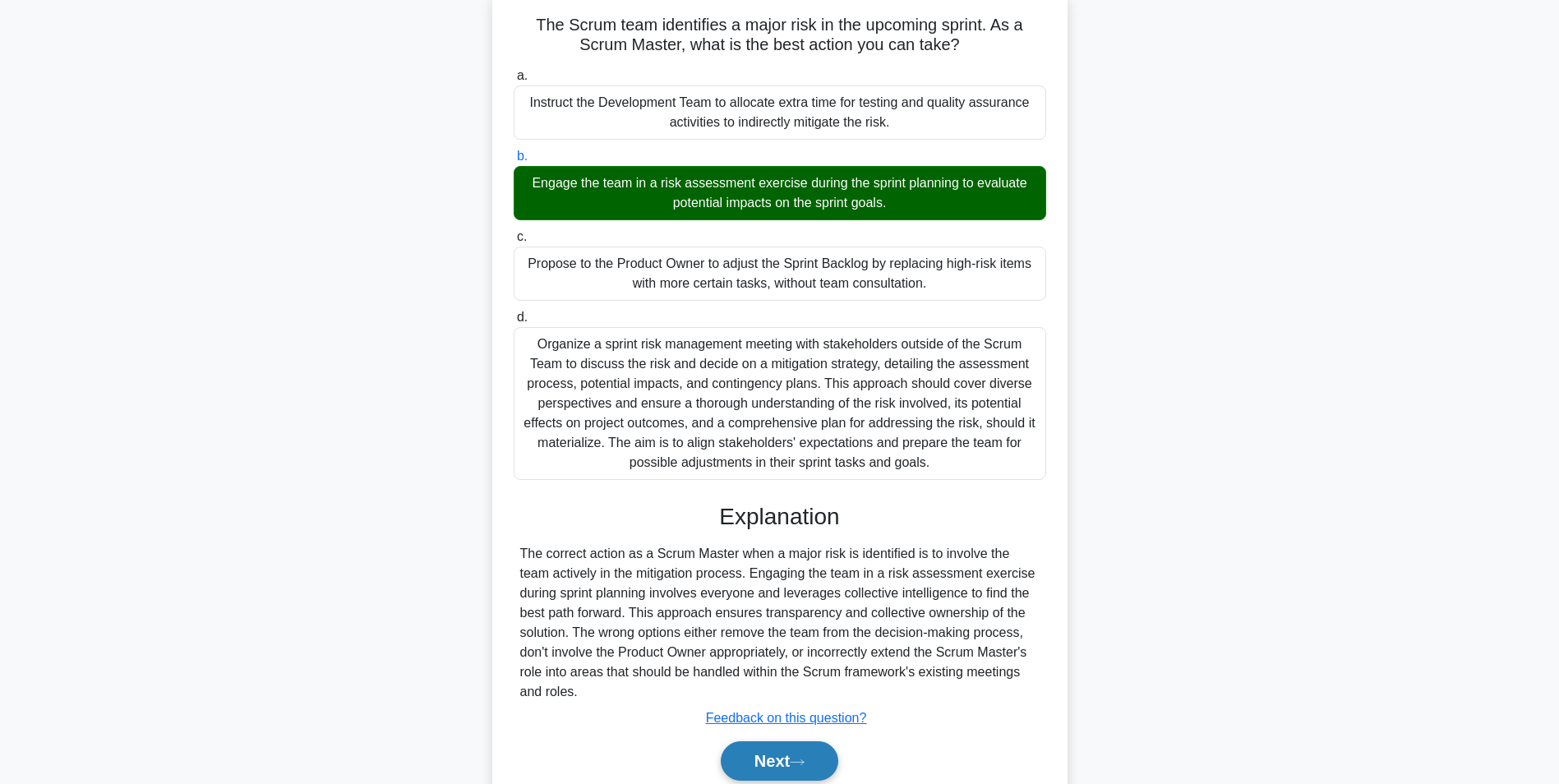
click at [752, 747] on button "Next" at bounding box center [779, 761] width 117 height 39
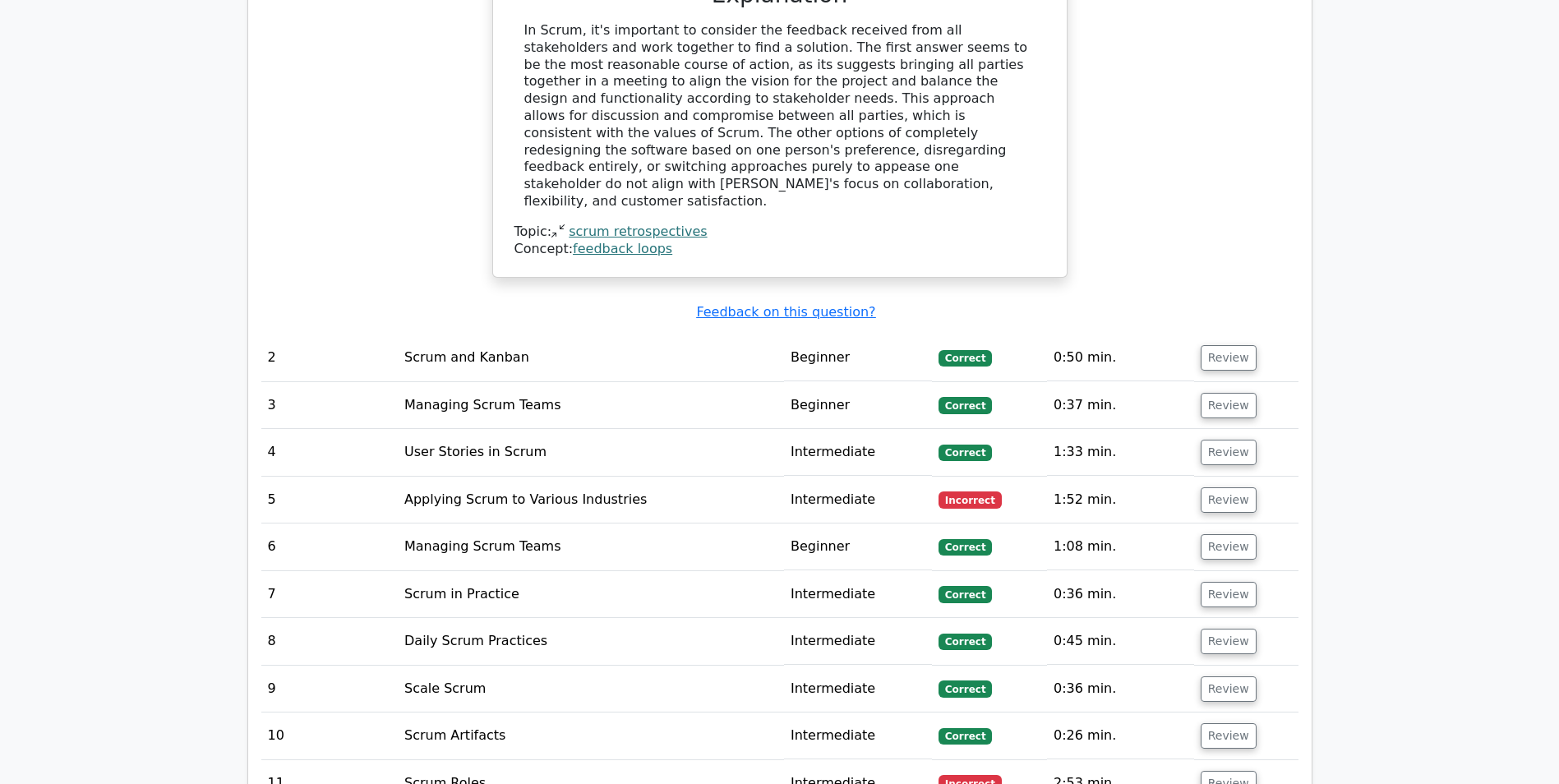
scroll to position [2465, 0]
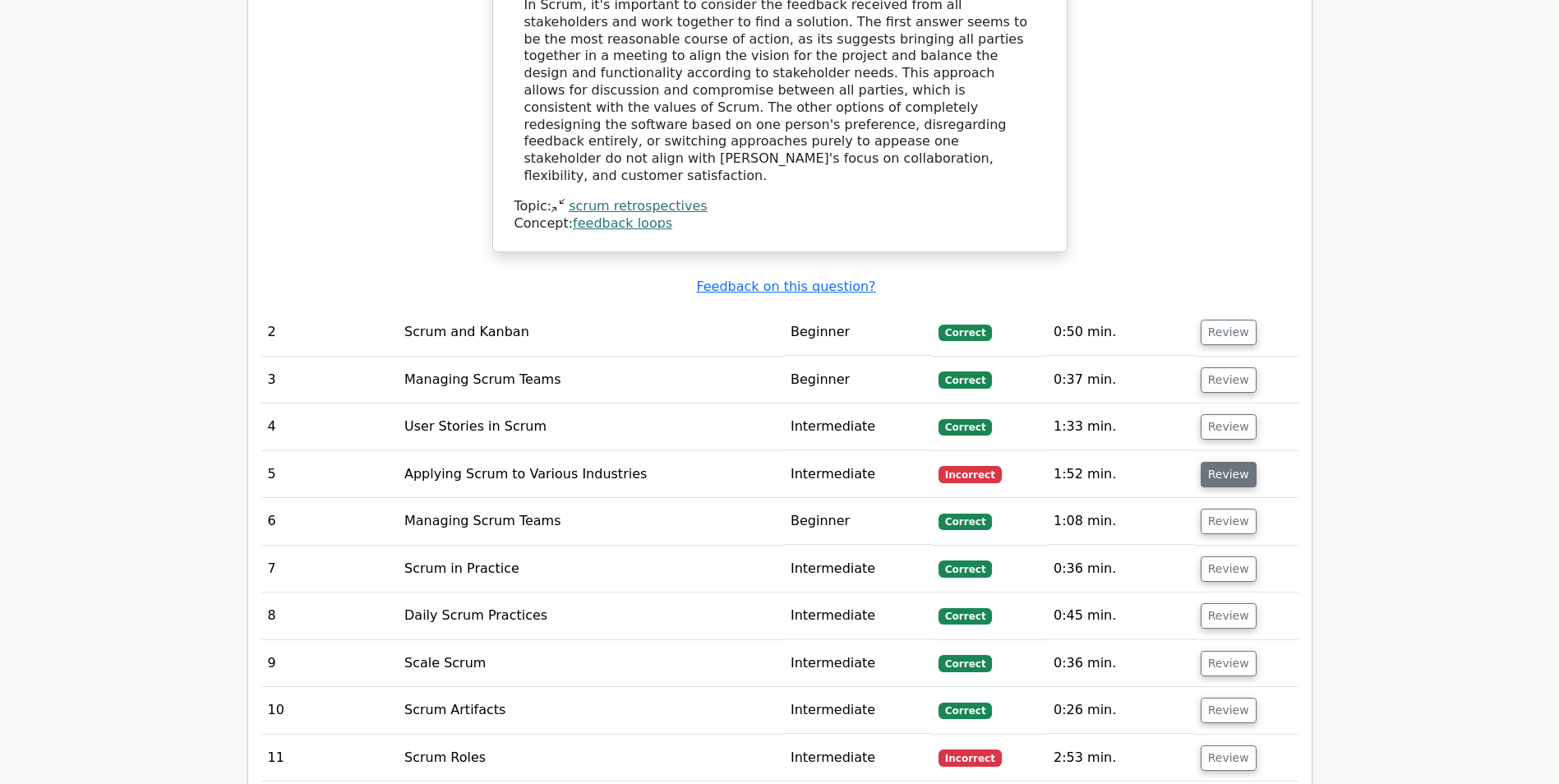
click at [1224, 462] on button "Review" at bounding box center [1228, 474] width 56 height 25
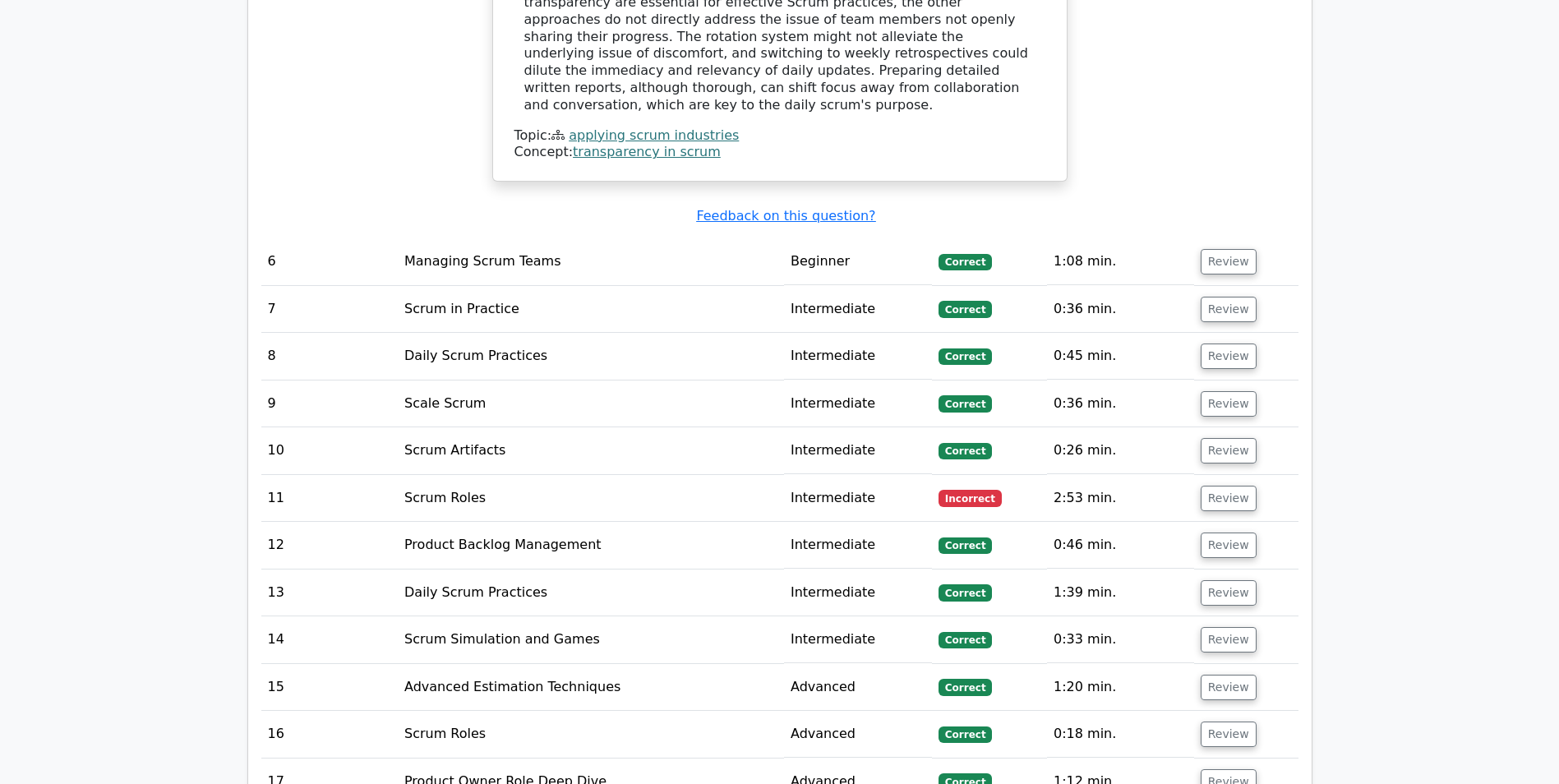
scroll to position [3533, 0]
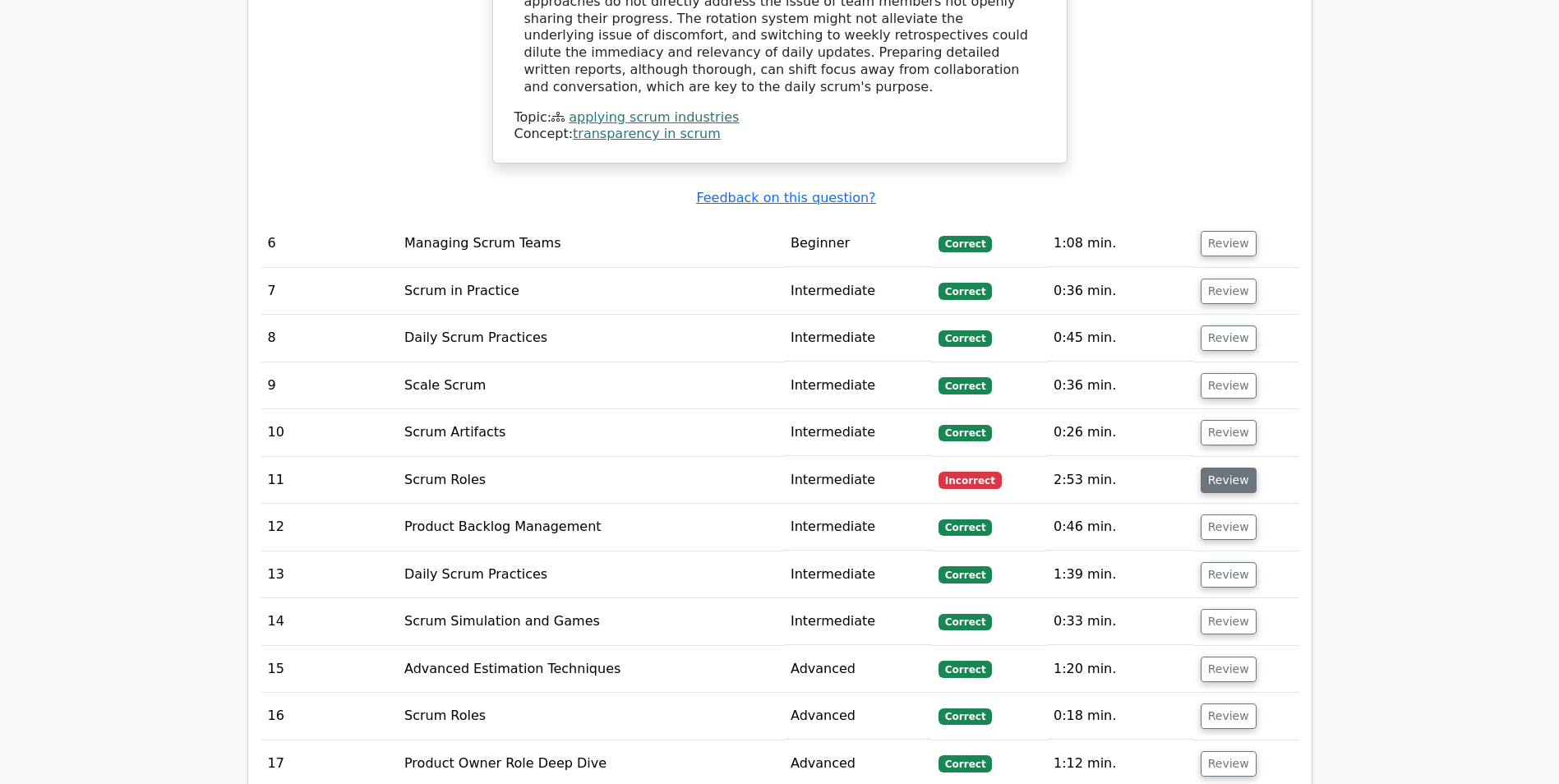
click at [1222, 467] on button "Review" at bounding box center [1228, 480] width 56 height 25
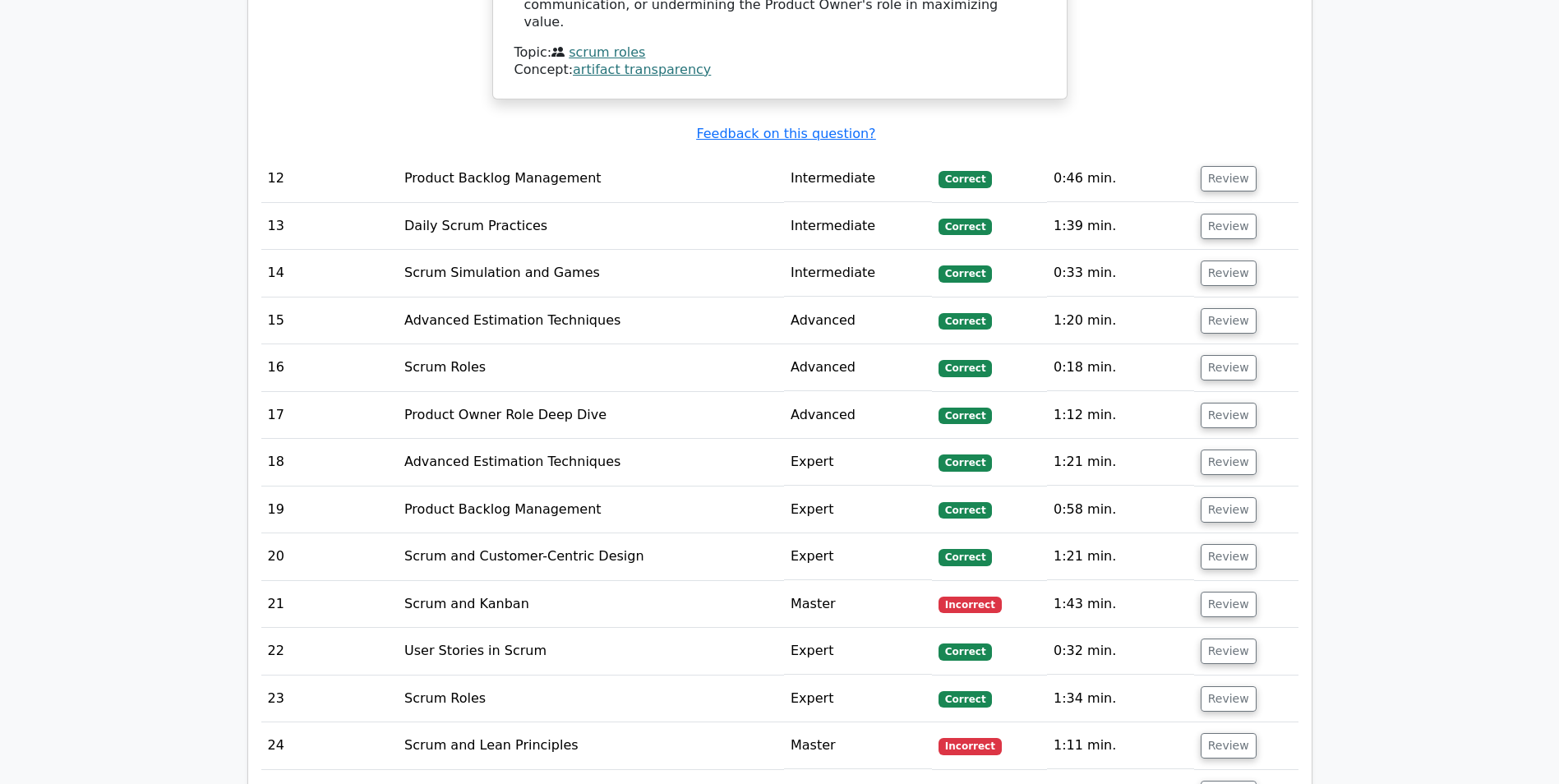
scroll to position [4683, 0]
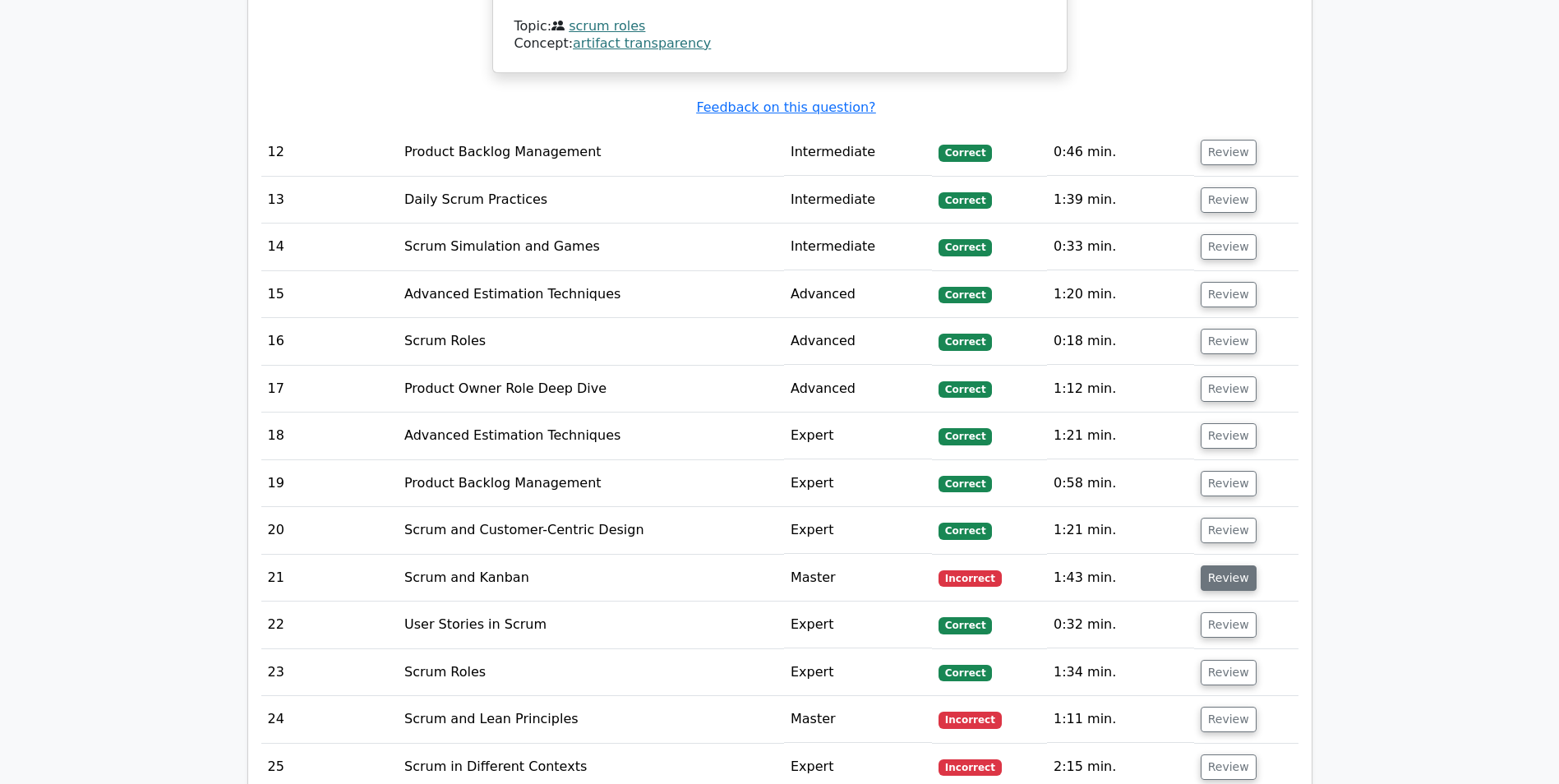
click at [1227, 565] on button "Review" at bounding box center [1228, 578] width 56 height 25
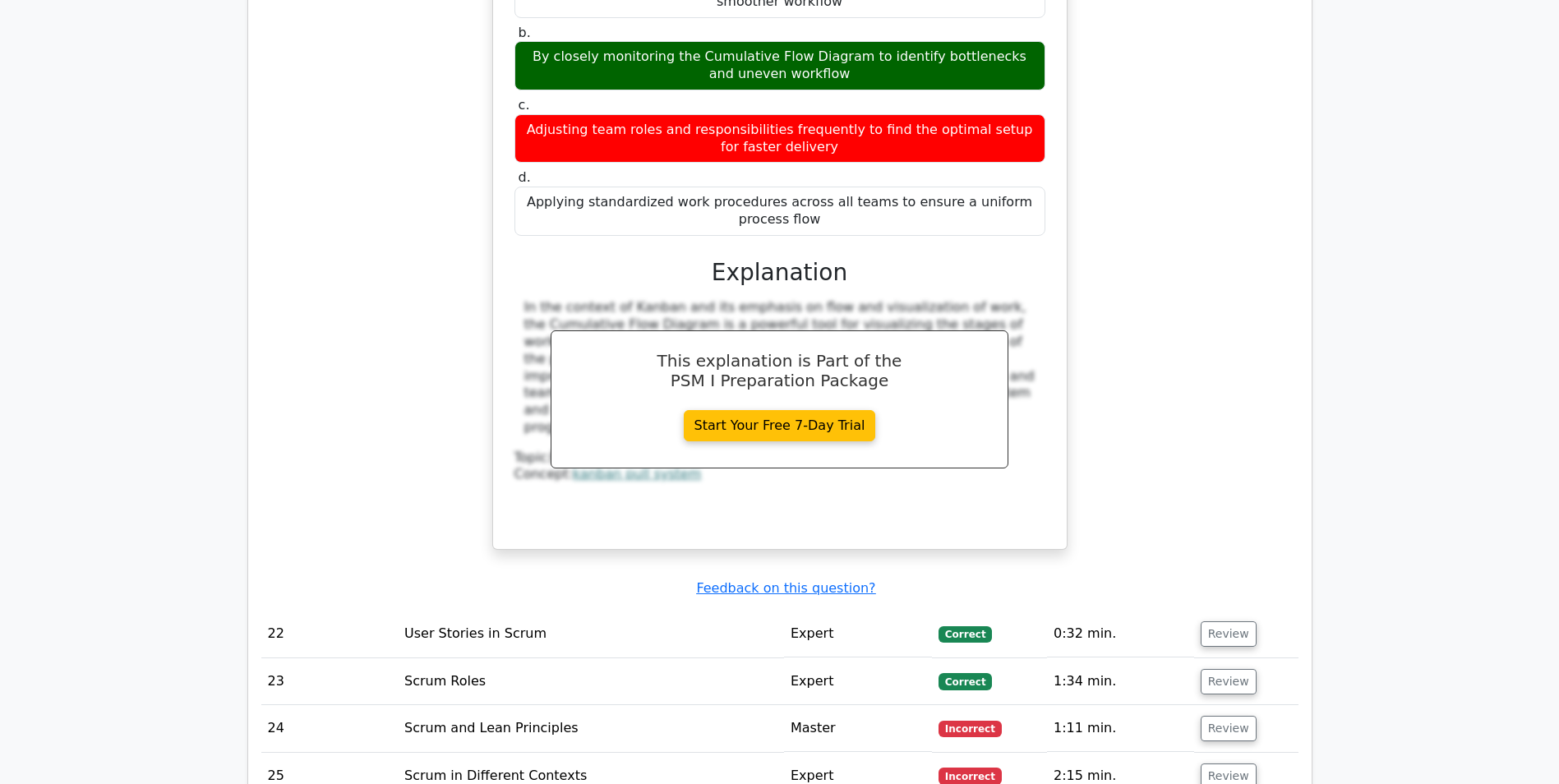
scroll to position [5505, 0]
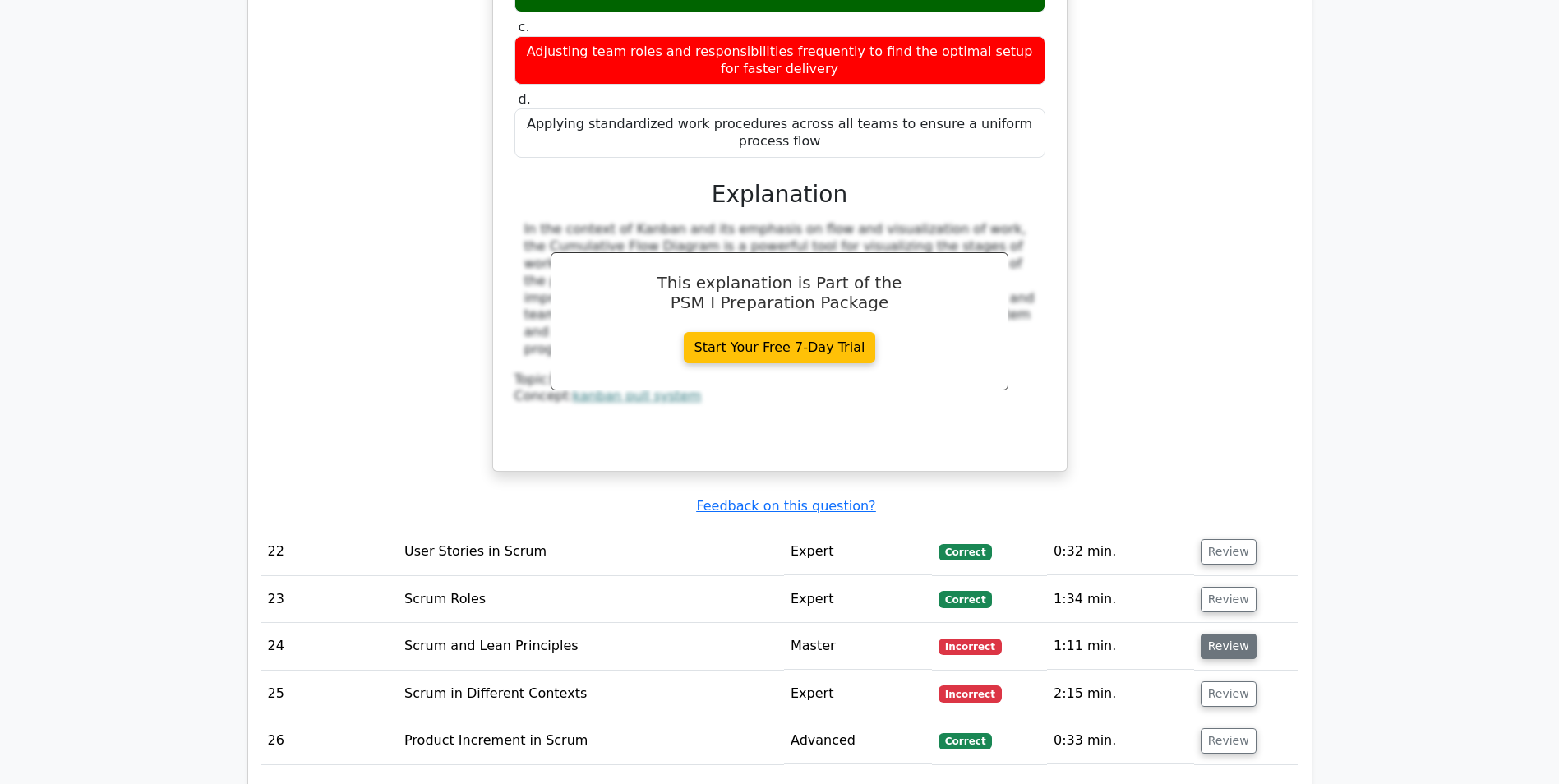
click at [1226, 633] on button "Review" at bounding box center [1228, 646] width 56 height 25
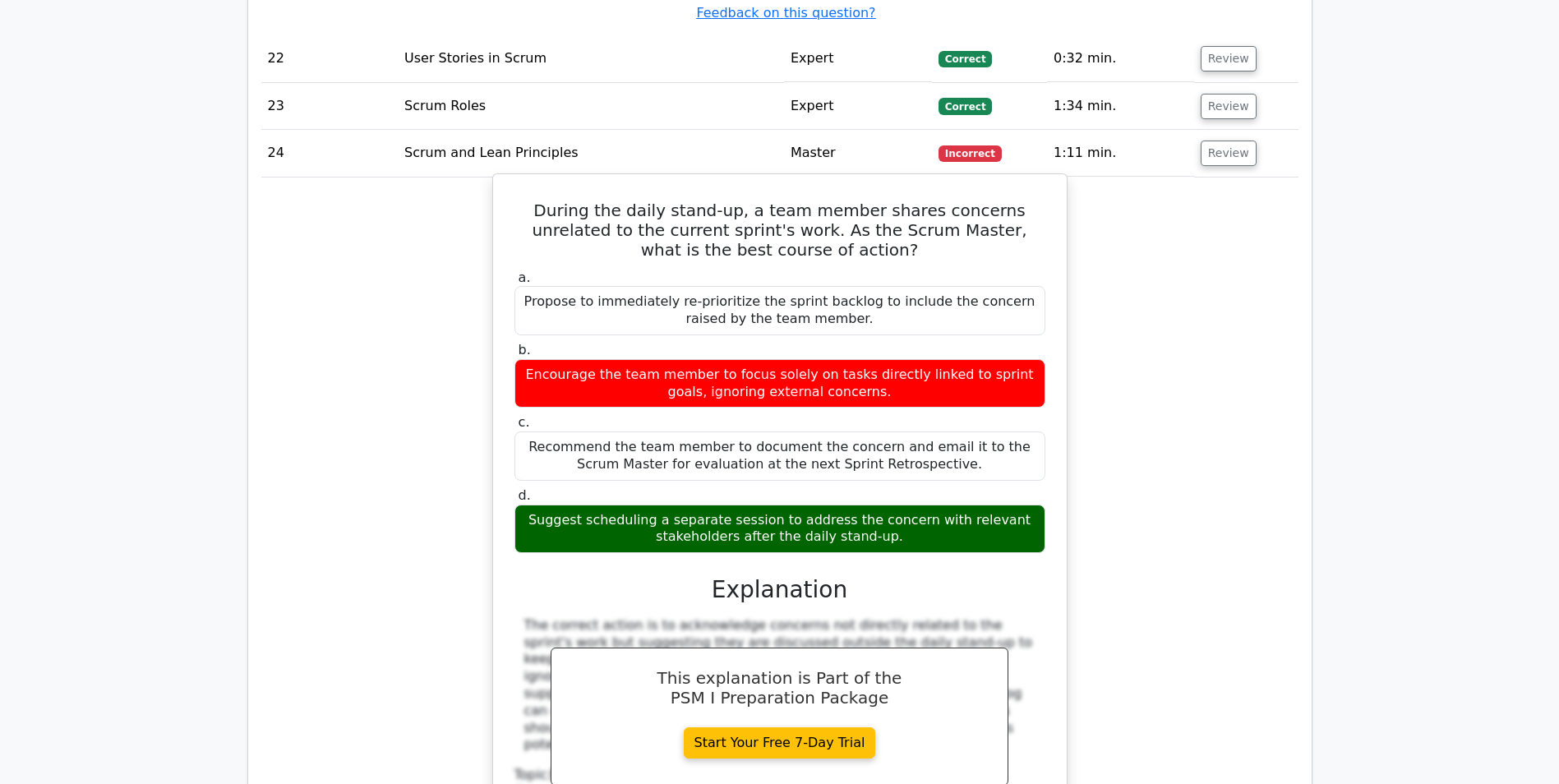
scroll to position [6080, 0]
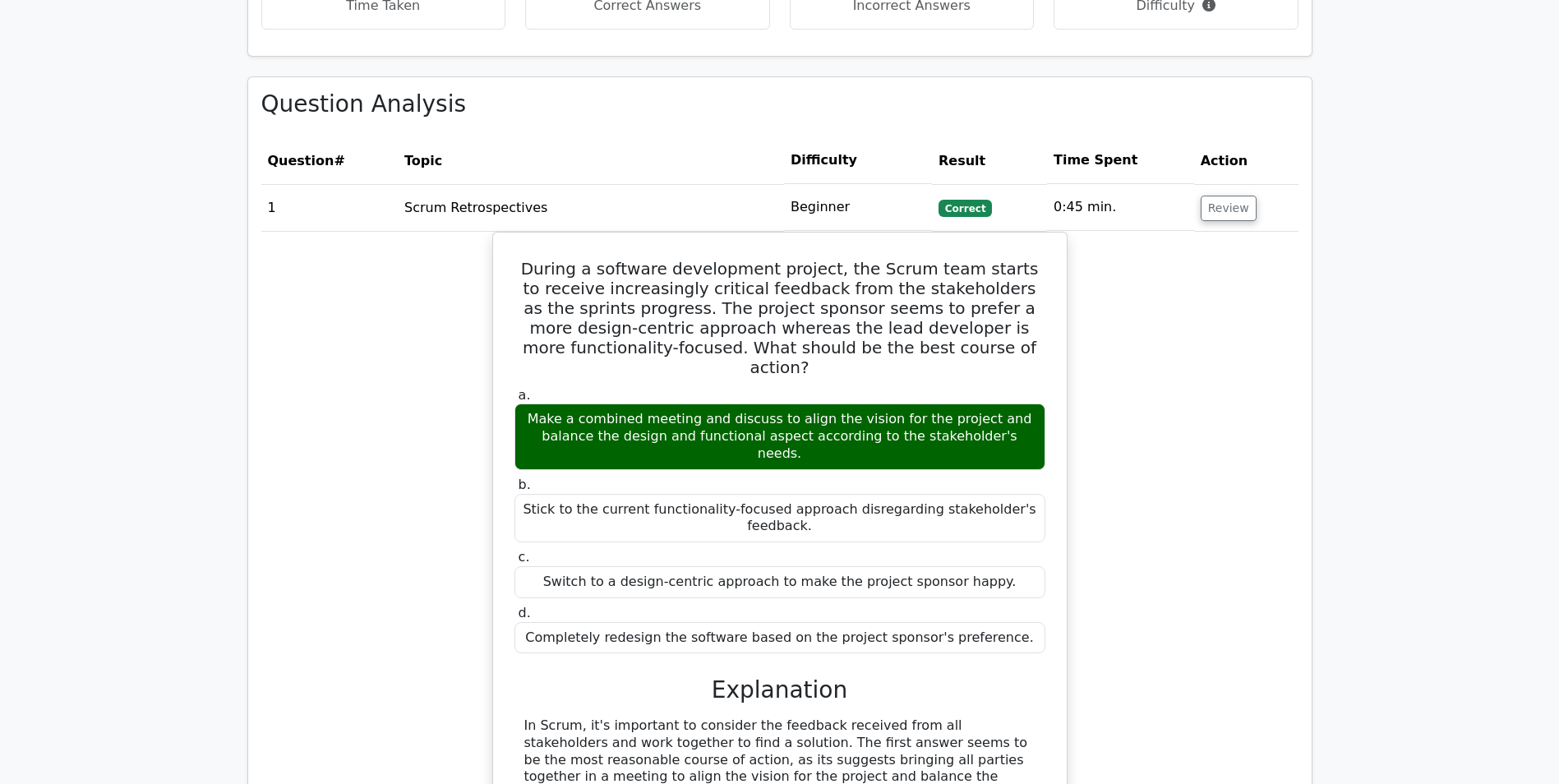
scroll to position [1725, 0]
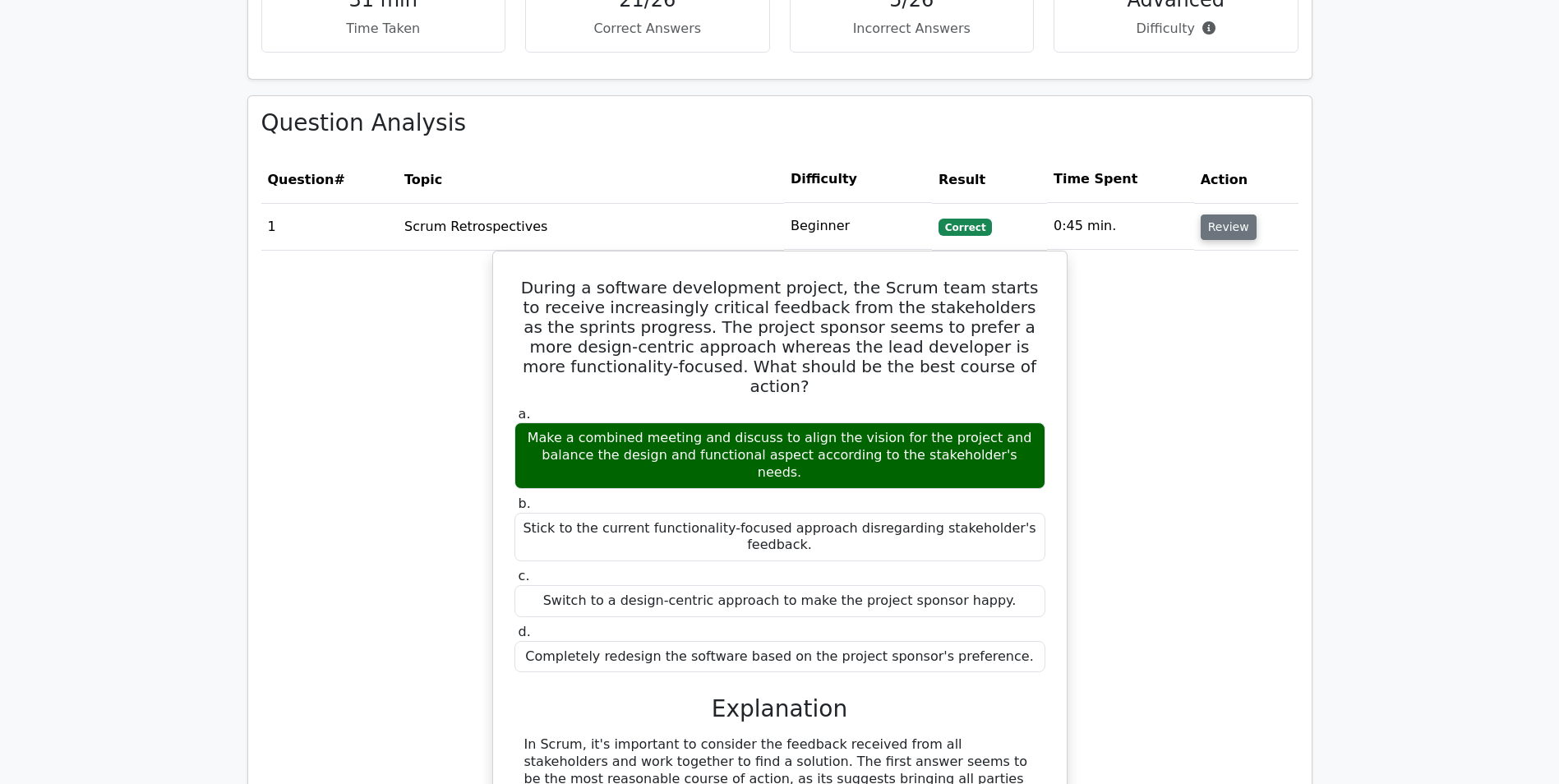
click at [1229, 230] on button "Review" at bounding box center [1228, 227] width 56 height 25
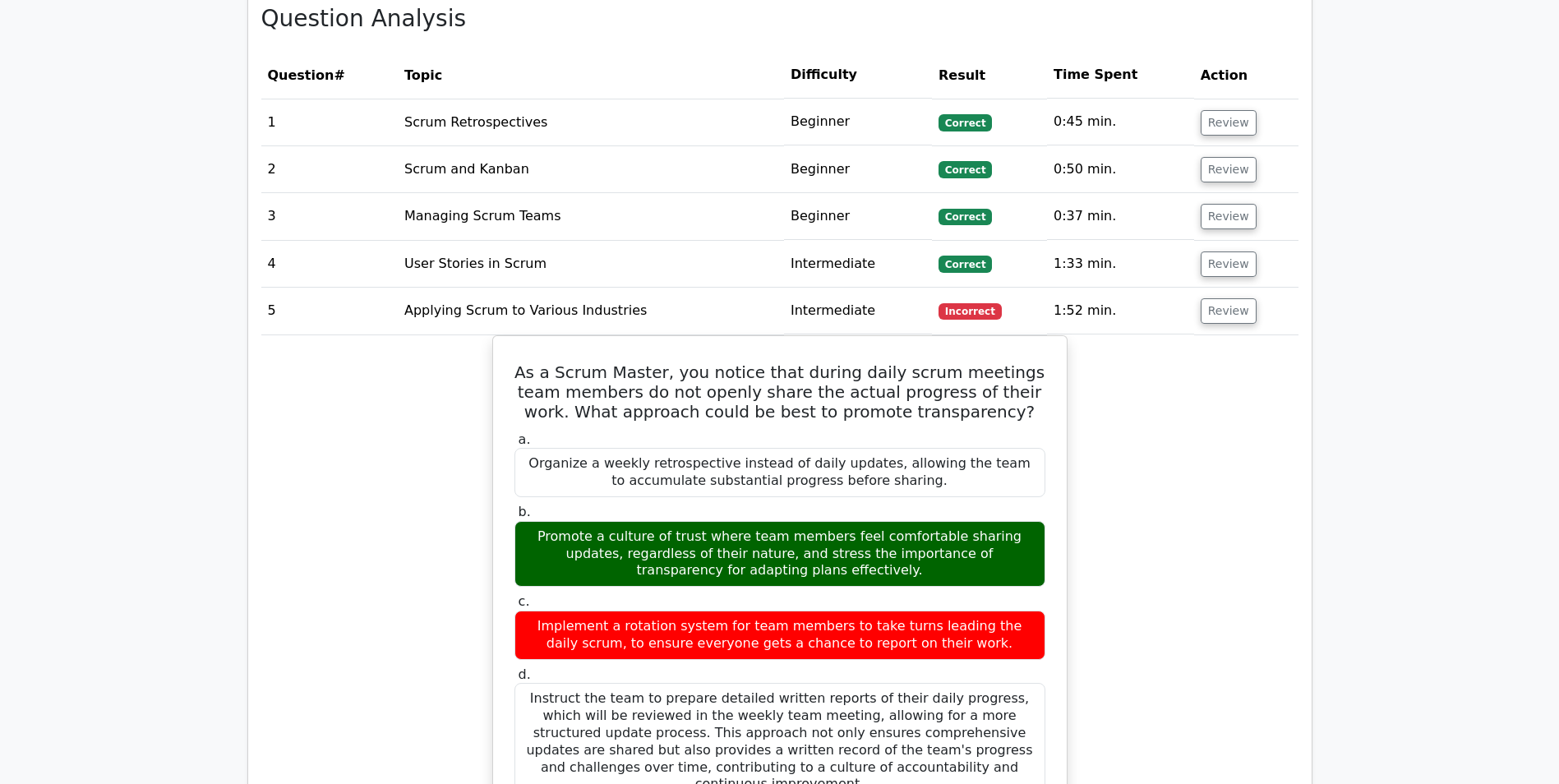
scroll to position [1890, 0]
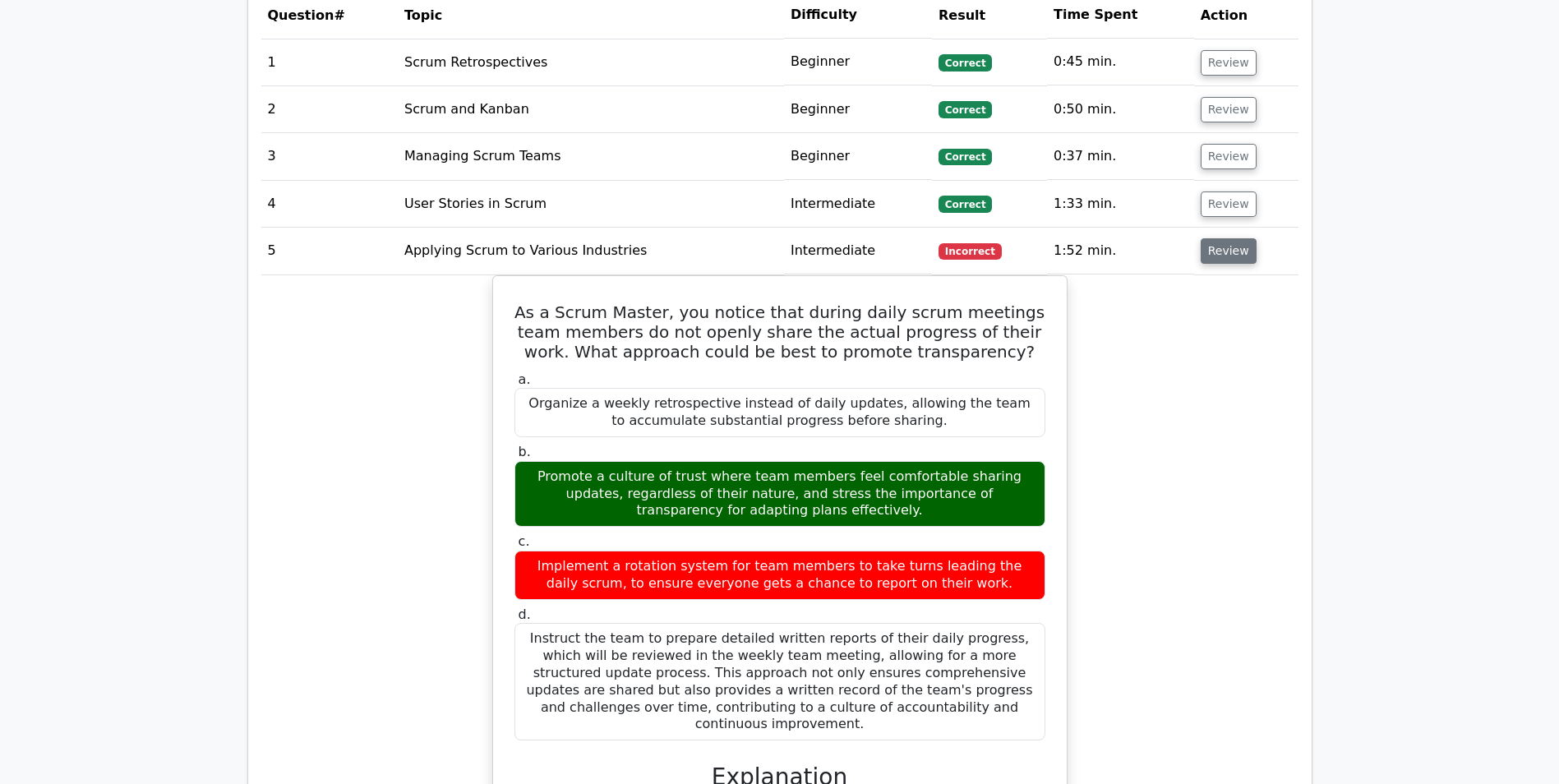
click at [1214, 258] on button "Review" at bounding box center [1228, 250] width 56 height 25
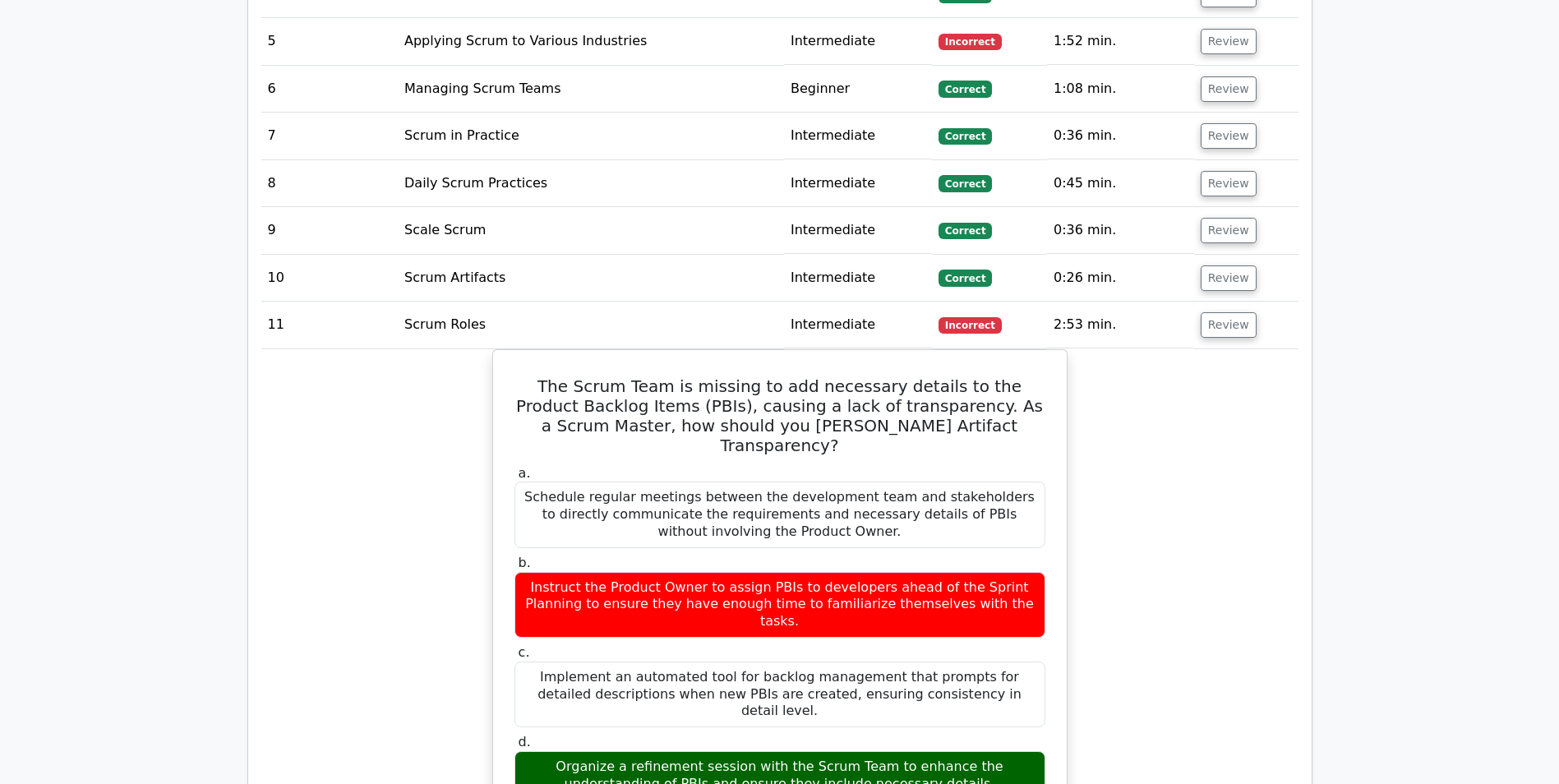
scroll to position [2136, 0]
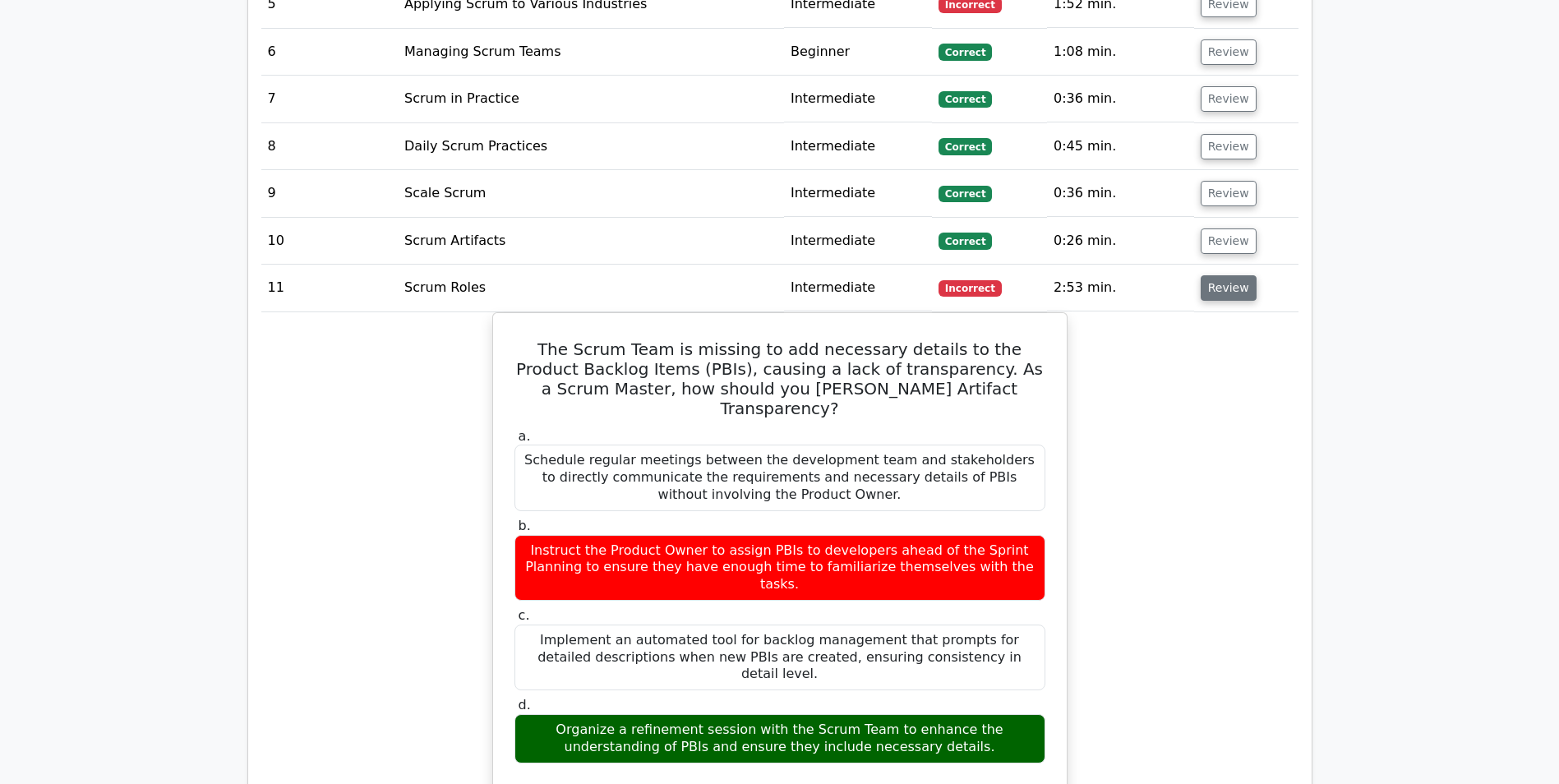
click at [1224, 291] on button "Review" at bounding box center [1228, 288] width 56 height 25
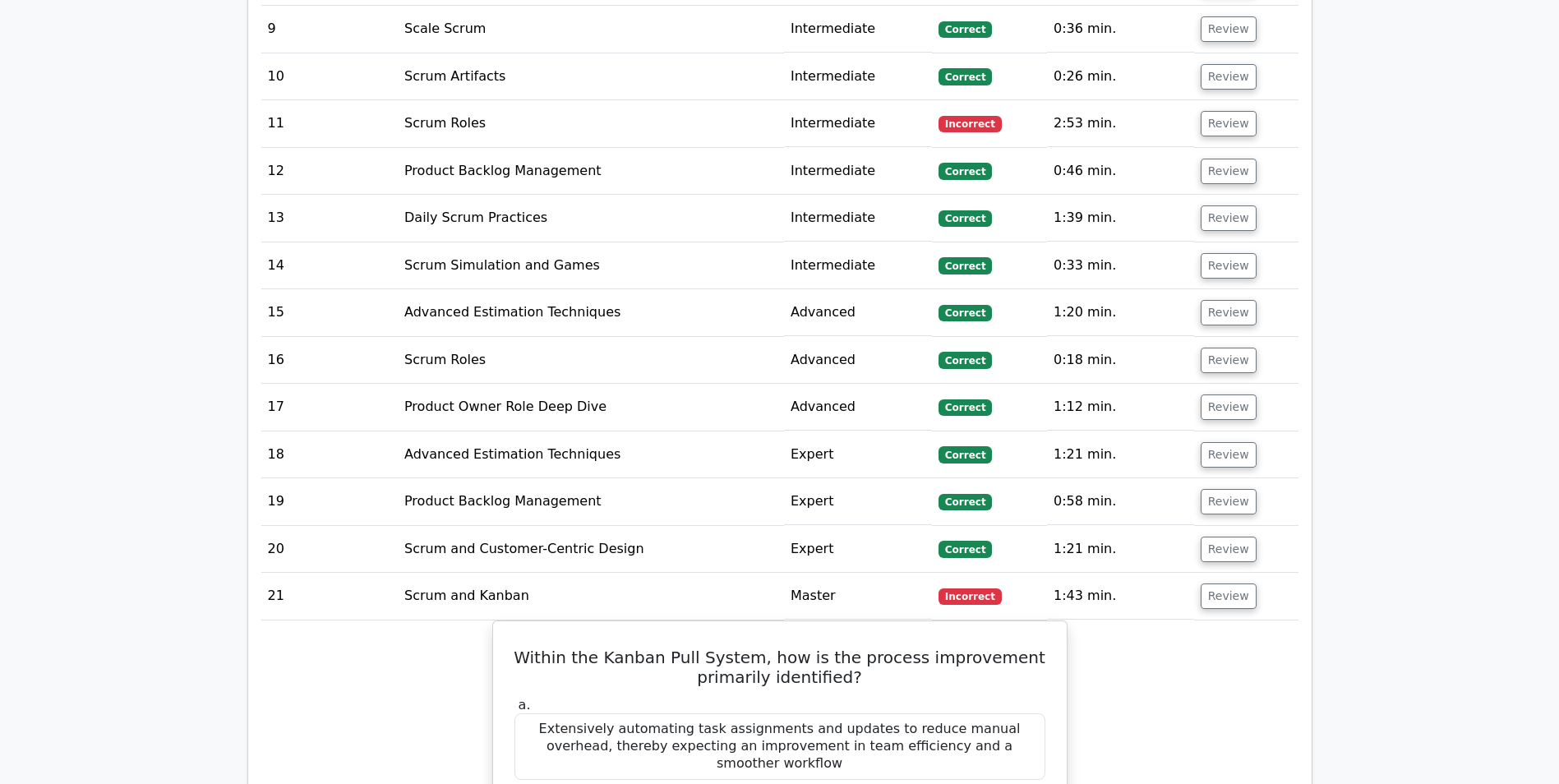
scroll to position [2383, 0]
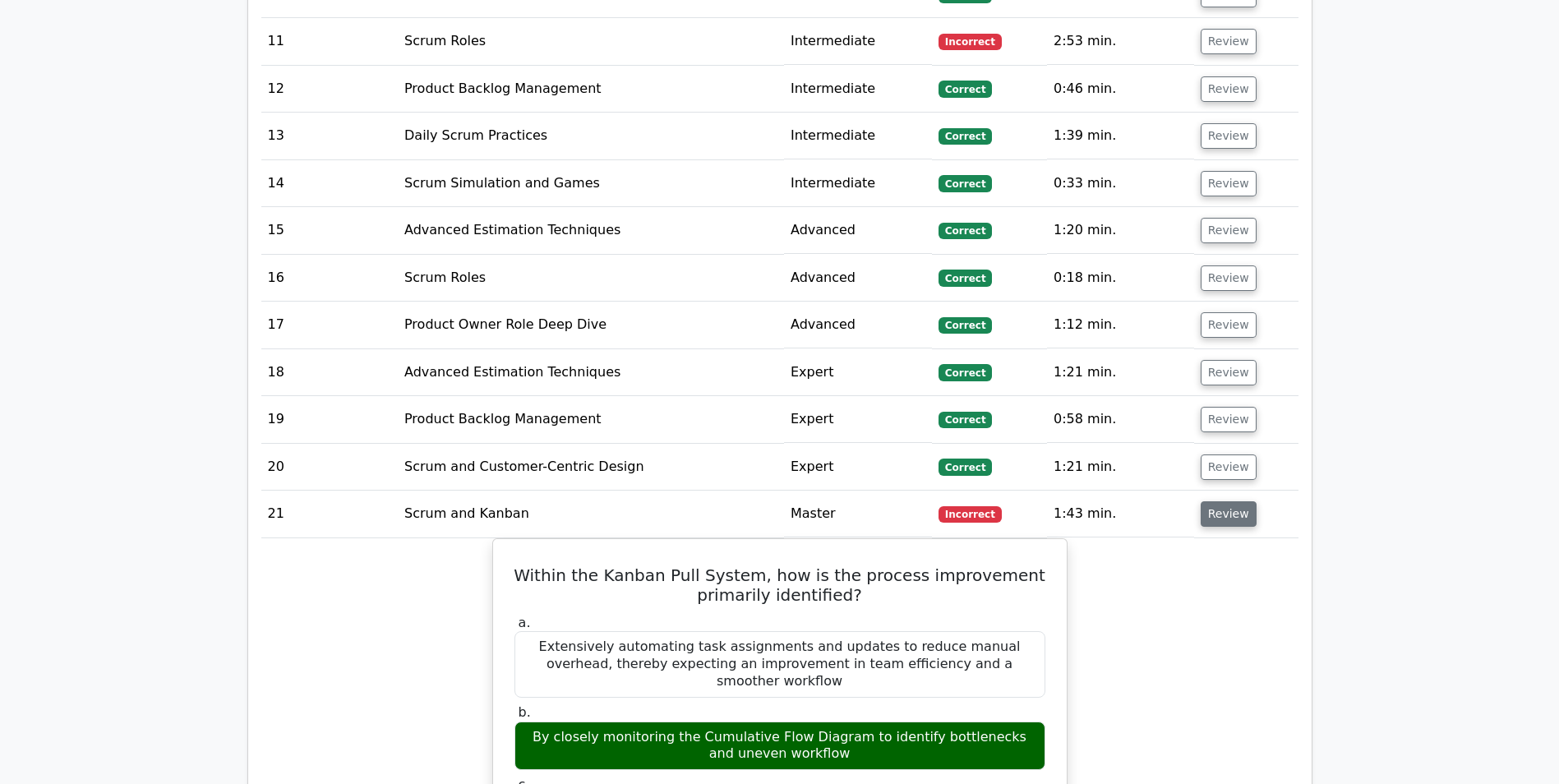
click at [1219, 520] on button "Review" at bounding box center [1228, 513] width 56 height 25
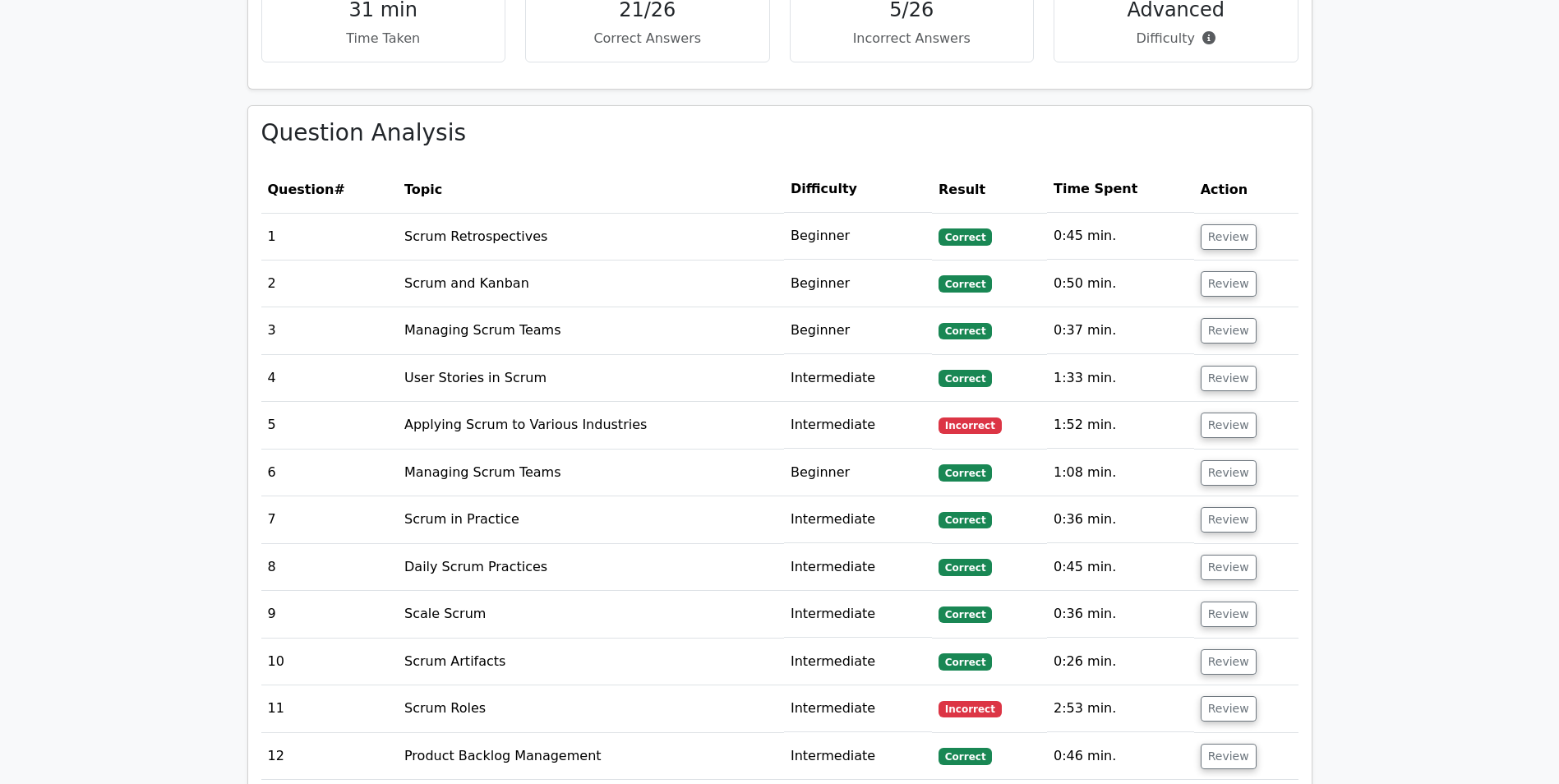
scroll to position [1643, 0]
